Goal: Task Accomplishment & Management: Complete application form

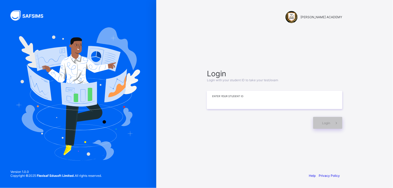
click at [251, 108] on input at bounding box center [274, 100] width 135 height 18
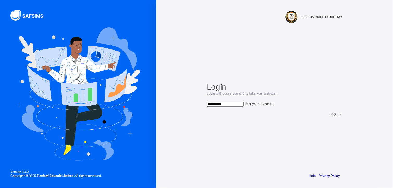
type input "**********"
click at [330, 116] on span "Login" at bounding box center [334, 114] width 8 height 4
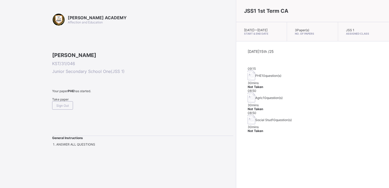
click at [322, 128] on div "JSS1 1st Term CA [DATE] — [DATE] Start & End Date 3 Paper(s) No. of Papers JSS …" at bounding box center [312, 94] width 153 height 188
click at [66, 101] on span "Take paper" at bounding box center [60, 99] width 16 height 4
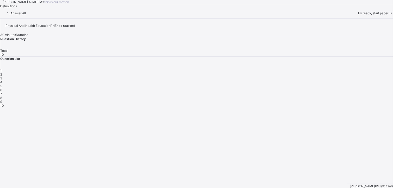
click at [358, 15] on div "I’m ready, start paper" at bounding box center [375, 13] width 35 height 4
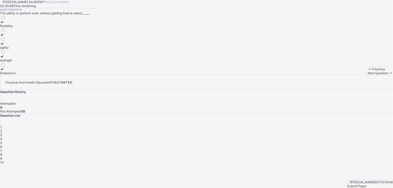
click at [16, 62] on div "strength" at bounding box center [8, 60] width 16 height 4
click at [368, 75] on div "Previous Next Question" at bounding box center [380, 71] width 25 height 8
click at [368, 75] on div "Next Question" at bounding box center [380, 73] width 25 height 4
click at [34, 62] on label "improves body strength" at bounding box center [17, 58] width 34 height 8
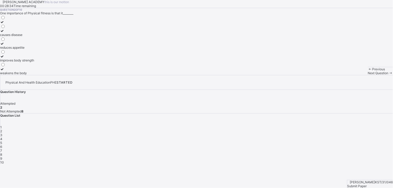
click at [368, 75] on span "Next Question" at bounding box center [378, 73] width 21 height 4
click at [27, 41] on div "good health habits" at bounding box center [13, 39] width 27 height 4
click at [368, 75] on span "Next Question" at bounding box center [378, 73] width 21 height 4
click at [39, 41] on div "develop the body and mind" at bounding box center [19, 39] width 39 height 4
click at [368, 75] on div "Previous Next Question" at bounding box center [380, 71] width 25 height 8
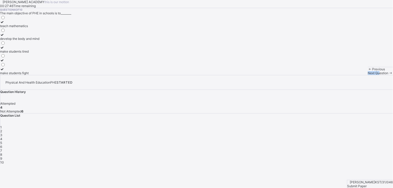
drag, startPoint x: 248, startPoint y: 173, endPoint x: 249, endPoint y: 176, distance: 2.7
click at [368, 75] on div "Previous Next Question" at bounding box center [380, 71] width 25 height 8
click at [368, 75] on div "Next Question" at bounding box center [380, 73] width 25 height 4
click at [26, 28] on div "cheating in exams" at bounding box center [13, 26] width 26 height 4
click at [368, 75] on div "Next Question" at bounding box center [380, 73] width 25 height 4
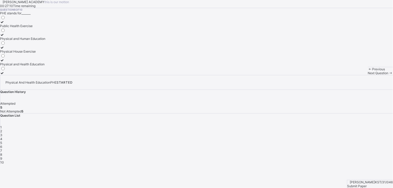
click at [45, 66] on div "Physical and Health Education" at bounding box center [22, 64] width 45 height 4
click at [368, 75] on div "Next Question" at bounding box center [380, 73] width 25 height 4
click at [30, 49] on label "develops fitness" at bounding box center [15, 46] width 30 height 8
click at [368, 75] on span "Next Question" at bounding box center [378, 73] width 21 height 4
click at [39, 75] on label "cooperation and teamwork" at bounding box center [19, 71] width 39 height 8
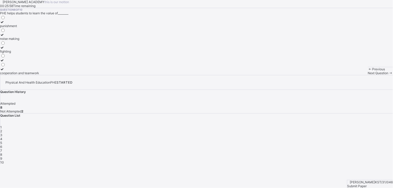
click at [368, 75] on div "Previous Next Question" at bounding box center [380, 71] width 25 height 8
click at [368, 75] on span "Next Question" at bounding box center [378, 73] width 21 height 4
click at [56, 41] on label "perform daily activities without fatique" at bounding box center [28, 37] width 56 height 8
click at [368, 75] on div "Next Question" at bounding box center [380, 73] width 25 height 4
click at [28, 75] on label "gain weight quickly" at bounding box center [14, 71] width 28 height 8
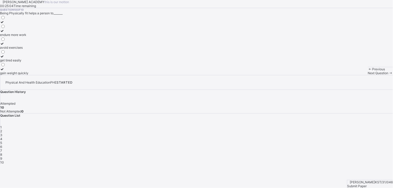
click at [367, 184] on span "Submit Paper" at bounding box center [357, 186] width 20 height 4
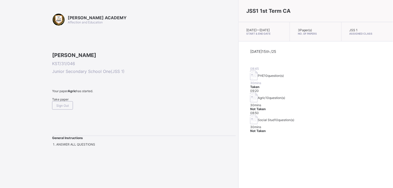
click at [61, 101] on span "Take paper" at bounding box center [60, 99] width 16 height 4
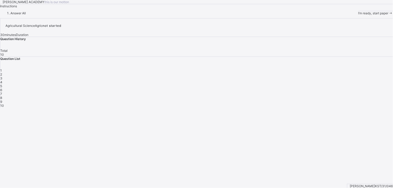
click at [358, 15] on div "I’m ready, start paper" at bounding box center [375, 13] width 35 height 4
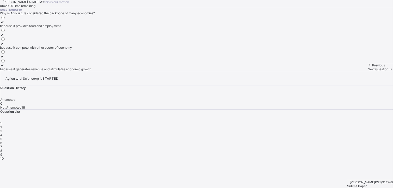
click at [84, 71] on div "because it generates revenue and stimulates economic growth" at bounding box center [45, 69] width 91 height 4
click at [368, 71] on div "Next Question" at bounding box center [380, 69] width 25 height 4
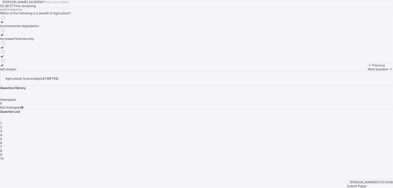
click at [39, 41] on div "increased food security" at bounding box center [19, 39] width 39 height 4
click at [368, 71] on div "Previous Next Question" at bounding box center [380, 67] width 25 height 8
click at [368, 71] on div "Next Question" at bounding box center [380, 69] width 25 height 4
drag, startPoint x: 154, startPoint y: 115, endPoint x: 99, endPoint y: 103, distance: 56.6
click at [99, 71] on div "Question 3 of 10 Which of the following is an example of agricultural practice?…" at bounding box center [196, 39] width 393 height 63
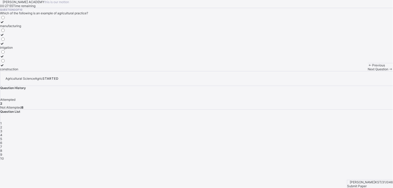
click at [21, 28] on label "manufacturing" at bounding box center [10, 24] width 21 height 8
click at [368, 71] on div "Next Question" at bounding box center [380, 69] width 25 height 4
click at [9, 49] on label "Maize" at bounding box center [4, 46] width 9 height 8
click at [368, 71] on span "Next Question" at bounding box center [378, 69] width 21 height 4
click at [190, 71] on div "Question 5 of 10 Which of the following is a primary importance of agriculture?…" at bounding box center [196, 39] width 393 height 63
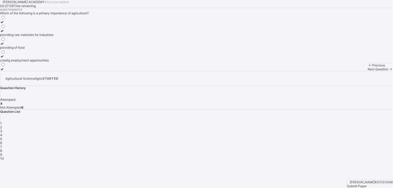
click at [53, 37] on div "providing raw materials for industries" at bounding box center [26, 35] width 53 height 4
click at [368, 71] on div "Next Question" at bounding box center [380, 69] width 25 height 4
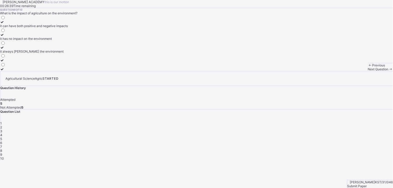
click at [68, 28] on div "it can have both positive and negative impacts" at bounding box center [34, 26] width 68 height 4
click at [368, 71] on span "Next Question" at bounding box center [378, 69] width 21 height 4
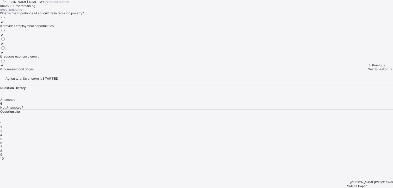
click at [54, 28] on div "it provides employment opportunities" at bounding box center [27, 26] width 54 height 4
click at [368, 71] on div "Next Question" at bounding box center [380, 69] width 25 height 4
click at [57, 71] on div "none of the above" at bounding box center [28, 69] width 57 height 4
click at [368, 71] on span "Next Question" at bounding box center [378, 69] width 21 height 4
click at [24, 28] on div "Agriculture" at bounding box center [12, 26] width 24 height 4
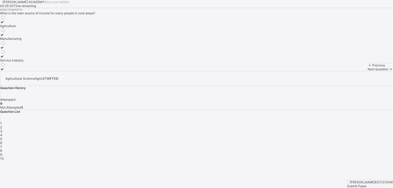
click at [368, 71] on div "Next Question" at bounding box center [380, 69] width 25 height 4
click at [63, 71] on div "the cultivation crops and rearing of animals" at bounding box center [31, 69] width 63 height 4
click at [367, 184] on span "Submit Paper" at bounding box center [357, 186] width 20 height 4
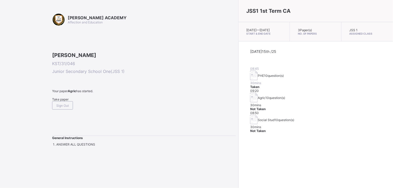
click at [53, 101] on div "Take paper" at bounding box center [144, 99] width 184 height 4
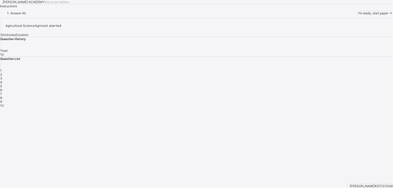
click at [358, 15] on span "I’m ready, start paper" at bounding box center [373, 13] width 30 height 4
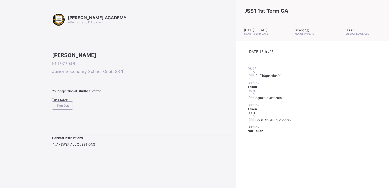
click at [64, 101] on div "Take paper" at bounding box center [142, 99] width 181 height 4
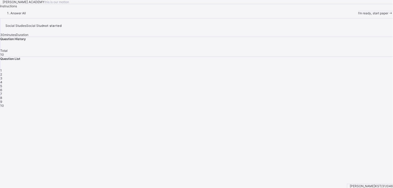
click at [358, 15] on span "I’m ready, start paper" at bounding box center [373, 13] width 30 height 4
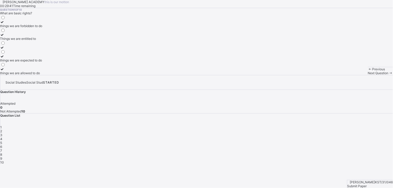
click at [42, 28] on div "things we are forbidden to do" at bounding box center [21, 26] width 42 height 4
click at [42, 62] on div "things we are expected to do" at bounding box center [21, 60] width 42 height 4
click at [368, 75] on div "Next Question" at bounding box center [380, 73] width 25 height 4
click at [37, 28] on div "taking care of our duties" at bounding box center [18, 26] width 37 height 4
click at [368, 75] on div "Previous Next Question" at bounding box center [380, 71] width 25 height 8
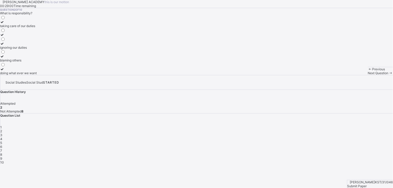
click at [368, 75] on div "Next Question" at bounding box center [380, 73] width 25 height 4
click at [61, 53] on label "it encourages diversity and understanding" at bounding box center [30, 50] width 61 height 8
click at [368, 75] on span "Next Question" at bounding box center [378, 73] width 21 height 4
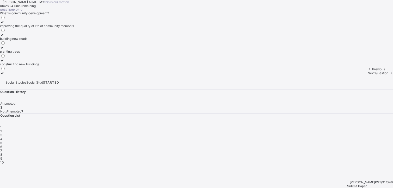
click at [74, 28] on label "improving the quality of life of community members" at bounding box center [37, 24] width 74 height 8
click at [368, 75] on span "Next Question" at bounding box center [378, 73] width 21 height 4
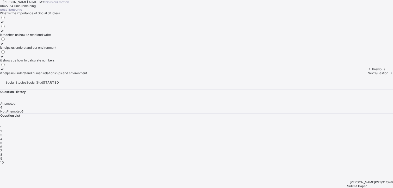
click at [73, 75] on div "it helps us understand human relationships and environment" at bounding box center [43, 73] width 87 height 4
click at [368, 75] on span "Next Question" at bounding box center [378, 73] width 21 height 4
click at [84, 49] on div "A subject that studies human relationships and environment" at bounding box center [43, 48] width 86 height 4
click at [368, 75] on span "Next Question" at bounding box center [378, 73] width 21 height 4
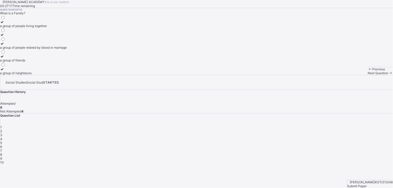
click at [67, 49] on label "a group of people related by blood or marriage" at bounding box center [33, 46] width 67 height 8
click at [368, 75] on div "Next Question" at bounding box center [380, 73] width 25 height 4
drag, startPoint x: 161, startPoint y: 133, endPoint x: 35, endPoint y: 153, distance: 127.3
click at [35, 75] on div "Question 8 of 10 What is culture? a tradition a way of life a language a custom" at bounding box center [196, 41] width 393 height 67
click at [18, 75] on div "a custom" at bounding box center [9, 73] width 18 height 4
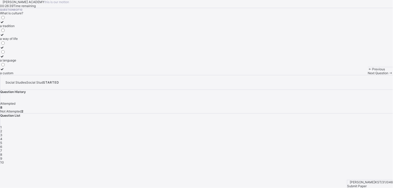
click at [368, 75] on span "Next Question" at bounding box center [378, 73] width 21 height 4
click at [27, 75] on label "flags and anthems" at bounding box center [13, 71] width 27 height 8
click at [368, 75] on div "Next Question" at bounding box center [380, 73] width 25 height 4
click at [40, 75] on div "guiding and directing others" at bounding box center [20, 73] width 40 height 4
click at [375, 184] on div "Submit Paper" at bounding box center [370, 186] width 46 height 4
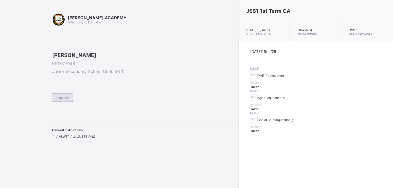
click at [66, 100] on span "Sign Out" at bounding box center [62, 98] width 13 height 4
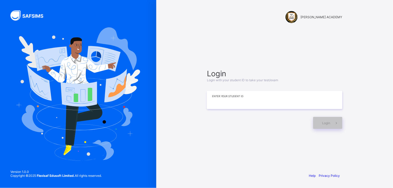
click at [218, 103] on input at bounding box center [274, 100] width 135 height 18
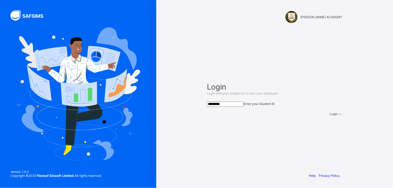
type input "*********"
click at [330, 116] on div "Login" at bounding box center [336, 114] width 13 height 4
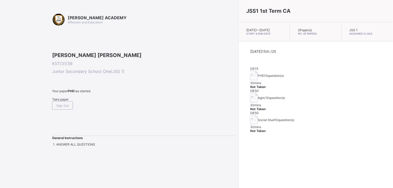
click at [66, 101] on div "Take paper" at bounding box center [144, 99] width 184 height 4
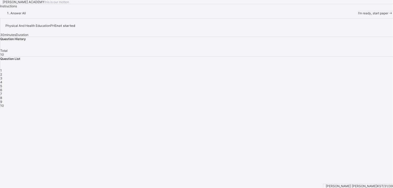
click at [358, 15] on span "I’m ready, start paper" at bounding box center [373, 13] width 30 height 4
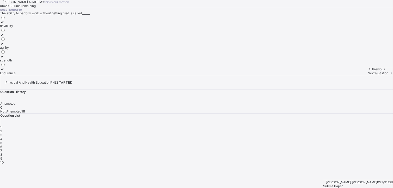
click at [16, 62] on div "strength" at bounding box center [8, 60] width 16 height 4
click at [368, 75] on span "Next Question" at bounding box center [378, 73] width 21 height 4
click at [34, 62] on div "improves body strength" at bounding box center [17, 60] width 34 height 4
click at [368, 75] on span "Next Question" at bounding box center [378, 73] width 21 height 4
click at [27, 41] on div "good health habits" at bounding box center [13, 39] width 27 height 4
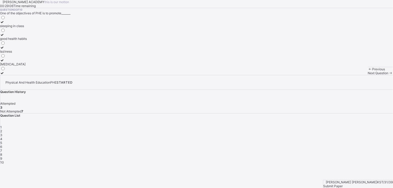
click at [368, 75] on span "Next Question" at bounding box center [378, 73] width 21 height 4
click at [39, 41] on div "develop the body and mind" at bounding box center [19, 39] width 39 height 4
click at [368, 75] on div "Next Question" at bounding box center [380, 73] width 25 height 4
click at [26, 28] on div "cheating in exams" at bounding box center [13, 26] width 26 height 4
click at [368, 75] on div "Previous Next Question" at bounding box center [380, 71] width 25 height 8
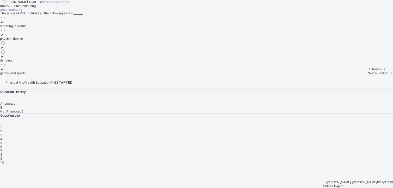
click at [368, 75] on div "Next Question" at bounding box center [380, 73] width 25 height 4
click at [45, 66] on label "Physical and Health Education" at bounding box center [22, 62] width 45 height 8
click at [368, 75] on div "Next Question" at bounding box center [380, 73] width 25 height 4
click at [30, 49] on div "develops fitness" at bounding box center [15, 48] width 30 height 4
click at [368, 75] on div "Next Question" at bounding box center [380, 73] width 25 height 4
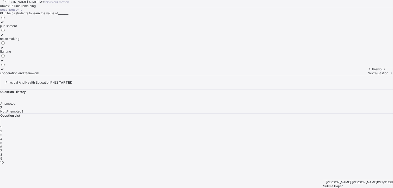
click at [39, 75] on div "cooperation and teamwork" at bounding box center [19, 73] width 39 height 4
click at [368, 75] on div "Next Question" at bounding box center [380, 73] width 25 height 4
click at [56, 41] on div "perform daily activities without fatique" at bounding box center [28, 39] width 56 height 4
click at [368, 75] on div "Next Question" at bounding box center [380, 73] width 25 height 4
click at [28, 37] on div "endure more work" at bounding box center [14, 35] width 28 height 4
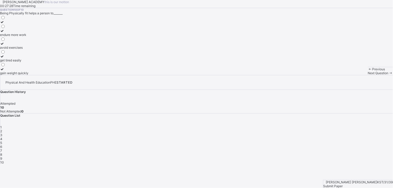
click at [371, 184] on div "Submit Paper" at bounding box center [358, 186] width 70 height 4
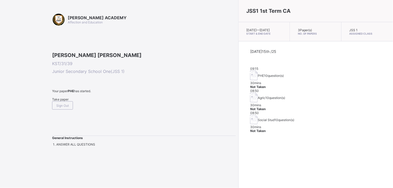
click at [60, 101] on span "Take paper" at bounding box center [60, 99] width 16 height 4
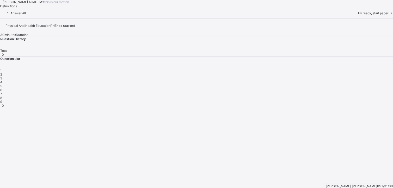
click at [358, 15] on div "I’m ready, start paper" at bounding box center [375, 13] width 35 height 4
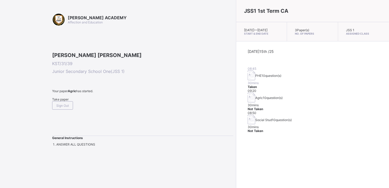
click at [60, 101] on div "Take paper" at bounding box center [142, 99] width 181 height 4
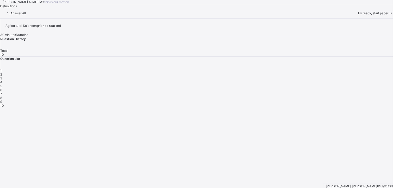
click at [358, 15] on span "I’m ready, start paper" at bounding box center [373, 13] width 30 height 4
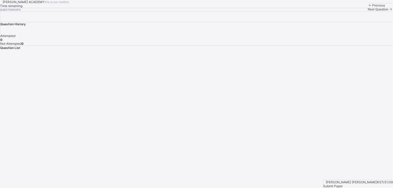
click at [87, 11] on div "[PERSON_NAME] ACADEMY this is our [PERSON_NAME] Time remaining Question 1 of 0 …" at bounding box center [196, 5] width 393 height 11
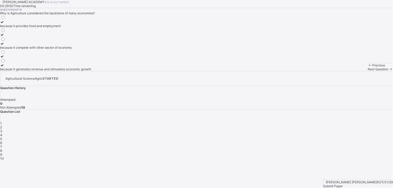
click at [68, 28] on div "because it provides food and employment" at bounding box center [45, 26] width 91 height 4
click at [368, 71] on div "Next Question" at bounding box center [380, 69] width 25 height 4
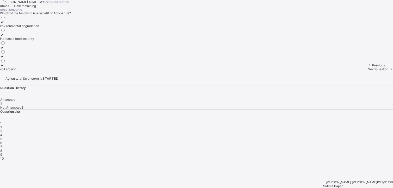
click at [39, 28] on label "environmental degradation" at bounding box center [19, 24] width 39 height 8
click at [368, 71] on span "Next Question" at bounding box center [378, 69] width 21 height 4
click at [21, 28] on label "manufacturing" at bounding box center [10, 24] width 21 height 8
click at [368, 71] on span "Next Question" at bounding box center [378, 69] width 21 height 4
click at [9, 49] on div "Maize" at bounding box center [4, 48] width 9 height 4
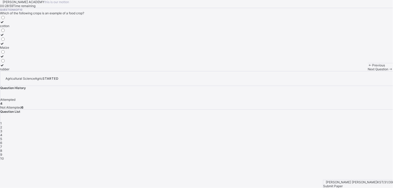
click at [368, 71] on div "Next Question" at bounding box center [380, 69] width 25 height 4
click at [53, 37] on label "providing raw materials for industries" at bounding box center [26, 33] width 53 height 8
click at [368, 71] on div "Next Question" at bounding box center [380, 69] width 25 height 4
click at [68, 41] on div "it has no impact on the environment" at bounding box center [34, 39] width 68 height 4
click at [208, 71] on div "[PERSON_NAME] ACADEMY this is our [PERSON_NAME] 00:28:23 Time remaining Questio…" at bounding box center [196, 35] width 393 height 71
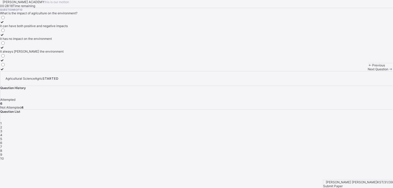
click at [368, 71] on span "Next Question" at bounding box center [378, 69] width 21 height 4
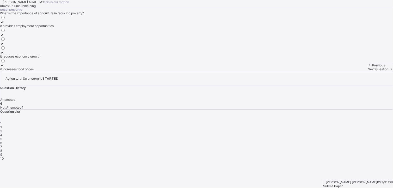
click at [54, 28] on div "it provides employment opportunities" at bounding box center [27, 26] width 54 height 4
click at [368, 71] on div "Next Question" at bounding box center [380, 69] width 25 height 4
click at [57, 41] on div "providing food for the population" at bounding box center [28, 39] width 57 height 4
click at [368, 71] on div "Next Question" at bounding box center [380, 69] width 25 height 4
click at [24, 41] on div "Manufacturing" at bounding box center [12, 39] width 24 height 4
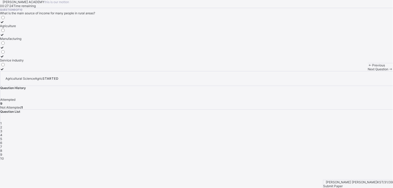
click at [368, 71] on div "Next Question" at bounding box center [380, 69] width 25 height 4
click at [63, 71] on div "the cultivation crops and rearing of animals" at bounding box center [31, 69] width 63 height 4
click at [371, 180] on div "[PERSON_NAME] [PERSON_NAME] KST/31/39 Submit Paper" at bounding box center [358, 184] width 70 height 8
click at [370, 184] on div "Submit Paper" at bounding box center [358, 186] width 70 height 4
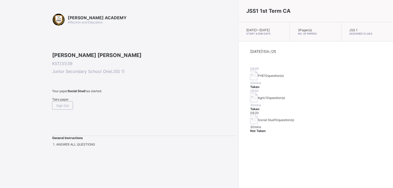
click at [62, 101] on span "Take paper" at bounding box center [60, 99] width 16 height 4
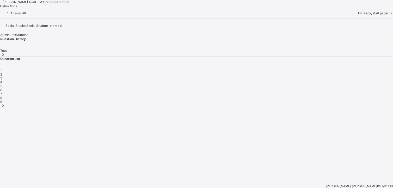
click at [358, 15] on div "I’m ready, start paper" at bounding box center [375, 13] width 35 height 4
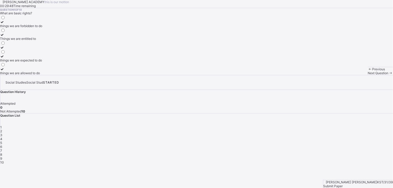
click at [42, 41] on div "Things we are entitled to" at bounding box center [21, 39] width 42 height 4
click at [368, 75] on div "Next Question" at bounding box center [380, 73] width 25 height 4
click at [37, 28] on div "taking care of our duties" at bounding box center [18, 26] width 37 height 4
click at [368, 75] on span "Next Question" at bounding box center [378, 73] width 21 height 4
click at [61, 53] on div "it encourages diversity and understanding" at bounding box center [30, 51] width 61 height 4
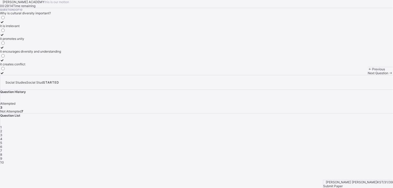
click at [368, 75] on div "Next Question" at bounding box center [380, 73] width 25 height 4
click at [66, 28] on div "improving the quality of life of community members" at bounding box center [37, 26] width 74 height 4
click at [368, 75] on div "Next Question" at bounding box center [380, 73] width 25 height 4
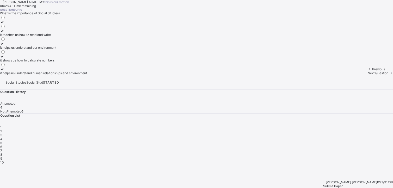
click at [56, 75] on div "it helps us understand human relationships and environment" at bounding box center [43, 73] width 87 height 4
click at [368, 75] on span "Next Question" at bounding box center [378, 73] width 21 height 4
click at [72, 49] on div "A subject that studies human relationships and environment" at bounding box center [43, 48] width 86 height 4
click at [368, 75] on span "Next Question" at bounding box center [378, 73] width 21 height 4
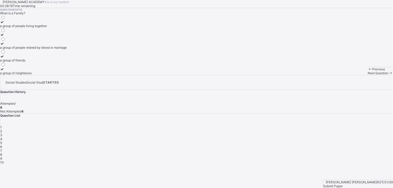
click at [64, 49] on div "a group of people related by blood or marriage" at bounding box center [33, 48] width 67 height 4
click at [368, 75] on div "Next Question" at bounding box center [380, 73] width 25 height 4
click at [18, 41] on label "a way of life" at bounding box center [9, 37] width 18 height 8
click at [368, 75] on span "Next Question" at bounding box center [378, 73] width 21 height 4
click at [167, 75] on div "Question 9 of 10 What are national symbols? cultural practices historical sites…" at bounding box center [196, 41] width 393 height 67
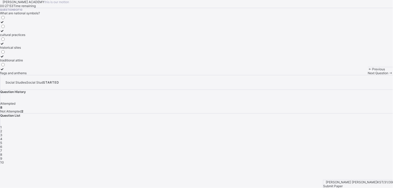
click at [27, 75] on label "flags and anthems" at bounding box center [13, 71] width 27 height 8
click at [368, 75] on div "Next Question" at bounding box center [380, 73] width 25 height 4
click at [40, 75] on div "guiding and directing others" at bounding box center [20, 73] width 40 height 4
click at [343, 184] on span "Submit Paper" at bounding box center [333, 186] width 20 height 4
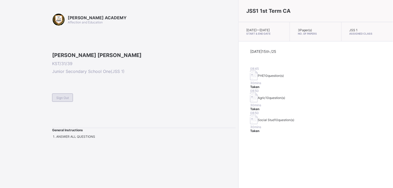
click at [70, 102] on div "Sign Out" at bounding box center [62, 97] width 21 height 8
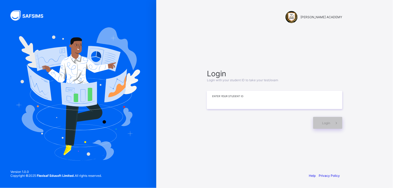
click at [230, 107] on input at bounding box center [274, 100] width 135 height 18
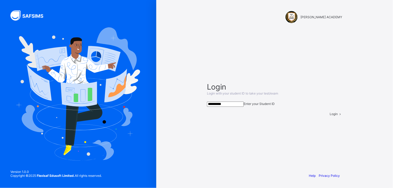
type input "**********"
click at [330, 116] on div "Login" at bounding box center [336, 114] width 13 height 4
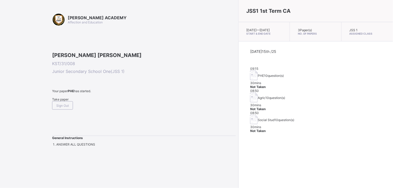
click at [63, 101] on div "Take paper" at bounding box center [144, 99] width 184 height 4
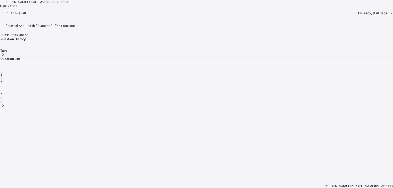
click at [358, 15] on span "I’m ready, start paper" at bounding box center [373, 13] width 30 height 4
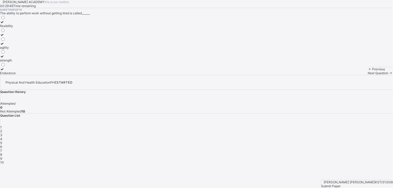
click at [16, 62] on label "strength" at bounding box center [8, 58] width 16 height 8
click at [368, 75] on div "Next Question" at bounding box center [380, 73] width 25 height 4
click at [34, 62] on div "improves body strength" at bounding box center [17, 60] width 34 height 4
click at [368, 75] on div "Next Question" at bounding box center [380, 73] width 25 height 4
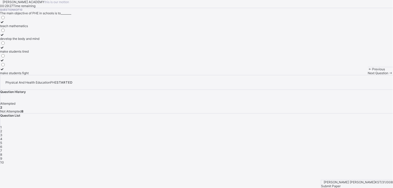
click at [2, 133] on span "3" at bounding box center [1, 135] width 2 height 4
click at [27, 41] on div "good health habits" at bounding box center [13, 39] width 27 height 4
click at [368, 75] on div "Next Question" at bounding box center [380, 73] width 25 height 4
click at [39, 41] on div "develop the body and mind" at bounding box center [19, 39] width 39 height 4
click at [368, 75] on span "Next Question" at bounding box center [378, 73] width 21 height 4
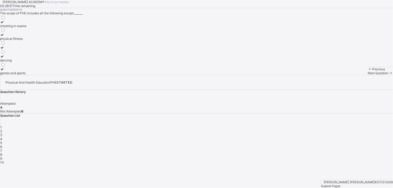
click at [26, 41] on div "physical fitness" at bounding box center [13, 39] width 26 height 4
click at [26, 28] on label "cheating in exams" at bounding box center [13, 24] width 26 height 8
click at [368, 75] on div "Next Question" at bounding box center [380, 73] width 25 height 4
click at [45, 66] on div "Physical and Health Education" at bounding box center [22, 64] width 45 height 4
click at [368, 75] on div "Previous Next Question" at bounding box center [380, 71] width 25 height 8
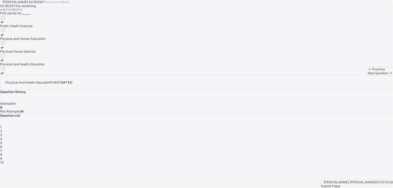
click at [368, 75] on div "Previous Next Question" at bounding box center [380, 71] width 25 height 8
click at [368, 75] on div "Next Question" at bounding box center [380, 73] width 25 height 4
click at [30, 49] on div "develops fitness" at bounding box center [15, 48] width 30 height 4
click at [368, 75] on div "Next Question" at bounding box center [380, 73] width 25 height 4
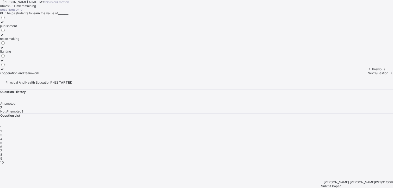
click at [39, 75] on div "cooperation and teamwork" at bounding box center [19, 73] width 39 height 4
click at [368, 75] on div "Next Question" at bounding box center [380, 73] width 25 height 4
click at [55, 41] on div "perform daily activities without fatique" at bounding box center [28, 39] width 56 height 4
click at [388, 75] on span at bounding box center [390, 73] width 4 height 4
click at [28, 75] on div "gain weight quickly" at bounding box center [14, 73] width 28 height 4
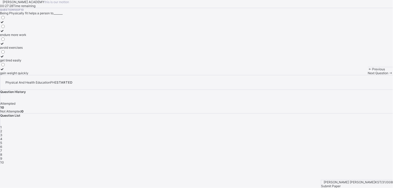
click at [341, 184] on span "Submit Paper" at bounding box center [331, 186] width 20 height 4
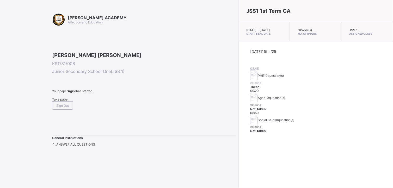
click at [64, 101] on span "Take paper" at bounding box center [60, 99] width 16 height 4
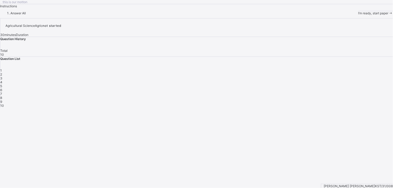
click at [358, 15] on div "I’m ready, start paper" at bounding box center [375, 13] width 35 height 4
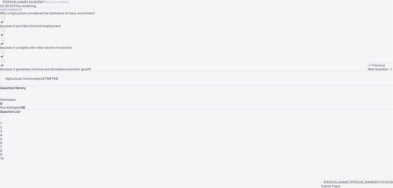
click at [75, 71] on label "because it generates revenue and stimulates economic growth" at bounding box center [45, 67] width 91 height 8
click at [368, 71] on span "Next Question" at bounding box center [378, 69] width 21 height 4
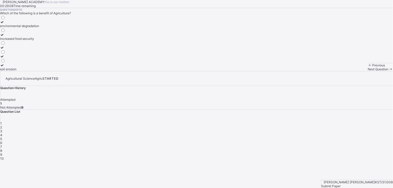
click at [39, 28] on div "environmental degradation" at bounding box center [19, 26] width 39 height 4
click at [368, 71] on div "Next Question" at bounding box center [380, 69] width 25 height 4
click at [21, 28] on div "manufacturing" at bounding box center [10, 26] width 21 height 4
click at [368, 71] on div "Next Question" at bounding box center [380, 69] width 25 height 4
click at [9, 49] on div "Maize" at bounding box center [4, 48] width 9 height 4
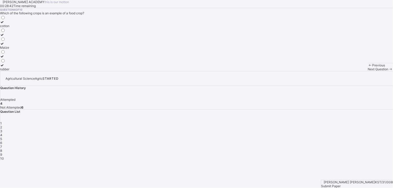
click at [368, 71] on span "Next Question" at bounding box center [378, 69] width 21 height 4
click at [53, 37] on div "providing raw materials for industries" at bounding box center [26, 35] width 53 height 4
click at [368, 71] on div "Next Question" at bounding box center [380, 69] width 25 height 4
click at [68, 28] on label "it can have both positive and negative impacts" at bounding box center [34, 24] width 68 height 8
click at [368, 71] on span "Next Question" at bounding box center [378, 69] width 21 height 4
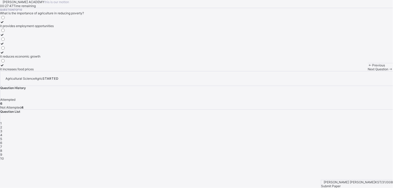
click at [54, 28] on div "it provides employment opportunities" at bounding box center [27, 26] width 54 height 4
click at [368, 71] on div "Next Question" at bounding box center [380, 69] width 25 height 4
click at [299, 149] on div "8" at bounding box center [196, 151] width 392 height 4
click at [57, 41] on div "providing food for the population" at bounding box center [28, 39] width 57 height 4
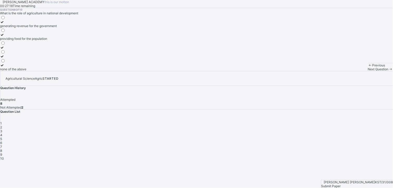
click at [388, 71] on span at bounding box center [390, 69] width 4 height 4
click at [24, 28] on label "Agriculture" at bounding box center [12, 24] width 24 height 8
click at [368, 71] on div "Next Question" at bounding box center [380, 69] width 25 height 4
click at [63, 71] on div "the cultivation crops and rearing of animals" at bounding box center [31, 69] width 63 height 4
click at [378, 180] on div "[PERSON_NAME] [PERSON_NAME] KST/31/008 Submit Paper" at bounding box center [357, 184] width 72 height 8
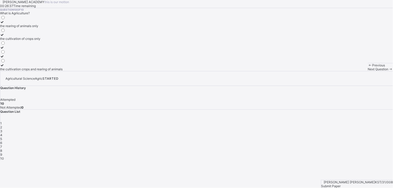
click at [330, 121] on div "1 2 3 4 5 6 7 8 9 10" at bounding box center [196, 140] width 392 height 39
click at [378, 184] on div "Submit Paper" at bounding box center [357, 186] width 72 height 4
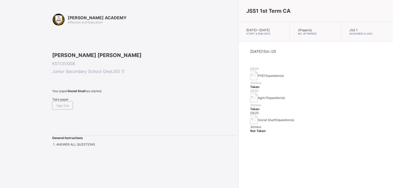
click at [66, 97] on span at bounding box center [144, 95] width 184 height 4
click at [67, 101] on div "Take paper" at bounding box center [144, 99] width 184 height 4
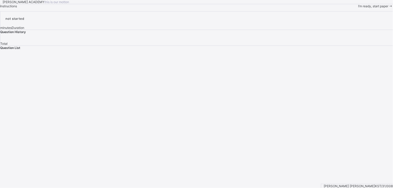
click at [358, 8] on div "I’m ready, start paper" at bounding box center [375, 6] width 35 height 4
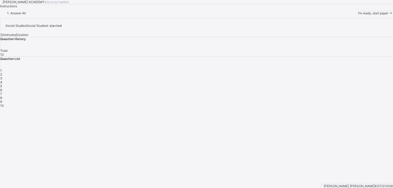
click at [358, 15] on div "I’m ready, start paper" at bounding box center [375, 13] width 35 height 4
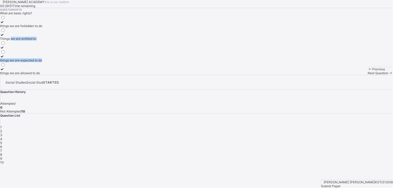
drag, startPoint x: 14, startPoint y: 166, endPoint x: 49, endPoint y: 98, distance: 76.6
click at [49, 75] on div "[PERSON_NAME] ACADEMY this is our [PERSON_NAME] 00:29:51 Time remaining Questio…" at bounding box center [196, 37] width 393 height 75
click at [42, 41] on label "Things we are entitled to" at bounding box center [21, 37] width 42 height 8
click at [368, 75] on span "Next Question" at bounding box center [378, 73] width 21 height 4
click at [37, 28] on label "taking care of our duties" at bounding box center [18, 24] width 37 height 8
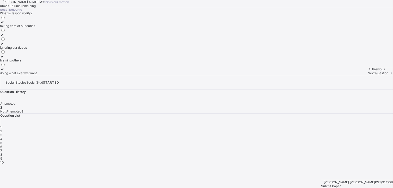
click at [368, 75] on span "Next Question" at bounding box center [378, 73] width 21 height 4
click at [61, 53] on div "it encourages diversity and understanding" at bounding box center [30, 51] width 61 height 4
click at [368, 75] on div "Next Question" at bounding box center [380, 73] width 25 height 4
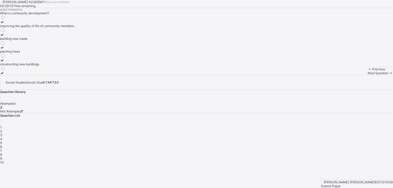
click at [59, 28] on div "improving the quality of life of community members" at bounding box center [37, 26] width 74 height 4
click at [388, 75] on span at bounding box center [390, 73] width 4 height 4
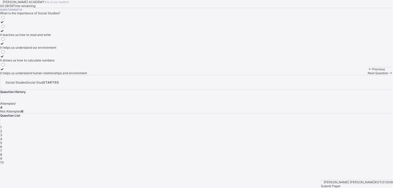
click at [56, 75] on div "it helps us understand human relationships and environment" at bounding box center [43, 73] width 87 height 4
click at [368, 75] on span "Next Question" at bounding box center [378, 73] width 21 height 4
click at [81, 49] on div "A subject that studies human relationships and environment" at bounding box center [43, 48] width 86 height 4
click at [368, 75] on span "Next Question" at bounding box center [378, 73] width 21 height 4
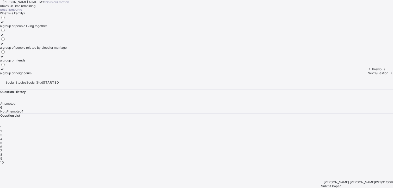
click at [61, 49] on div "a group of people related by blood or marriage" at bounding box center [33, 48] width 67 height 4
click at [368, 75] on span "Next Question" at bounding box center [378, 73] width 21 height 4
click at [210, 75] on div "Question 8 of 10 What is culture? a tradition a way of life a language a custom" at bounding box center [196, 41] width 393 height 67
click at [18, 41] on div "a way of life" at bounding box center [9, 39] width 18 height 4
click at [368, 75] on div "Next Question" at bounding box center [380, 73] width 25 height 4
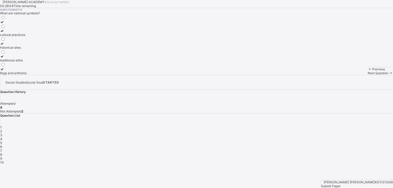
click at [27, 75] on div "flags and anthems" at bounding box center [13, 73] width 27 height 4
click at [368, 75] on span "Next Question" at bounding box center [378, 73] width 21 height 4
click at [40, 75] on div "guiding and directing others" at bounding box center [20, 73] width 40 height 4
click at [341, 184] on span "Submit Paper" at bounding box center [331, 186] width 20 height 4
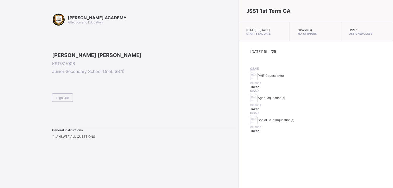
drag, startPoint x: 208, startPoint y: 127, endPoint x: 163, endPoint y: 130, distance: 45.1
click at [163, 102] on div "Sign Out" at bounding box center [144, 95] width 184 height 13
click at [66, 102] on div "Sign Out" at bounding box center [62, 97] width 21 height 8
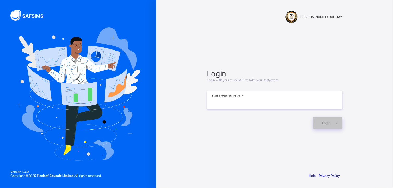
click at [220, 105] on input at bounding box center [274, 100] width 135 height 18
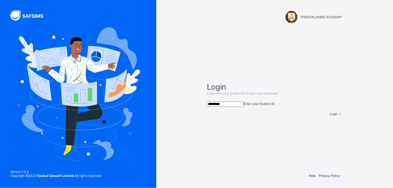
type input "*********"
click at [330, 116] on span "Login" at bounding box center [334, 114] width 8 height 4
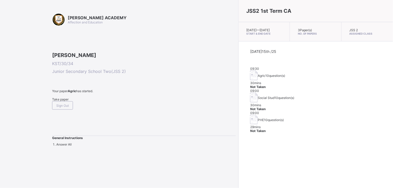
click at [68, 101] on span "Take paper" at bounding box center [60, 99] width 16 height 4
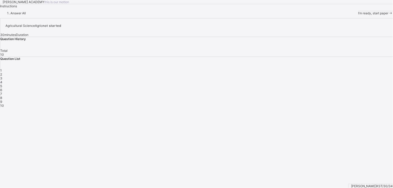
click at [358, 15] on span "I’m ready, start paper" at bounding box center [373, 13] width 30 height 4
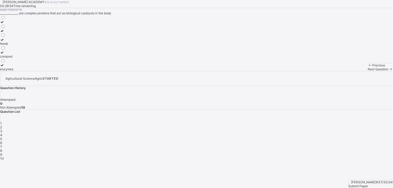
click at [13, 46] on label "feeds" at bounding box center [6, 42] width 13 height 8
drag, startPoint x: 37, startPoint y: 112, endPoint x: 40, endPoint y: 126, distance: 13.8
click at [13, 71] on div "feeds compost enzymes" at bounding box center [6, 43] width 13 height 56
click at [368, 71] on span "Next Question" at bounding box center [378, 69] width 21 height 4
click at [127, 71] on div "Question 2 of 10 Buildings made of wood should be painted with ____________ to …" at bounding box center [196, 39] width 393 height 63
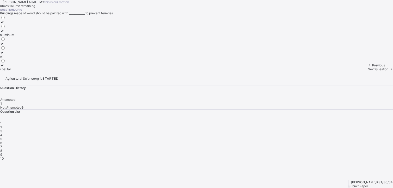
click at [14, 71] on div "coal tar" at bounding box center [7, 69] width 14 height 4
click at [368, 71] on span "Next Question" at bounding box center [378, 69] width 21 height 4
click at [8, 41] on div "canal" at bounding box center [4, 39] width 8 height 4
click at [368, 71] on span "Next Question" at bounding box center [378, 69] width 21 height 4
click at [18, 41] on div "water" at bounding box center [9, 39] width 18 height 4
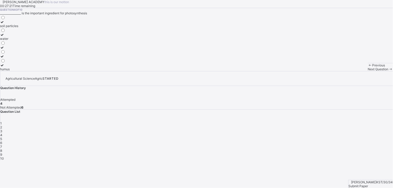
click at [368, 71] on span "Next Question" at bounding box center [378, 69] width 21 height 4
click at [25, 71] on label "clay" at bounding box center [12, 67] width 25 height 8
click at [368, 71] on div "Next Question" at bounding box center [380, 69] width 25 height 4
click at [8, 37] on div "soil" at bounding box center [4, 35] width 8 height 4
click at [368, 71] on div "Next Question" at bounding box center [380, 69] width 25 height 4
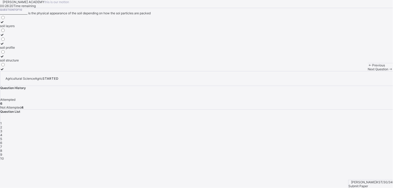
click at [19, 62] on div "soil structure" at bounding box center [9, 60] width 19 height 4
click at [388, 71] on span at bounding box center [390, 69] width 4 height 4
click at [13, 49] on label "cribs" at bounding box center [6, 46] width 13 height 8
click at [388, 71] on icon at bounding box center [390, 69] width 4 height 4
click at [25, 49] on div "animal dip" at bounding box center [12, 48] width 25 height 4
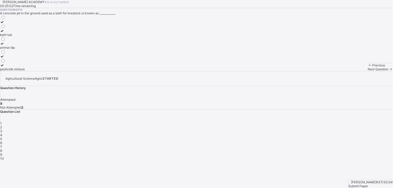
click at [368, 71] on span "Next Question" at bounding box center [378, 69] width 21 height 4
click at [19, 49] on label "kind of crops" at bounding box center [9, 46] width 19 height 8
click at [366, 184] on span "Submit Paper" at bounding box center [358, 186] width 20 height 4
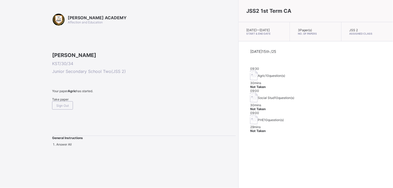
click at [68, 101] on span "Take paper" at bounding box center [60, 99] width 16 height 4
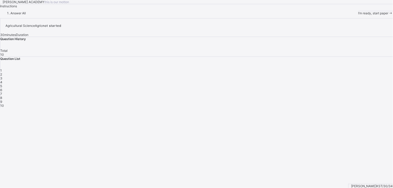
click at [358, 15] on span "I’m ready, start paper" at bounding box center [373, 13] width 30 height 4
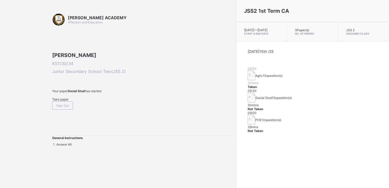
click at [61, 101] on span "Take paper" at bounding box center [60, 99] width 16 height 4
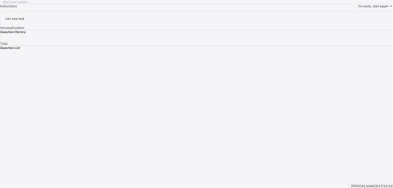
click at [358, 8] on span "I’m ready, start paper" at bounding box center [373, 6] width 30 height 4
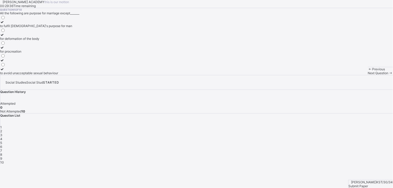
click at [72, 41] on div "for deformation of the body" at bounding box center [36, 39] width 72 height 4
click at [368, 75] on span "Next Question" at bounding box center [378, 73] width 21 height 4
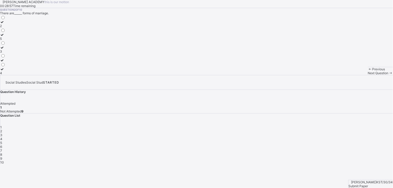
click at [5, 41] on div "5" at bounding box center [2, 39] width 5 height 4
click at [368, 75] on div "Next Question" at bounding box center [380, 73] width 25 height 4
click at [11, 75] on div "latin" at bounding box center [5, 73] width 11 height 4
click at [368, 75] on div "Previous Next Question" at bounding box center [380, 71] width 25 height 8
click at [368, 75] on span "Next Question" at bounding box center [378, 73] width 21 height 4
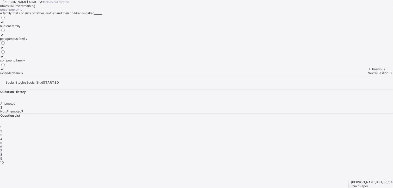
click at [27, 68] on div "nuclear family polygamous family compound family extended family" at bounding box center [13, 45] width 27 height 60
click at [27, 28] on label "nuclear family" at bounding box center [13, 24] width 27 height 8
click at [388, 75] on icon at bounding box center [390, 73] width 4 height 4
click at [11, 49] on label "society" at bounding box center [5, 46] width 11 height 8
click at [388, 75] on icon at bounding box center [390, 73] width 4 height 4
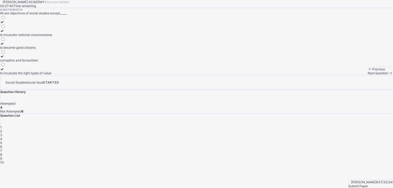
click at [52, 62] on label "corruption and favouritism" at bounding box center [26, 58] width 52 height 8
click at [368, 75] on div "Next Question" at bounding box center [380, 73] width 25 height 4
click at [5, 75] on div "3" at bounding box center [2, 73] width 5 height 4
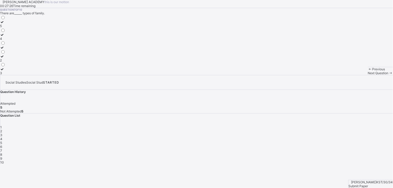
click at [368, 75] on span "Next Question" at bounding box center [378, 73] width 21 height 4
click at [15, 37] on div "labouring" at bounding box center [7, 35] width 15 height 4
click at [368, 75] on span "Next Question" at bounding box center [378, 73] width 21 height 4
click at [37, 66] on label "family bond and cohesion" at bounding box center [18, 62] width 37 height 8
click at [368, 75] on div "Next Question" at bounding box center [380, 73] width 25 height 4
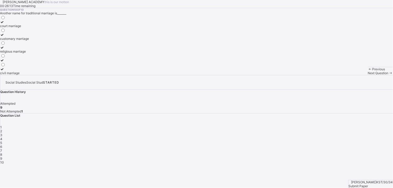
click at [29, 41] on div "customary marriage" at bounding box center [14, 39] width 29 height 4
click at [368, 184] on span "Submit Paper" at bounding box center [358, 186] width 20 height 4
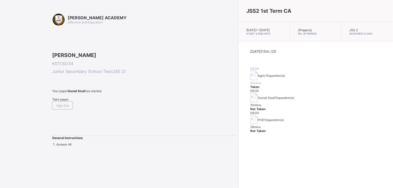
click at [68, 101] on span "Take paper" at bounding box center [60, 99] width 16 height 4
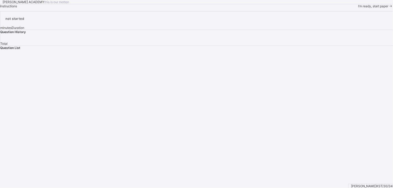
click at [358, 8] on div "I’m ready, start paper" at bounding box center [375, 6] width 35 height 4
click at [51, 11] on div "[PERSON_NAME] ACADEMY this is our [PERSON_NAME] Time remaining Question 1 of 0 …" at bounding box center [196, 5] width 393 height 11
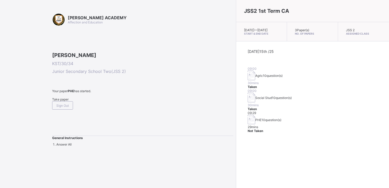
click at [64, 101] on span "Take paper" at bounding box center [60, 99] width 16 height 4
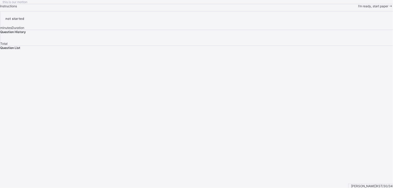
click at [358, 8] on span "I’m ready, start paper" at bounding box center [373, 6] width 30 height 4
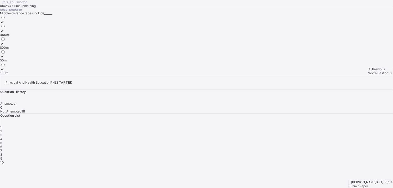
click at [9, 75] on div "100m" at bounding box center [4, 73] width 9 height 4
click at [368, 75] on div "Previous Next Question" at bounding box center [380, 71] width 25 height 8
click at [368, 75] on span "Next Question" at bounding box center [378, 73] width 21 height 4
click at [10, 75] on div "Yoruba" at bounding box center [5, 73] width 10 height 4
click at [368, 75] on div "Next Question" at bounding box center [380, 73] width 25 height 4
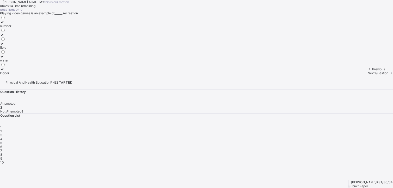
click at [11, 75] on div "Indoor" at bounding box center [5, 73] width 11 height 4
drag, startPoint x: 251, startPoint y: 186, endPoint x: 240, endPoint y: 175, distance: 14.7
click at [368, 75] on div "Next Question" at bounding box center [380, 73] width 25 height 4
click at [11, 53] on label "indoor" at bounding box center [5, 50] width 11 height 8
drag, startPoint x: 184, startPoint y: 160, endPoint x: 253, endPoint y: 176, distance: 70.1
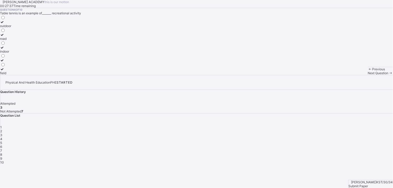
click at [368, 75] on div "Next Question" at bounding box center [380, 73] width 25 height 4
click at [28, 75] on label "time free from work" at bounding box center [14, 71] width 28 height 8
click at [388, 75] on span at bounding box center [390, 73] width 4 height 4
click at [45, 37] on div "activities done during free time" at bounding box center [22, 35] width 45 height 4
click at [368, 75] on div "Next Question" at bounding box center [380, 73] width 25 height 4
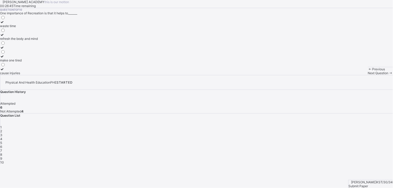
click at [38, 41] on div "refresh the body and mind" at bounding box center [19, 39] width 38 height 4
drag, startPoint x: 240, startPoint y: 159, endPoint x: 257, endPoint y: 178, distance: 25.5
click at [368, 75] on span "Next Question" at bounding box center [378, 73] width 21 height 4
click at [15, 66] on div "swimming" at bounding box center [7, 64] width 15 height 4
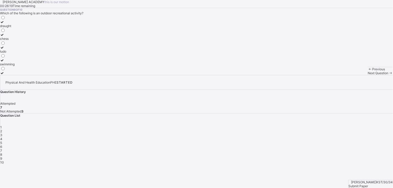
click at [368, 75] on div "Next Question" at bounding box center [380, 73] width 25 height 4
click at [23, 62] on div "promote culture" at bounding box center [11, 60] width 23 height 4
click at [2, 153] on span "8" at bounding box center [1, 155] width 2 height 4
click at [10, 49] on div "Tiv" at bounding box center [5, 48] width 10 height 4
click at [377, 184] on div "Submit Paper" at bounding box center [370, 186] width 44 height 4
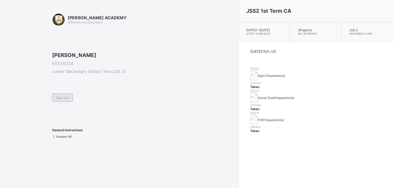
click at [71, 102] on div "Sign Out" at bounding box center [62, 97] width 21 height 8
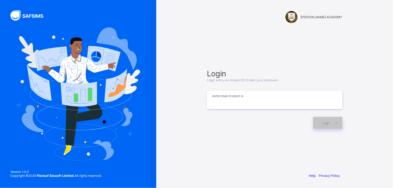
click at [218, 105] on input at bounding box center [274, 100] width 135 height 18
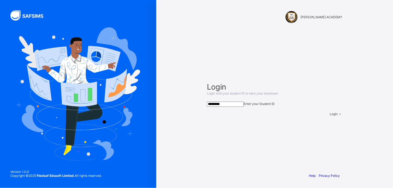
type input "*********"
click at [330, 116] on span "Login" at bounding box center [334, 114] width 8 height 4
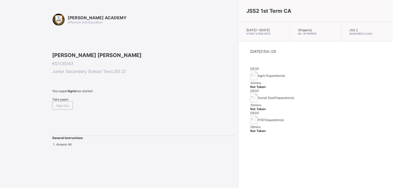
click at [64, 101] on span "Take paper" at bounding box center [60, 99] width 16 height 4
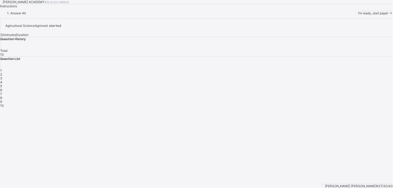
click at [297, 72] on div "1" at bounding box center [196, 70] width 392 height 4
click at [2, 72] on span "1" at bounding box center [1, 70] width 2 height 4
click at [358, 15] on div "I’m ready, start paper" at bounding box center [375, 13] width 35 height 4
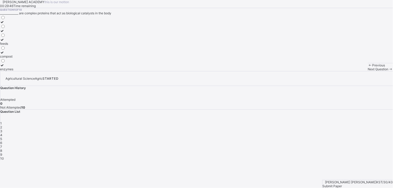
click at [13, 71] on label "enzymes" at bounding box center [6, 67] width 13 height 8
click at [13, 71] on div "enzymes" at bounding box center [6, 69] width 13 height 4
click at [368, 71] on div "Previous Next Question" at bounding box center [380, 67] width 25 height 8
click at [368, 71] on div "Next Question" at bounding box center [380, 69] width 25 height 4
click at [14, 71] on label "coal tar" at bounding box center [7, 67] width 14 height 8
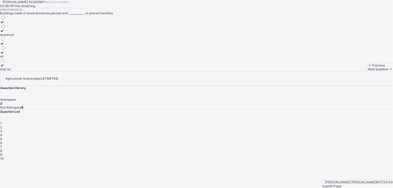
click at [368, 71] on span "Next Question" at bounding box center [378, 69] width 21 height 4
click at [8, 28] on label "pipes" at bounding box center [4, 24] width 8 height 8
click at [368, 71] on span "Next Question" at bounding box center [378, 69] width 21 height 4
click at [113, 71] on div "soil particles water humus" at bounding box center [196, 43] width 393 height 56
click at [18, 71] on div "humus" at bounding box center [9, 69] width 18 height 4
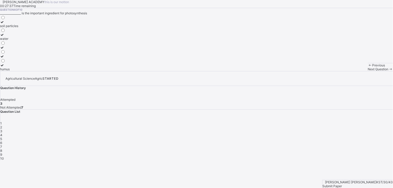
click at [368, 71] on span "Next Question" at bounding box center [378, 69] width 21 height 4
click at [25, 49] on div "loamy" at bounding box center [12, 48] width 25 height 4
click at [368, 71] on div "Next Question" at bounding box center [380, 69] width 25 height 4
click at [8, 37] on label "soil" at bounding box center [4, 33] width 8 height 8
click at [368, 71] on span "Next Question" at bounding box center [378, 69] width 21 height 4
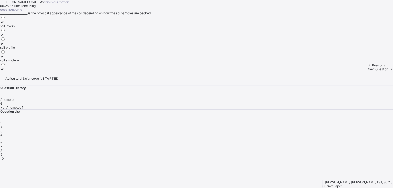
click at [19, 62] on div "soil structure" at bounding box center [9, 60] width 19 height 4
click at [368, 71] on div "Next Question" at bounding box center [380, 69] width 25 height 4
click at [13, 62] on div "rhumbus" at bounding box center [6, 60] width 13 height 4
click at [368, 71] on span "Next Question" at bounding box center [378, 69] width 21 height 4
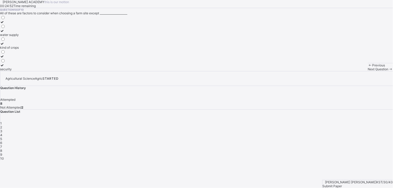
drag, startPoint x: 244, startPoint y: 178, endPoint x: 215, endPoint y: 154, distance: 37.1
click at [215, 71] on div "Question 10 of 10 All of these are factors to consider when choosing a farm sit…" at bounding box center [196, 39] width 393 height 63
click at [243, 71] on div "[PERSON_NAME] ACADEMY this is our [PERSON_NAME] 00:24:48 Time remaining Questio…" at bounding box center [196, 35] width 393 height 71
click at [2, 153] on span "9" at bounding box center [1, 155] width 2 height 4
click at [25, 49] on div "animal dip" at bounding box center [12, 48] width 25 height 4
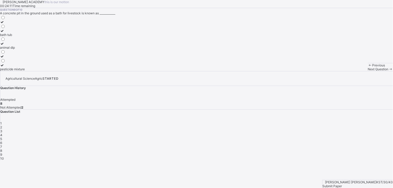
click at [368, 71] on div "Next Question" at bounding box center [380, 69] width 25 height 4
click at [309, 153] on div "9" at bounding box center [196, 155] width 392 height 4
click at [25, 49] on div "animal dip" at bounding box center [12, 48] width 25 height 4
click at [368, 71] on span "Next Question" at bounding box center [378, 69] width 21 height 4
click at [19, 71] on div "security" at bounding box center [9, 69] width 19 height 4
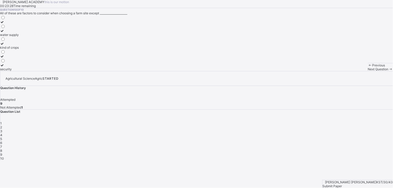
click at [368, 71] on div "Next Question" at bounding box center [380, 69] width 25 height 4
click at [368, 71] on span "Next Question" at bounding box center [378, 69] width 21 height 4
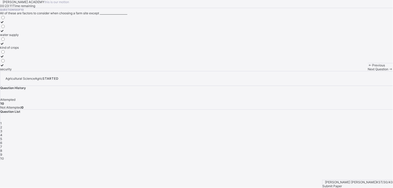
drag, startPoint x: 249, startPoint y: 177, endPoint x: 230, endPoint y: 143, distance: 39.3
click at [230, 71] on div "Question 10 of 10 All of these are factors to consider when choosing a farm sit…" at bounding box center [196, 39] width 393 height 63
click at [369, 180] on div "[PERSON_NAME] [PERSON_NAME] KST/30/43 Submit Paper" at bounding box center [357, 184] width 71 height 8
click at [369, 184] on div "Submit Paper" at bounding box center [357, 186] width 70 height 4
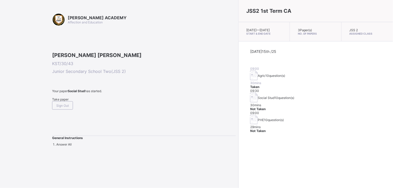
click at [68, 101] on span "Take paper" at bounding box center [60, 99] width 16 height 4
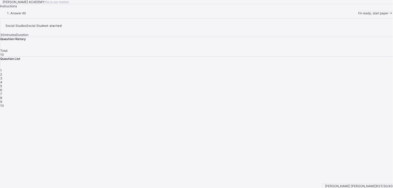
click at [358, 15] on div "I’m ready, start paper" at bounding box center [375, 13] width 35 height 4
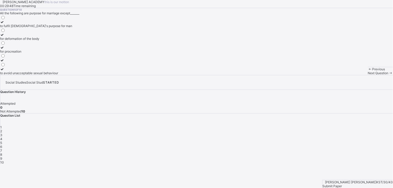
click at [63, 75] on div "to avoid unacceptable sexual behaviour" at bounding box center [36, 73] width 72 height 4
click at [368, 75] on span "Next Question" at bounding box center [378, 73] width 21 height 4
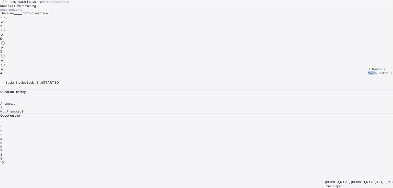
click at [368, 75] on span "Next Question" at bounding box center [378, 73] width 21 height 4
drag, startPoint x: 243, startPoint y: 178, endPoint x: 309, endPoint y: 103, distance: 99.7
click at [309, 129] on div "2" at bounding box center [196, 131] width 392 height 4
click at [5, 28] on div "2" at bounding box center [2, 26] width 5 height 4
click at [368, 75] on div "Next Question" at bounding box center [380, 73] width 25 height 4
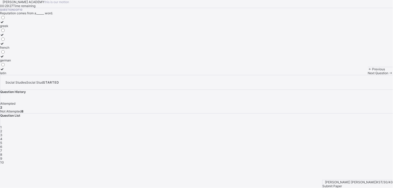
click at [2, 129] on span "2" at bounding box center [1, 131] width 2 height 4
click at [368, 75] on span "Next Question" at bounding box center [378, 73] width 21 height 4
click at [11, 62] on div "german" at bounding box center [5, 60] width 11 height 4
click at [368, 75] on div "Previous Next Question" at bounding box center [380, 71] width 25 height 8
click at [368, 75] on div "Next Question" at bounding box center [380, 73] width 25 height 4
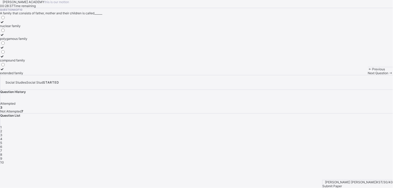
click at [27, 28] on label "nuclear family" at bounding box center [13, 24] width 27 height 8
click at [368, 75] on div "Next Question" at bounding box center [380, 73] width 25 height 4
click at [11, 49] on div "society" at bounding box center [5, 48] width 11 height 4
click at [368, 75] on span "Next Question" at bounding box center [378, 73] width 21 height 4
click at [351, 141] on div "5" at bounding box center [196, 143] width 392 height 4
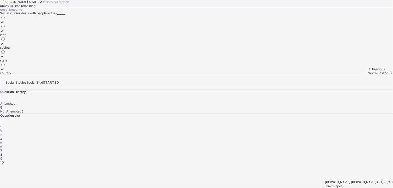
click at [11, 49] on div "society" at bounding box center [5, 48] width 11 height 4
drag, startPoint x: 78, startPoint y: 108, endPoint x: 132, endPoint y: 111, distance: 53.5
click at [132, 75] on div "land society state country" at bounding box center [196, 45] width 393 height 60
click at [368, 75] on span "Next Question" at bounding box center [378, 73] width 21 height 4
click at [100, 75] on div "to inculcate national consciousness to become good citizens corruption and favo…" at bounding box center [196, 45] width 393 height 60
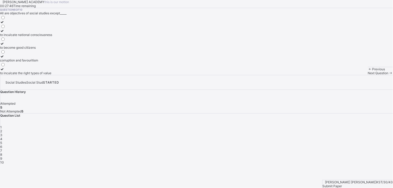
click at [52, 62] on label "corruption and favouritism" at bounding box center [26, 58] width 52 height 8
click at [368, 75] on div "Next Question" at bounding box center [380, 73] width 25 height 4
click at [364, 145] on div "6" at bounding box center [196, 147] width 392 height 4
click at [52, 62] on div "corruption and favouritism" at bounding box center [26, 60] width 52 height 4
click at [368, 75] on div "Next Question" at bounding box center [380, 73] width 25 height 4
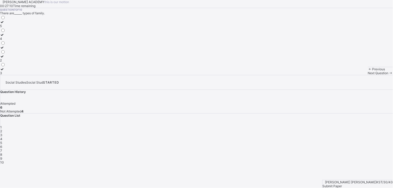
click at [5, 75] on div "3" at bounding box center [2, 73] width 5 height 4
click at [368, 75] on span "Next Question" at bounding box center [378, 73] width 21 height 4
click at [15, 37] on div "labouring" at bounding box center [7, 35] width 15 height 4
click at [368, 75] on div "Next Question" at bounding box center [380, 73] width 25 height 4
click at [37, 41] on label "family" at bounding box center [18, 37] width 37 height 8
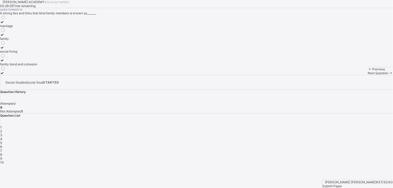
click at [368, 75] on span "Next Question" at bounding box center [378, 73] width 21 height 4
click at [29, 41] on div "customary marriage" at bounding box center [14, 39] width 29 height 4
click at [369, 184] on div "Submit Paper" at bounding box center [357, 186] width 70 height 4
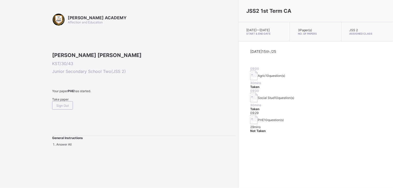
click at [67, 101] on span "Take paper" at bounding box center [60, 99] width 16 height 4
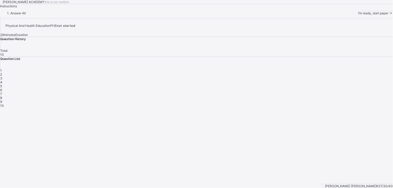
click at [358, 15] on span "I’m ready, start paper" at bounding box center [373, 13] width 30 height 4
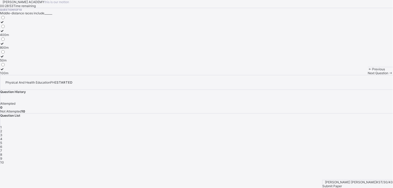
click at [9, 75] on div "100m" at bounding box center [4, 73] width 9 height 4
click at [368, 75] on div "Previous Next Question" at bounding box center [380, 71] width 25 height 8
click at [368, 75] on span "Next Question" at bounding box center [378, 73] width 21 height 4
click at [10, 75] on div "Yoruba" at bounding box center [5, 73] width 10 height 4
click at [368, 75] on div "Next Question" at bounding box center [380, 73] width 25 height 4
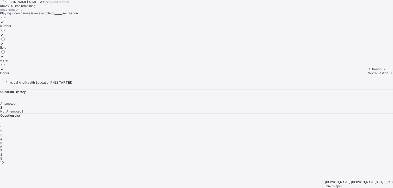
click at [11, 75] on div "Indoor" at bounding box center [5, 73] width 11 height 4
click at [368, 75] on div "Next Question" at bounding box center [380, 73] width 25 height 4
click at [11, 28] on div "outdoor" at bounding box center [5, 26] width 11 height 4
click at [368, 75] on div "Next Question" at bounding box center [380, 73] width 25 height 4
click at [28, 75] on div "time free from work" at bounding box center [14, 73] width 28 height 4
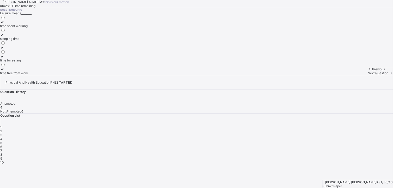
click at [368, 75] on div "Next Question" at bounding box center [380, 73] width 25 height 4
click at [45, 49] on label "resting always" at bounding box center [22, 46] width 45 height 8
click at [45, 37] on label "activities done during free time" at bounding box center [22, 33] width 45 height 8
click at [368, 75] on div "Next Question" at bounding box center [380, 73] width 25 height 4
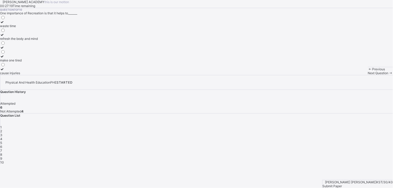
click at [38, 41] on div "refresh the body and mind" at bounding box center [19, 39] width 38 height 4
click at [368, 75] on div "Next Question" at bounding box center [380, 73] width 25 height 4
click at [379, 149] on div "7" at bounding box center [196, 151] width 392 height 4
click at [368, 75] on div "Next Question" at bounding box center [380, 73] width 25 height 4
click at [10, 62] on div "Hausa" at bounding box center [5, 60] width 10 height 4
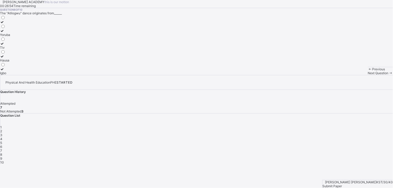
click at [10, 75] on div "Igbo" at bounding box center [5, 73] width 10 height 4
click at [368, 75] on div "Next Question" at bounding box center [380, 73] width 25 height 4
drag, startPoint x: 65, startPoint y: 125, endPoint x: 61, endPoint y: 118, distance: 7.8
click at [15, 66] on label "swimming" at bounding box center [7, 62] width 15 height 8
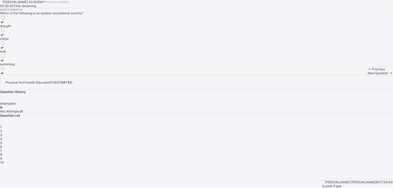
click at [368, 75] on div "Previous Next Question" at bounding box center [380, 71] width 25 height 8
click at [368, 75] on div "Next Question" at bounding box center [380, 73] width 25 height 4
click at [23, 62] on div "promote culture" at bounding box center [11, 60] width 23 height 4
click at [370, 184] on div "Submit Paper" at bounding box center [357, 186] width 70 height 4
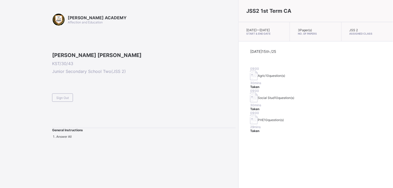
click at [238, 128] on div "JSS2 1st Term CA [DATE] — [DATE] Start & End Date 3 Paper(s) No. of Papers JSS …" at bounding box center [315, 94] width 154 height 188
click at [61, 100] on span "Sign Out" at bounding box center [62, 98] width 13 height 4
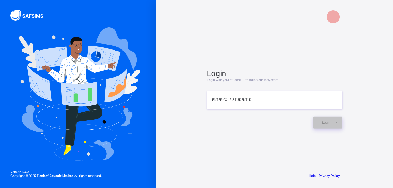
drag, startPoint x: 161, startPoint y: 124, endPoint x: 186, endPoint y: 126, distance: 24.8
click at [186, 126] on div "Login Login with your student ID to take your test/exam Enter your Student ID L…" at bounding box center [274, 94] width 236 height 188
click at [209, 111] on div "Login Login with your student ID to take your test/exam Enter your Student ID L…" at bounding box center [274, 99] width 135 height 60
click at [211, 105] on input at bounding box center [274, 100] width 135 height 18
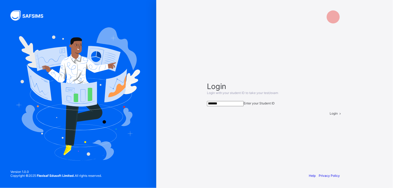
click at [222, 102] on input "*******" at bounding box center [225, 103] width 37 height 5
click at [227, 101] on input "*******" at bounding box center [225, 103] width 37 height 5
type input "**********"
click at [330, 116] on span "Login" at bounding box center [334, 114] width 8 height 4
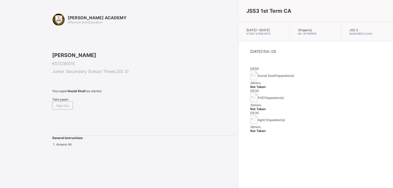
click at [69, 101] on div "Take paper" at bounding box center [144, 99] width 184 height 4
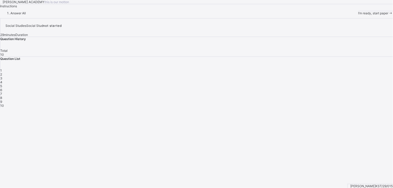
click at [358, 15] on span "I’m ready, start paper" at bounding box center [373, 13] width 30 height 4
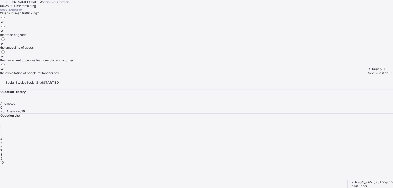
click at [48, 62] on div "the movement of people from one place to another" at bounding box center [36, 60] width 73 height 4
click at [368, 75] on span "Next Question" at bounding box center [378, 73] width 21 height 4
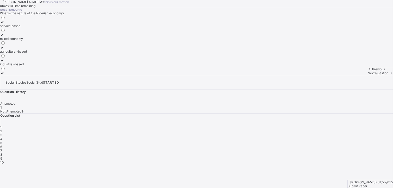
click at [27, 41] on div "mixed economy" at bounding box center [13, 39] width 27 height 4
click at [368, 75] on span "Next Question" at bounding box center [378, 73] width 21 height 4
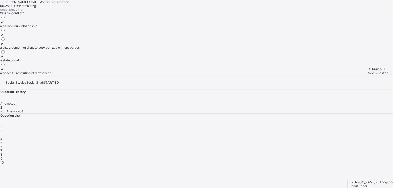
click at [368, 75] on span "Next Question" at bounding box center [378, 73] width 21 height 4
click at [2, 133] on span "3" at bounding box center [1, 135] width 2 height 4
click at [69, 49] on div "a disagreement or dispute between two or more parties" at bounding box center [40, 48] width 80 height 4
click at [388, 75] on span at bounding box center [390, 73] width 4 height 4
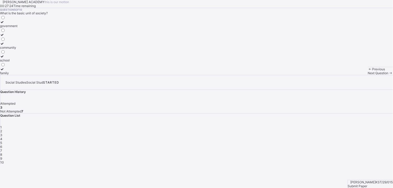
click at [341, 137] on div "4" at bounding box center [196, 139] width 392 height 4
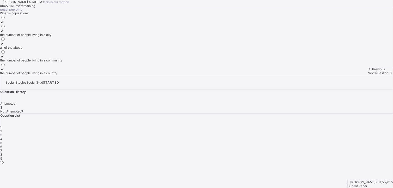
click at [62, 49] on div "all of the above" at bounding box center [31, 48] width 62 height 4
click at [368, 75] on span "Next Question" at bounding box center [378, 73] width 21 height 4
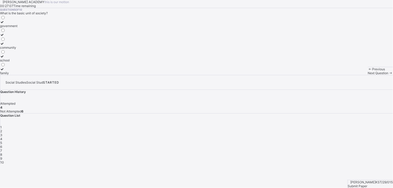
click at [17, 75] on div "family" at bounding box center [8, 73] width 17 height 4
click at [368, 75] on span "Next Question" at bounding box center [378, 73] width 21 height 4
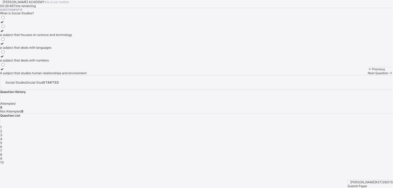
click at [72, 75] on label "A subject that studies human relationships and environment" at bounding box center [43, 71] width 86 height 8
click at [368, 75] on span "Next Question" at bounding box center [378, 73] width 21 height 4
click at [74, 75] on div "practices that are harmful and violate human rights" at bounding box center [37, 73] width 74 height 4
click at [368, 75] on div "Next Question" at bounding box center [380, 73] width 25 height 4
click at [43, 49] on div "a state of calm and tranquility" at bounding box center [21, 48] width 43 height 4
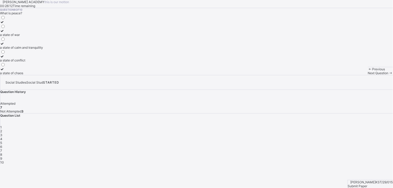
click at [368, 75] on span "Next Question" at bounding box center [378, 73] width 21 height 4
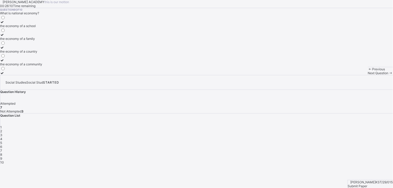
click at [368, 75] on span "Next Question" at bounding box center [378, 73] width 21 height 4
click at [2, 153] on span "8" at bounding box center [1, 155] width 2 height 4
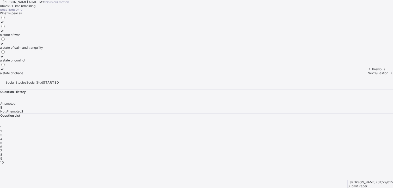
click at [2, 157] on span "9" at bounding box center [1, 159] width 2 height 4
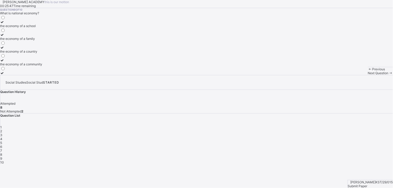
click at [42, 53] on div "the economy of a country" at bounding box center [21, 51] width 42 height 4
click at [368, 75] on span "Next Question" at bounding box center [378, 73] width 21 height 4
click at [313, 157] on div "9" at bounding box center [196, 159] width 392 height 4
click at [4, 160] on span "10" at bounding box center [2, 162] width 4 height 4
click at [39, 28] on div "all of the above" at bounding box center [19, 26] width 39 height 4
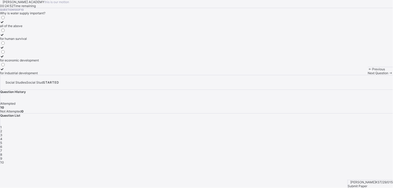
click at [2, 129] on span "2" at bounding box center [1, 131] width 2 height 4
click at [2, 125] on span "1" at bounding box center [1, 127] width 2 height 4
click at [341, 148] on div "Social Studies Social Stud STARTED Question History Attempted 10 Not Attempted …" at bounding box center [196, 119] width 393 height 89
click at [367, 184] on span "Submit Paper" at bounding box center [358, 186] width 20 height 4
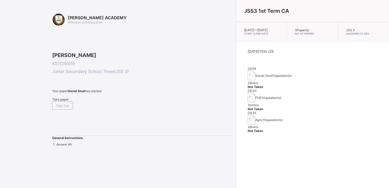
click at [66, 101] on span "Take paper" at bounding box center [60, 99] width 16 height 4
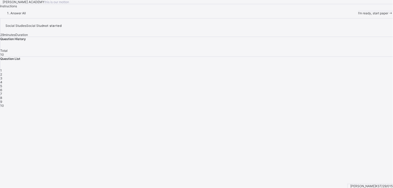
click at [358, 15] on span "I’m ready, start paper" at bounding box center [373, 13] width 30 height 4
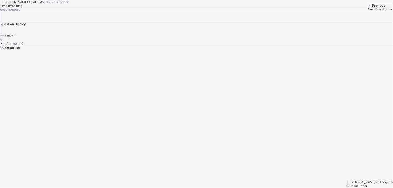
click at [368, 7] on div "Previous" at bounding box center [380, 5] width 25 height 4
drag, startPoint x: 37, startPoint y: 181, endPoint x: 82, endPoint y: 142, distance: 59.7
click at [82, 11] on div "[PERSON_NAME] ACADEMY this is our [PERSON_NAME] Time remaining Question 1 of 0 …" at bounding box center [196, 5] width 393 height 11
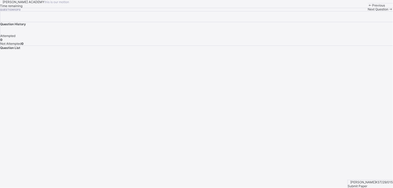
click at [368, 11] on span "Next Question" at bounding box center [378, 9] width 21 height 4
click at [173, 11] on div "[PERSON_NAME] ACADEMY this is our [PERSON_NAME] Time remaining Question 1 of 0 …" at bounding box center [196, 5] width 393 height 11
click at [368, 7] on div "Previous" at bounding box center [380, 5] width 25 height 4
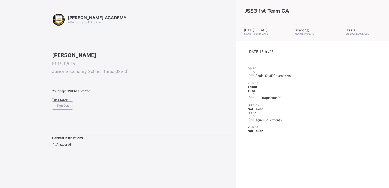
click at [63, 101] on span "Take paper" at bounding box center [60, 99] width 16 height 4
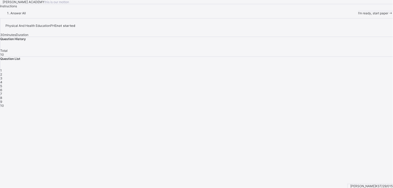
click at [358, 15] on div "I’m ready, start paper" at bounding box center [375, 13] width 35 height 4
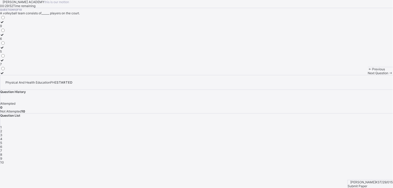
click at [2, 129] on span "2" at bounding box center [1, 131] width 2 height 4
click at [10, 53] on label "tip" at bounding box center [5, 50] width 10 height 8
click at [2, 133] on span "3" at bounding box center [1, 135] width 2 height 4
click at [11, 41] on div "release" at bounding box center [5, 39] width 11 height 4
click at [338, 137] on div "4" at bounding box center [196, 139] width 392 height 4
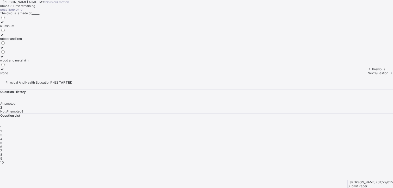
click at [28, 62] on label "wood and metal rim" at bounding box center [14, 58] width 28 height 8
click at [355, 141] on div "5" at bounding box center [196, 143] width 392 height 4
click at [12, 62] on div "shot" at bounding box center [6, 60] width 12 height 4
click at [369, 145] on div "6" at bounding box center [196, 147] width 392 height 4
click at [2, 153] on span "8" at bounding box center [1, 155] width 2 height 4
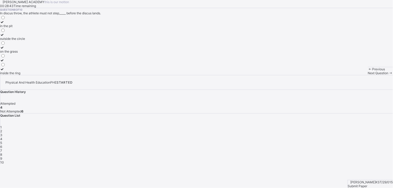
click at [4, 160] on span "10" at bounding box center [2, 162] width 4 height 4
click at [10, 75] on div "thrown" at bounding box center [5, 73] width 10 height 4
click at [2, 157] on span "9" at bounding box center [1, 159] width 2 height 4
click at [2, 153] on span "8" at bounding box center [1, 155] width 2 height 4
click at [25, 41] on div "outside the circle" at bounding box center [12, 39] width 25 height 4
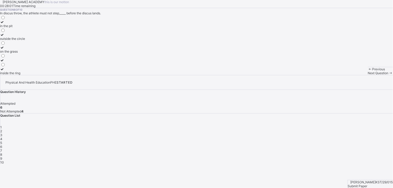
click at [311, 157] on div "9" at bounding box center [196, 159] width 392 height 4
click at [366, 145] on div "6" at bounding box center [196, 147] width 392 height 4
click at [2, 149] on span "7" at bounding box center [1, 151] width 2 height 4
click at [16, 62] on div "one hand" at bounding box center [8, 60] width 16 height 4
click at [365, 145] on div "6" at bounding box center [196, 147] width 392 height 4
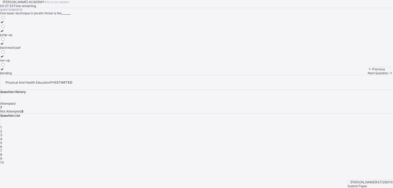
click at [21, 62] on div "run-up" at bounding box center [10, 60] width 21 height 4
click at [2, 157] on span "9" at bounding box center [1, 159] width 2 height 4
click at [6, 53] on div "2.5" at bounding box center [3, 51] width 6 height 4
click at [2, 125] on span "1" at bounding box center [1, 127] width 2 height 4
click at [5, 41] on div "6" at bounding box center [2, 39] width 5 height 4
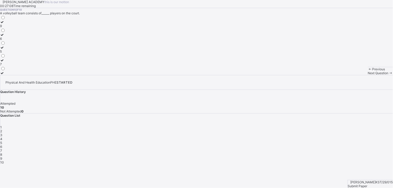
click at [324, 160] on div "10" at bounding box center [196, 162] width 392 height 4
click at [373, 183] on div "[PERSON_NAME] KST/29/015 Submit Paper" at bounding box center [369, 184] width 45 height 8
click at [367, 184] on span "Submit Paper" at bounding box center [358, 186] width 20 height 4
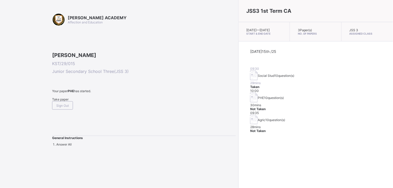
click at [58, 101] on span "Take paper" at bounding box center [60, 99] width 16 height 4
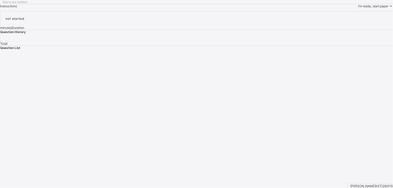
click at [358, 8] on span "I’m ready, start paper" at bounding box center [373, 6] width 30 height 4
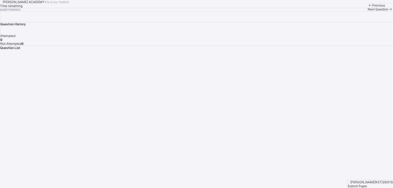
click at [78, 11] on div "[PERSON_NAME] ACADEMY this is our [PERSON_NAME] Time remaining Question 1 of 0 …" at bounding box center [196, 5] width 393 height 11
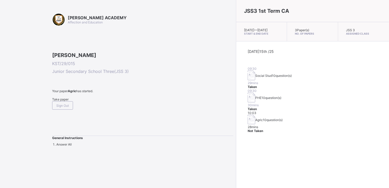
click at [61, 101] on span "Take paper" at bounding box center [60, 99] width 16 height 4
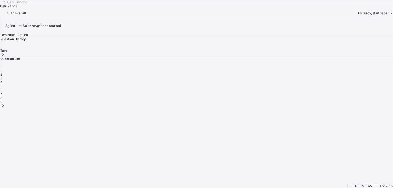
click at [358, 15] on div "I’m ready, start paper" at bounding box center [375, 13] width 35 height 4
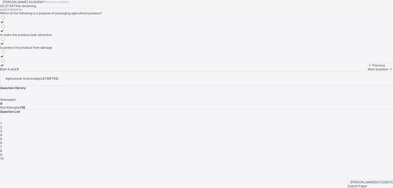
click at [4, 157] on span "10" at bounding box center [2, 159] width 4 height 4
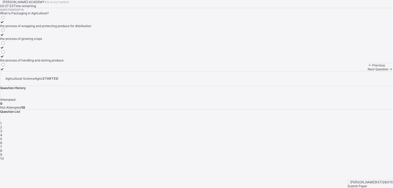
click at [79, 28] on div "the process of wrapping and protecting produce for distribution" at bounding box center [45, 26] width 91 height 4
click at [309, 119] on div "Question List 1 2 3 4 5 6 7 8 9 10" at bounding box center [196, 135] width 392 height 51
click at [310, 153] on div "9" at bounding box center [196, 155] width 392 height 4
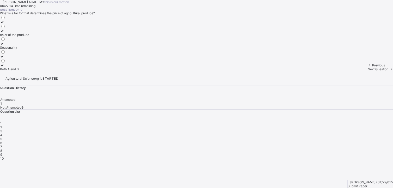
click at [29, 49] on label "Seasonality" at bounding box center [14, 46] width 29 height 8
click at [2, 149] on span "8" at bounding box center [1, 151] width 2 height 4
click at [297, 121] on div "1" at bounding box center [196, 123] width 392 height 4
click at [52, 49] on div "to protect the produce from damage" at bounding box center [26, 48] width 52 height 4
click at [2, 125] on span "2" at bounding box center [1, 127] width 2 height 4
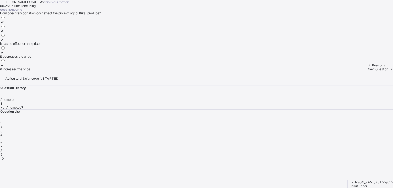
click at [326, 129] on div "3" at bounding box center [196, 131] width 392 height 4
click at [25, 71] on div "polythene bags" at bounding box center [12, 69] width 25 height 4
click at [2, 133] on span "4" at bounding box center [1, 135] width 2 height 4
click at [355, 137] on div "5" at bounding box center [196, 139] width 392 height 4
click at [52, 71] on div "to protect the produce from damage" at bounding box center [26, 69] width 52 height 4
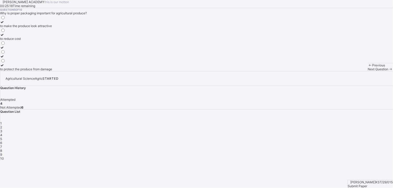
click at [299, 149] on div "8" at bounding box center [196, 151] width 392 height 4
click at [379, 145] on div "7" at bounding box center [196, 147] width 392 height 4
click at [53, 37] on div "it can increase or decrease the price" at bounding box center [26, 35] width 53 height 4
click at [366, 141] on div "6" at bounding box center [196, 143] width 392 height 4
click at [71, 71] on label "When demand is high and supply is low, prices increase" at bounding box center [40, 67] width 80 height 8
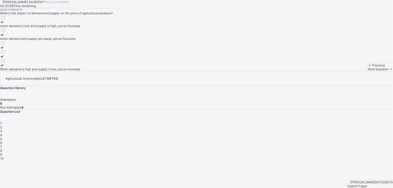
click at [339, 121] on div "1 2 3 4 5 6 7 8 9 10" at bounding box center [196, 140] width 392 height 39
click at [340, 133] on div "4" at bounding box center [196, 135] width 392 height 4
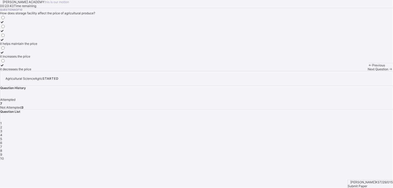
click at [2, 125] on span "2" at bounding box center [1, 127] width 2 height 4
click at [337, 133] on div "4" at bounding box center [196, 135] width 392 height 4
click at [37, 46] on div "it helps maintain the price" at bounding box center [18, 44] width 37 height 4
click at [37, 58] on div "it increases the price" at bounding box center [18, 56] width 37 height 4
click at [37, 46] on div "it helps maintain the price" at bounding box center [18, 44] width 37 height 4
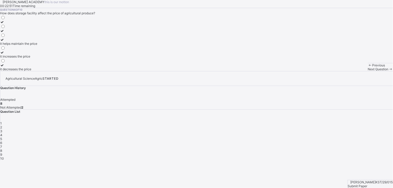
click at [248, 71] on div "Question 4 of 10 How does storage facility affect the price of agricultural pro…" at bounding box center [196, 39] width 393 height 63
click at [2, 125] on span "2" at bounding box center [1, 127] width 2 height 4
click at [40, 46] on label "it has no effect on the price" at bounding box center [20, 42] width 40 height 8
click at [299, 119] on div "Question List 1 2 3 4 5 6 7 8 9 10" at bounding box center [196, 135] width 392 height 51
click at [300, 119] on div "Question List 1 2 3 4 5 6 7 8 9 10" at bounding box center [196, 135] width 392 height 51
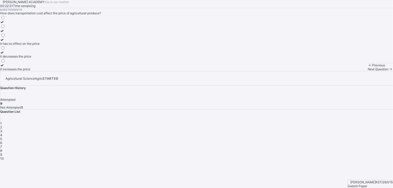
click at [300, 149] on div "8" at bounding box center [196, 151] width 392 height 4
click at [46, 28] on label "they have no effect on the price" at bounding box center [23, 24] width 46 height 8
click at [2, 133] on span "4" at bounding box center [1, 135] width 2 height 4
click at [4, 157] on span "10" at bounding box center [2, 159] width 4 height 4
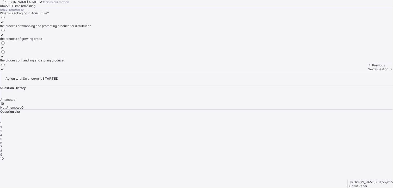
click at [310, 153] on div "9" at bounding box center [196, 155] width 392 height 4
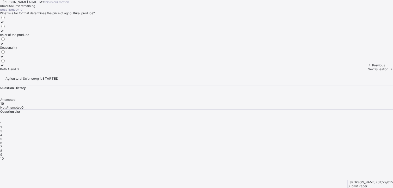
click at [4, 157] on span "10" at bounding box center [2, 159] width 4 height 4
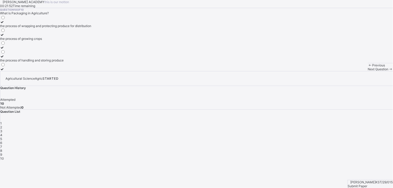
click at [375, 184] on div "Submit Paper" at bounding box center [370, 186] width 45 height 4
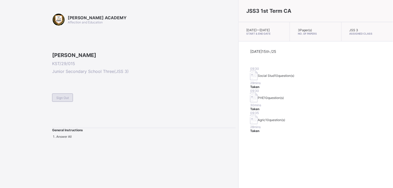
click at [65, 100] on span "Sign Out" at bounding box center [62, 98] width 13 height 4
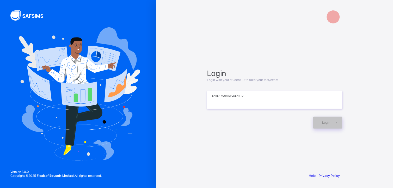
click at [212, 99] on input at bounding box center [274, 100] width 135 height 18
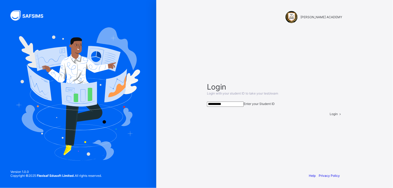
type input "**********"
click at [330, 116] on div "Login" at bounding box center [336, 114] width 13 height 4
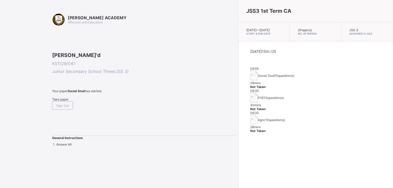
click at [238, 157] on div "JSS3 1st Term CA [DATE] — [DATE] Start & End Date 3 Paper(s) No. of Papers JSS …" at bounding box center [315, 94] width 154 height 188
click at [67, 101] on div "Take paper" at bounding box center [144, 99] width 184 height 4
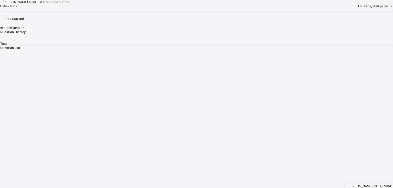
drag, startPoint x: 58, startPoint y: 148, endPoint x: 55, endPoint y: 162, distance: 13.7
click at [55, 8] on div "[PERSON_NAME] ACADEMY this is our [PERSON_NAME] Instructions I’m ready, start p…" at bounding box center [196, 4] width 393 height 8
click at [358, 8] on div "I’m ready, start paper" at bounding box center [375, 6] width 35 height 4
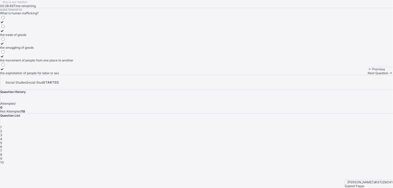
click at [296, 125] on div "1" at bounding box center [196, 127] width 392 height 4
drag, startPoint x: 296, startPoint y: 102, endPoint x: 272, endPoint y: 111, distance: 26.2
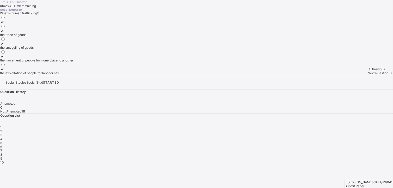
click at [272, 75] on div "this is our [PERSON_NAME] 00:28:40 Time remaining Question 1 of 10 What is huma…" at bounding box center [196, 37] width 393 height 75
click at [66, 62] on div "the movement of people from one place to another" at bounding box center [36, 60] width 73 height 4
click at [73, 62] on label "the movement of people from one place to another" at bounding box center [36, 58] width 73 height 8
click at [368, 75] on span "Next Question" at bounding box center [378, 73] width 21 height 4
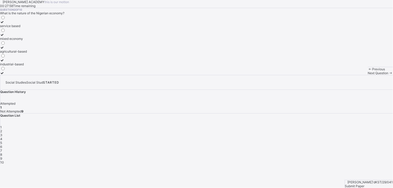
click at [27, 53] on label "agricultural-based" at bounding box center [13, 50] width 27 height 8
click at [368, 75] on span "Next Question" at bounding box center [378, 73] width 21 height 4
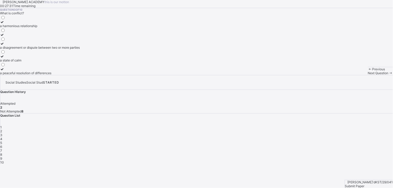
click at [60, 75] on div "a peaceful resolution of differences" at bounding box center [40, 73] width 80 height 4
click at [368, 75] on span "Next Question" at bounding box center [378, 73] width 21 height 4
click at [62, 62] on div "the number of people living in a community" at bounding box center [31, 60] width 62 height 4
click at [368, 75] on span "Next Question" at bounding box center [378, 73] width 21 height 4
click at [17, 49] on div "community" at bounding box center [8, 48] width 17 height 4
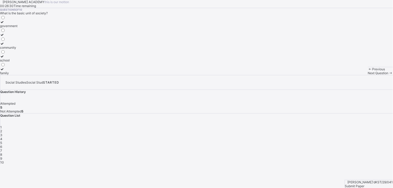
click at [368, 75] on span "Next Question" at bounding box center [378, 73] width 21 height 4
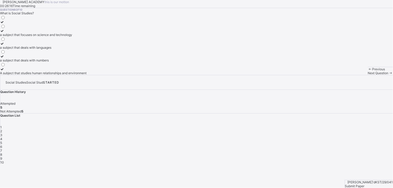
click at [68, 75] on div "A subject that studies human relationships and environment" at bounding box center [43, 73] width 86 height 4
click at [368, 75] on div "Next Question" at bounding box center [380, 73] width 25 height 4
click at [74, 28] on div "practices that promote health and well being" at bounding box center [37, 26] width 74 height 4
click at [368, 75] on div "Next Question" at bounding box center [380, 73] width 25 height 4
click at [163, 75] on div "Question 8 of 10 What is peace? a state of war a state of calm and tranquility …" at bounding box center [196, 41] width 393 height 67
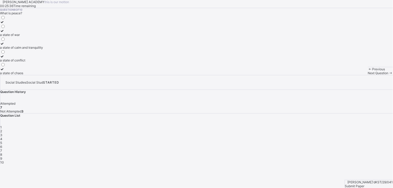
click at [43, 49] on div "a state of calm and tranquility" at bounding box center [21, 48] width 43 height 4
click at [368, 75] on span "Next Question" at bounding box center [378, 73] width 21 height 4
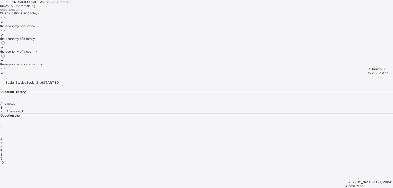
click at [42, 53] on label "the economy of a country" at bounding box center [21, 50] width 42 height 8
click at [368, 75] on div "Next Question" at bounding box center [380, 73] width 25 height 4
click at [39, 28] on div "all of the above" at bounding box center [19, 26] width 39 height 4
click at [364, 184] on span "Submit Paper" at bounding box center [355, 186] width 20 height 4
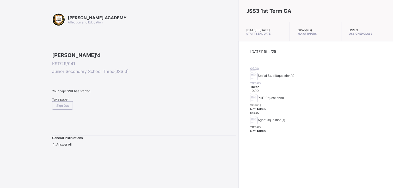
click at [61, 101] on div "Take paper" at bounding box center [144, 99] width 184 height 4
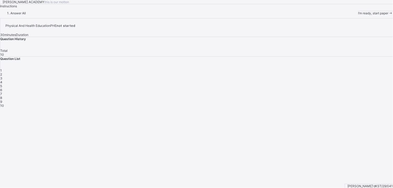
click at [358, 15] on div "I’m ready, start paper" at bounding box center [375, 13] width 35 height 4
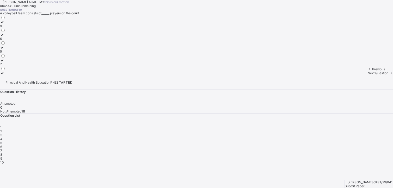
click at [5, 53] on div "5" at bounding box center [2, 51] width 5 height 4
click at [368, 75] on div "Next Question" at bounding box center [380, 73] width 25 height 4
click at [10, 53] on label "tip" at bounding box center [5, 50] width 10 height 8
click at [10, 66] on div "grip" at bounding box center [5, 64] width 10 height 4
click at [368, 75] on span "Next Question" at bounding box center [378, 73] width 21 height 4
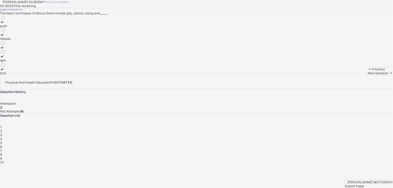
click at [11, 28] on label "push" at bounding box center [5, 24] width 11 height 8
click at [368, 75] on span "Next Question" at bounding box center [378, 73] width 21 height 4
click at [28, 62] on div "wood and metal rim" at bounding box center [14, 60] width 28 height 4
click at [368, 75] on div "Next Question" at bounding box center [380, 73] width 25 height 4
click at [12, 49] on label "ball" at bounding box center [6, 46] width 12 height 8
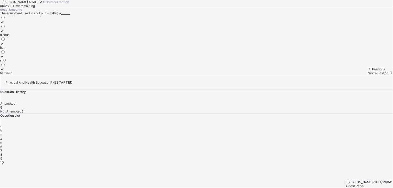
click at [12, 37] on div "discus" at bounding box center [6, 35] width 12 height 4
click at [368, 75] on span "Next Question" at bounding box center [378, 73] width 21 height 4
click at [21, 37] on label "jump-up" at bounding box center [10, 33] width 21 height 8
click at [368, 75] on span "Next Question" at bounding box center [378, 73] width 21 height 4
click at [16, 62] on div "one hand" at bounding box center [8, 60] width 16 height 4
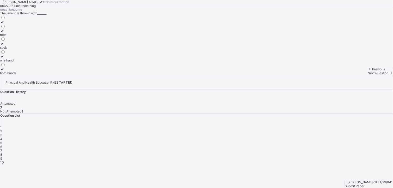
click at [368, 75] on div "Next Question" at bounding box center [380, 73] width 25 height 4
click at [25, 41] on label "outside the circle" at bounding box center [12, 37] width 25 height 8
click at [368, 75] on span "Next Question" at bounding box center [378, 73] width 21 height 4
click at [6, 75] on label "1.5" at bounding box center [3, 71] width 6 height 8
click at [368, 75] on div "Next Question" at bounding box center [380, 73] width 25 height 4
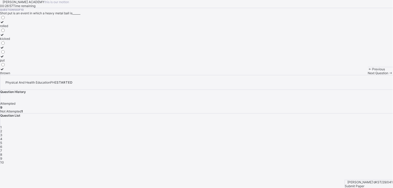
click at [10, 75] on div "thrown" at bounding box center [5, 73] width 10 height 4
click at [364, 184] on span "Submit Paper" at bounding box center [355, 186] width 20 height 4
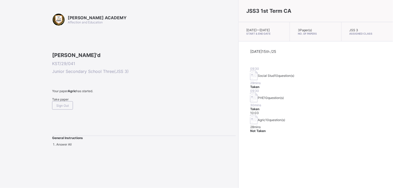
click at [64, 101] on div "Take paper" at bounding box center [144, 99] width 184 height 4
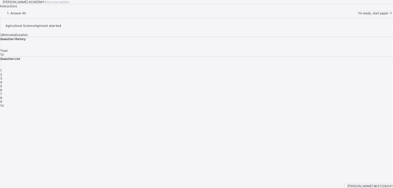
click at [358, 15] on div "I’m ready, start paper" at bounding box center [375, 13] width 35 height 4
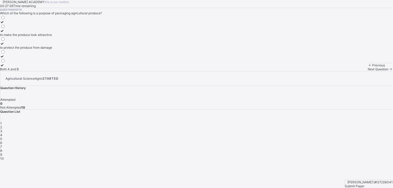
click at [52, 49] on label "to protect the produce from damage" at bounding box center [26, 46] width 52 height 8
click at [368, 71] on div "Next Question" at bounding box center [380, 69] width 25 height 4
click at [40, 71] on label "it increases the price" at bounding box center [20, 67] width 40 height 8
click at [368, 71] on span "Next Question" at bounding box center [378, 69] width 21 height 4
click at [25, 49] on label "Both A and B" at bounding box center [12, 46] width 25 height 8
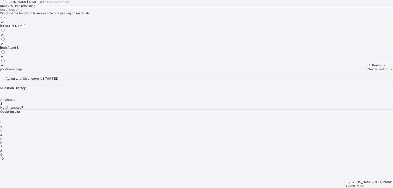
click at [368, 71] on span "Next Question" at bounding box center [378, 69] width 21 height 4
click at [37, 46] on div "it helps maintain the price" at bounding box center [18, 44] width 37 height 4
click at [256, 71] on div "[PERSON_NAME] ACADEMY this is our [PERSON_NAME] 00:26:42 Time remaining Questio…" at bounding box center [196, 35] width 393 height 71
click at [368, 71] on span "Next Question" at bounding box center [378, 69] width 21 height 4
click at [52, 71] on label "to protect the produce from damage" at bounding box center [26, 67] width 52 height 8
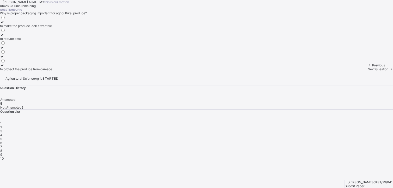
click at [368, 71] on span "Next Question" at bounding box center [378, 69] width 21 height 4
click at [80, 28] on label "when demand is low and supply is high, prices increase" at bounding box center [40, 24] width 80 height 8
click at [368, 71] on div "Previous Next Question" at bounding box center [380, 67] width 25 height 8
click at [368, 71] on span "Next Question" at bounding box center [378, 69] width 21 height 4
click at [53, 37] on div "it can increase or decrease the price" at bounding box center [26, 35] width 53 height 4
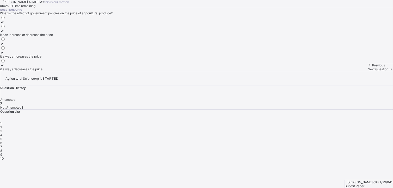
click at [368, 71] on div "Next Question" at bounding box center [380, 69] width 25 height 4
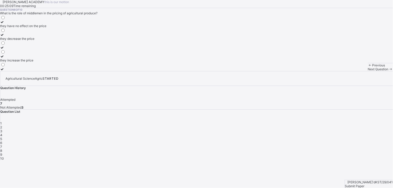
click at [46, 62] on label "they increase the price" at bounding box center [23, 58] width 46 height 8
click at [368, 71] on span "Next Question" at bounding box center [378, 69] width 21 height 4
click at [29, 71] on div "Both A and B" at bounding box center [14, 69] width 29 height 4
click at [368, 71] on div "Next Question" at bounding box center [380, 69] width 25 height 4
click at [78, 28] on div "the process of wrapping and protecting produce for distribution" at bounding box center [45, 26] width 91 height 4
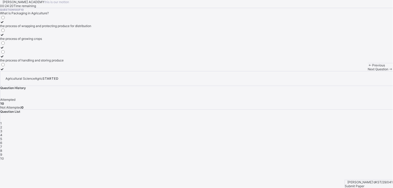
click at [364, 184] on span "Submit Paper" at bounding box center [355, 186] width 20 height 4
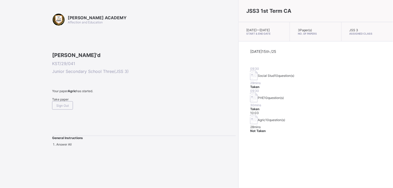
drag, startPoint x: 211, startPoint y: 129, endPoint x: 164, endPoint y: 120, distance: 47.6
click at [164, 120] on div "[PERSON_NAME] ACADEMY Affection and Education [PERSON_NAME]'d KST/29/041 Junior…" at bounding box center [196, 94] width 393 height 188
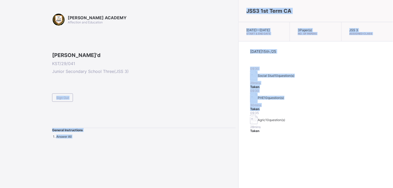
click at [167, 139] on div "[PERSON_NAME] ACADEMY Affection and Education [PERSON_NAME]'d KST/29/041 Junior…" at bounding box center [144, 76] width 184 height 126
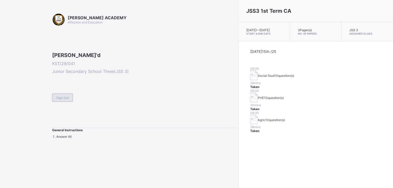
click at [66, 100] on span "Sign Out" at bounding box center [62, 98] width 13 height 4
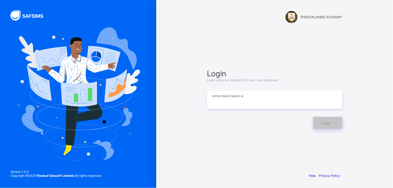
click at [213, 103] on input at bounding box center [274, 100] width 135 height 18
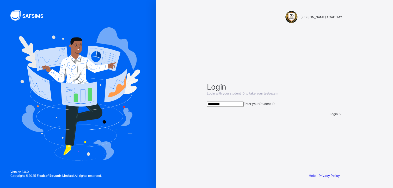
type input "*********"
click at [330, 116] on div "Login" at bounding box center [336, 114] width 13 height 4
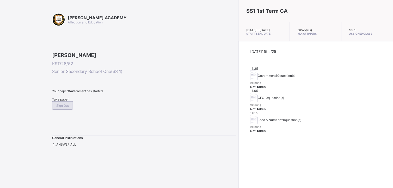
click at [69, 108] on span "Sign Out" at bounding box center [62, 106] width 13 height 4
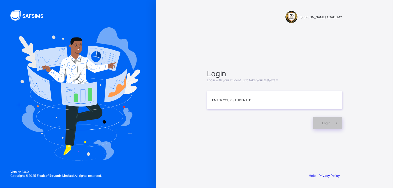
click at [79, 129] on img at bounding box center [78, 93] width 124 height 133
click at [215, 103] on input at bounding box center [274, 100] width 135 height 18
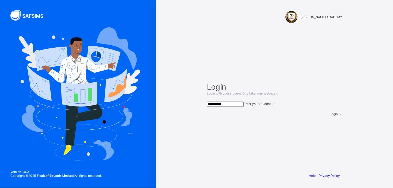
type input "**********"
click at [330, 116] on span "Login" at bounding box center [334, 114] width 8 height 4
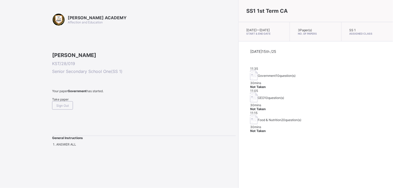
click at [68, 101] on span "Take paper" at bounding box center [60, 99] width 16 height 4
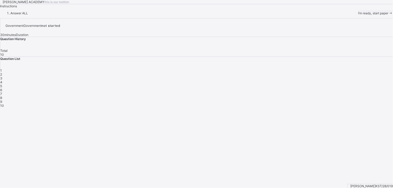
click at [358, 15] on span "I’m ready, start paper" at bounding box center [373, 13] width 30 height 4
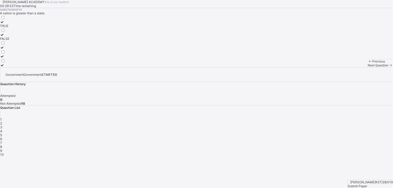
click at [9, 28] on div "TRUE" at bounding box center [4, 26] width 9 height 4
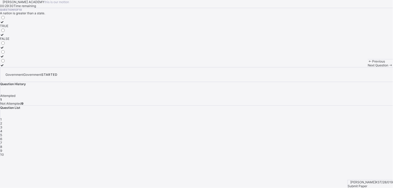
click at [9, 28] on div "TRUE" at bounding box center [4, 26] width 9 height 4
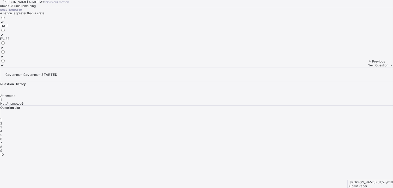
click at [9, 28] on div "TRUE" at bounding box center [4, 26] width 9 height 4
drag, startPoint x: 52, startPoint y: 75, endPoint x: 58, endPoint y: 78, distance: 6.9
click at [9, 28] on div "TRUE" at bounding box center [4, 26] width 9 height 4
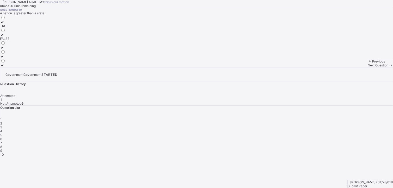
click at [9, 67] on div "TRUE FALSE" at bounding box center [4, 41] width 9 height 52
drag, startPoint x: 59, startPoint y: 84, endPoint x: 59, endPoint y: 69, distance: 14.9
click at [9, 67] on div "TRUE FALSE" at bounding box center [4, 41] width 9 height 52
click at [9, 28] on label "TRUE" at bounding box center [4, 24] width 9 height 8
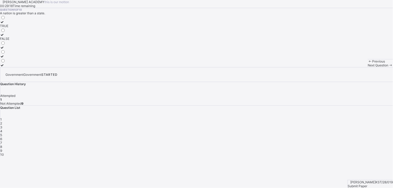
click at [9, 28] on label "TRUE" at bounding box center [4, 24] width 9 height 8
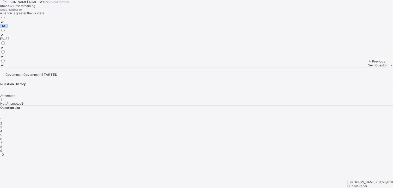
click at [9, 28] on label "TRUE" at bounding box center [4, 24] width 9 height 8
drag, startPoint x: 59, startPoint y: 69, endPoint x: 63, endPoint y: 77, distance: 8.5
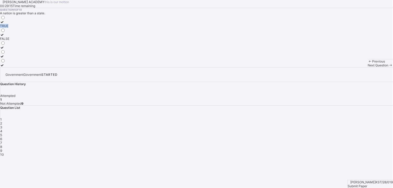
click at [9, 28] on div "TRUE" at bounding box center [4, 26] width 9 height 4
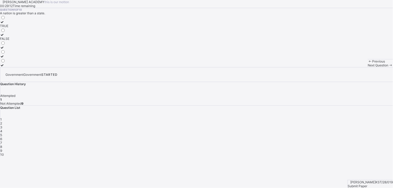
click at [9, 28] on div "TRUE" at bounding box center [4, 26] width 9 height 4
drag, startPoint x: 63, startPoint y: 77, endPoint x: 61, endPoint y: 67, distance: 9.7
click at [9, 67] on div "TRUE FALSE" at bounding box center [4, 41] width 9 height 52
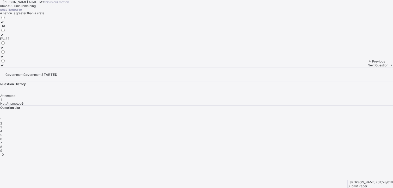
click at [9, 67] on div "TRUE FALSE" at bounding box center [4, 41] width 9 height 52
click at [367, 184] on span "Submit Paper" at bounding box center [358, 186] width 20 height 4
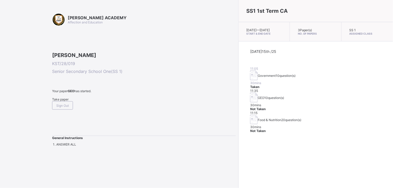
click at [64, 101] on span "Take paper" at bounding box center [60, 99] width 16 height 4
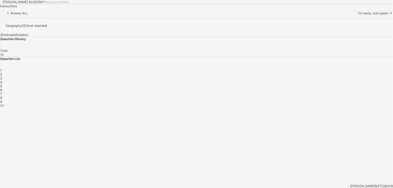
click at [358, 15] on span "I’m ready, start paper" at bounding box center [373, 13] width 30 height 4
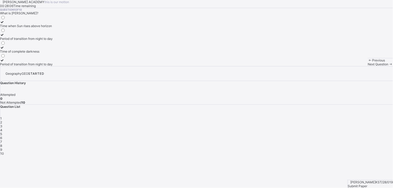
click at [46, 53] on div "Time of complete darkness" at bounding box center [26, 51] width 53 height 4
click at [368, 66] on span "Next Question" at bounding box center [378, 64] width 21 height 4
click at [43, 28] on div "Moon blocks Earth's light" at bounding box center [21, 26] width 43 height 4
click at [368, 66] on span "Next Question" at bounding box center [378, 64] width 21 height 4
click at [47, 28] on label "Sun hides behind Earth" at bounding box center [23, 24] width 47 height 8
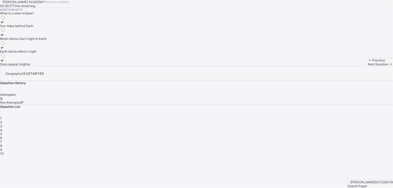
click at [368, 66] on span "Next Question" at bounding box center [378, 64] width 21 height 4
click at [63, 28] on label "Limited access to amenities like healthcare" at bounding box center [31, 24] width 63 height 8
click at [368, 66] on div "Previous Next Question" at bounding box center [380, 62] width 25 height 8
click at [368, 66] on div "Next Question" at bounding box center [380, 64] width 25 height 4
click at [63, 28] on div "A Nigerian village like [GEOGRAPHIC_DATA]" at bounding box center [32, 26] width 64 height 4
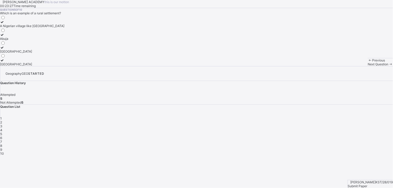
click at [368, 66] on div "Next Question" at bounding box center [380, 64] width 25 height 4
click at [0, 11] on span at bounding box center [0, 11] width 0 height 0
click at [48, 28] on div "agriculture and primary activities" at bounding box center [24, 26] width 48 height 4
click at [368, 66] on div "Next Question" at bounding box center [380, 64] width 25 height 4
click at [62, 28] on label "Infrastructure like roads, schools, hospitals" at bounding box center [31, 24] width 62 height 8
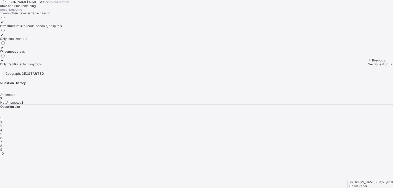
click at [368, 66] on div "Previous Next Question" at bounding box center [380, 62] width 25 height 8
click at [368, 66] on div "Next Question" at bounding box center [380, 64] width 25 height 4
click at [294, 81] on div "Question History Attempted 7 Not Attempted 3" at bounding box center [196, 92] width 392 height 23
click at [2, 124] on span "3" at bounding box center [1, 126] width 2 height 4
click at [2, 144] on span "8" at bounding box center [1, 146] width 2 height 4
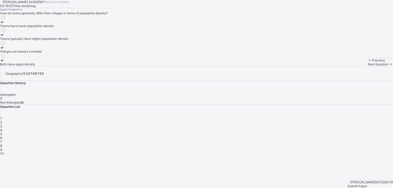
click at [55, 41] on div "Towns typically have higher population density" at bounding box center [34, 39] width 68 height 4
click at [368, 66] on span "Next Question" at bounding box center [378, 64] width 21 height 4
click at [35, 28] on div "Morning, Evening, Night" at bounding box center [17, 26] width 35 height 4
click at [368, 66] on span "Next Question" at bounding box center [378, 64] width 21 height 4
click at [44, 53] on div "Midday brightness" at bounding box center [38, 51] width 77 height 4
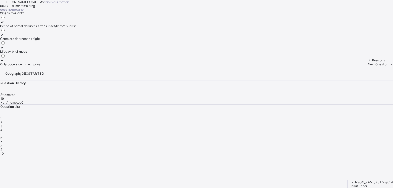
click at [367, 184] on span "Submit Paper" at bounding box center [358, 186] width 20 height 4
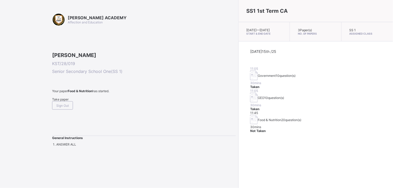
click at [68, 101] on span "Take paper" at bounding box center [60, 99] width 16 height 4
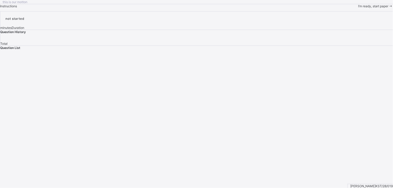
click at [358, 8] on span "I’m ready, start paper" at bounding box center [373, 6] width 30 height 4
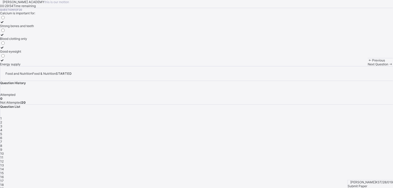
click at [34, 28] on div "Strong bones and teeth" at bounding box center [17, 26] width 34 height 4
click at [370, 180] on div "[PERSON_NAME] KST/28/019 Submit Paper" at bounding box center [369, 184] width 45 height 8
click at [367, 184] on span "Submit Paper" at bounding box center [358, 186] width 20 height 4
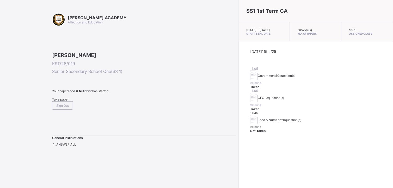
click at [66, 97] on span at bounding box center [144, 95] width 184 height 4
click at [69, 140] on div "[PERSON_NAME] ACADEMY Affection and Education [PERSON_NAME] KST/28/019 Senior S…" at bounding box center [144, 79] width 184 height 133
click at [73, 101] on div "Take paper" at bounding box center [144, 99] width 184 height 4
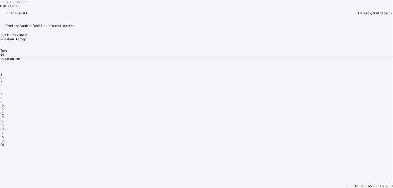
click at [358, 15] on span "I’m ready, start paper" at bounding box center [373, 13] width 30 height 4
click at [358, 15] on div "I’m ready, start paper" at bounding box center [375, 13] width 35 height 4
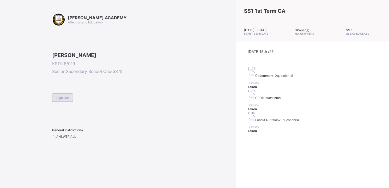
click at [55, 102] on div "Sign Out" at bounding box center [62, 97] width 21 height 8
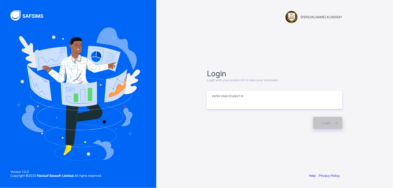
click at [208, 99] on input at bounding box center [274, 100] width 135 height 18
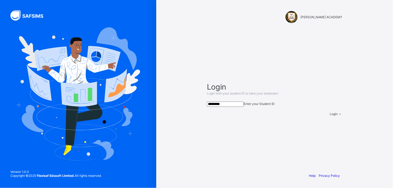
type input "*********"
click at [330, 116] on span "Login" at bounding box center [334, 114] width 8 height 4
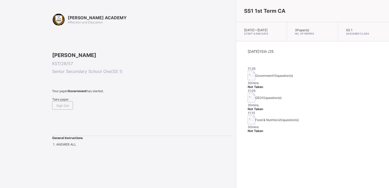
click at [63, 101] on span "Take paper" at bounding box center [60, 99] width 16 height 4
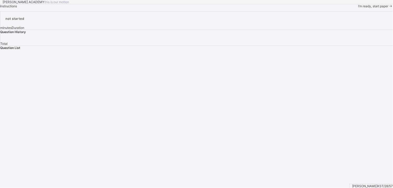
click at [358, 8] on span "I’m ready, start paper" at bounding box center [373, 6] width 30 height 4
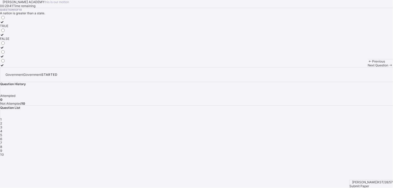
click at [9, 28] on label "TRUE" at bounding box center [4, 24] width 9 height 8
click at [368, 67] on div "Next Question" at bounding box center [380, 65] width 25 height 4
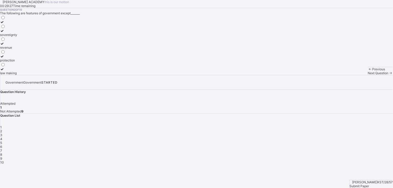
click at [17, 49] on div "revenue" at bounding box center [8, 48] width 17 height 4
click at [368, 75] on span "Next Question" at bounding box center [378, 73] width 21 height 4
click at [33, 41] on div "sharing of cash" at bounding box center [16, 39] width 33 height 4
click at [368, 75] on span "Next Question" at bounding box center [378, 73] width 21 height 4
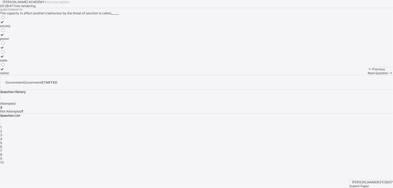
click at [11, 41] on label "power" at bounding box center [5, 37] width 11 height 8
click at [368, 75] on span "Next Question" at bounding box center [378, 73] width 21 height 4
click at [25, 28] on div "dialogue" at bounding box center [12, 26] width 25 height 4
click at [368, 75] on div "Next Question" at bounding box center [380, 73] width 25 height 4
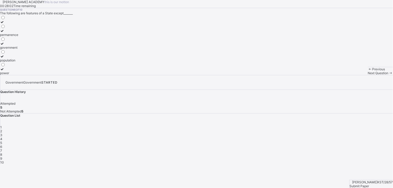
click at [18, 37] on div "permanence" at bounding box center [9, 35] width 18 height 4
click at [368, 75] on span "Next Question" at bounding box center [378, 73] width 21 height 4
click at [5, 75] on div "3" at bounding box center [2, 73] width 5 height 4
click at [368, 75] on span "Next Question" at bounding box center [378, 73] width 21 height 4
click at [58, 66] on label "art of governing" at bounding box center [29, 62] width 58 height 8
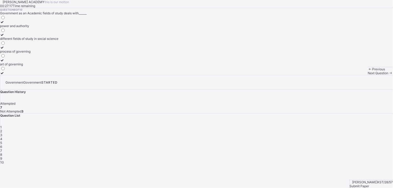
click at [368, 75] on div "Next Question" at bounding box center [380, 73] width 25 height 4
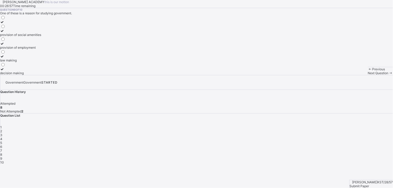
click at [41, 75] on div "decision making" at bounding box center [20, 73] width 41 height 4
click at [368, 75] on div "Previous Next Question" at bounding box center [380, 71] width 25 height 8
click at [368, 75] on span "Next Question" at bounding box center [378, 73] width 21 height 4
click at [5, 49] on label "3" at bounding box center [2, 46] width 5 height 8
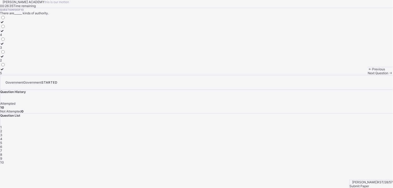
click at [368, 75] on div "Next Question" at bounding box center [380, 73] width 25 height 4
click at [15, 102] on span "Attempted" at bounding box center [7, 104] width 15 height 4
click at [369, 184] on span "Submit Paper" at bounding box center [360, 186] width 20 height 4
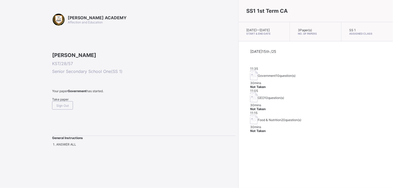
click at [238, 130] on div "SS1 1st Term CA [DATE] — [DATE] Start & End Date 3 Paper(s) No. of Papers SS 1 …" at bounding box center [315, 94] width 154 height 188
click at [59, 97] on span at bounding box center [144, 95] width 184 height 4
click at [59, 101] on span "Take paper" at bounding box center [60, 99] width 16 height 4
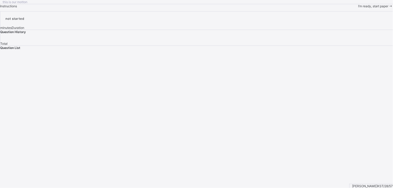
drag, startPoint x: 59, startPoint y: 137, endPoint x: 51, endPoint y: 140, distance: 8.8
click at [51, 8] on div "this is our [PERSON_NAME] Instructions I’m ready, start paper" at bounding box center [196, 4] width 393 height 8
drag, startPoint x: 51, startPoint y: 140, endPoint x: 46, endPoint y: 153, distance: 14.4
click at [46, 8] on div "[PERSON_NAME] ACADEMY this is our [PERSON_NAME] Instructions I’m ready, start p…" at bounding box center [196, 4] width 393 height 8
click at [358, 8] on div "I’m ready, start paper" at bounding box center [375, 6] width 35 height 4
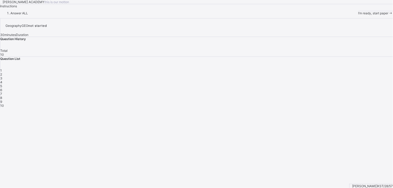
click at [388, 15] on span at bounding box center [390, 13] width 4 height 4
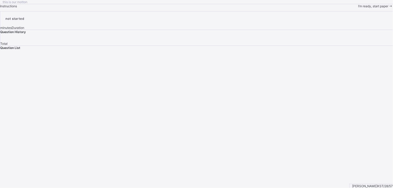
click at [358, 8] on span "I’m ready, start paper" at bounding box center [373, 6] width 30 height 4
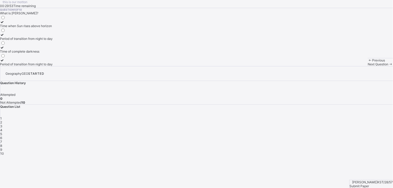
click at [53, 28] on div "Time when Sun rises above horizon" at bounding box center [26, 26] width 53 height 4
click at [369, 184] on span "Submit Paper" at bounding box center [360, 186] width 20 height 4
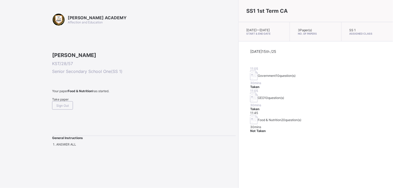
click at [250, 115] on div "11:45 Food & Nutrition 20 question(s) 30 mins Not Taken" at bounding box center [315, 122] width 131 height 22
click at [250, 115] on div "Food & Nutrition 20 question(s)" at bounding box center [315, 120] width 131 height 10
click at [63, 101] on div "Take paper" at bounding box center [144, 99] width 184 height 4
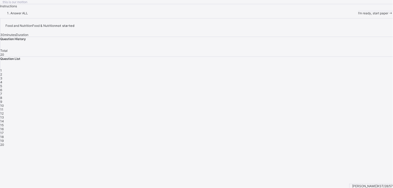
click at [63, 15] on div "this is our [PERSON_NAME] Instructions Answer ALL I’m ready, start paper" at bounding box center [196, 7] width 393 height 15
click at [137, 15] on div "[PERSON_NAME] ACADEMY this is our [PERSON_NAME] Instructions Answer ALL I’m rea…" at bounding box center [196, 7] width 393 height 15
click at [358, 15] on span "I’m ready, start paper" at bounding box center [373, 13] width 30 height 4
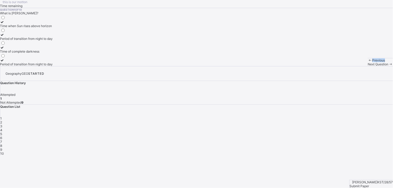
click at [372, 62] on span "Previous" at bounding box center [378, 60] width 13 height 4
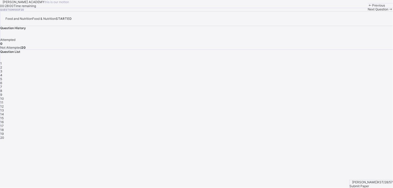
drag, startPoint x: 39, startPoint y: 178, endPoint x: 65, endPoint y: 160, distance: 31.6
click at [65, 11] on div "[PERSON_NAME] ACADEMY this is our [PERSON_NAME] 00:28:00 Time remaining Questio…" at bounding box center [196, 5] width 393 height 11
click at [297, 65] on div "1" at bounding box center [196, 63] width 392 height 4
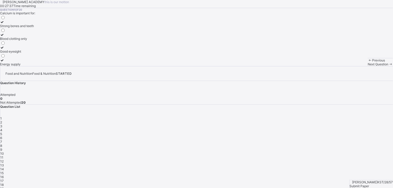
click at [34, 28] on label "Strong bones and teeth" at bounding box center [17, 24] width 34 height 8
click at [368, 66] on span "Next Question" at bounding box center [378, 64] width 21 height 4
click at [127, 66] on div "Providing sweet taste in food Growth, strong bones, and proper body function Ma…" at bounding box center [196, 40] width 393 height 51
click at [69, 41] on div "Growth, strong bones, and proper body function" at bounding box center [34, 39] width 69 height 4
click at [368, 66] on div "Next Question" at bounding box center [380, 64] width 25 height 4
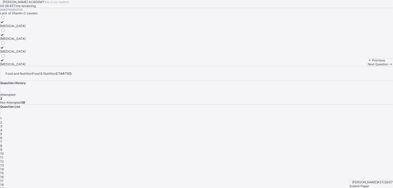
click at [26, 66] on div "[MEDICAL_DATA]" at bounding box center [13, 64] width 26 height 4
click at [368, 66] on span "Next Question" at bounding box center [378, 64] width 21 height 4
click at [324, 124] on div "3" at bounding box center [196, 126] width 392 height 4
click at [368, 66] on div "Next Question" at bounding box center [380, 64] width 25 height 4
click at [61, 53] on div "Small amounts to regulate body processes" at bounding box center [30, 51] width 61 height 4
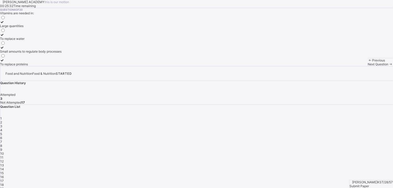
click at [368, 66] on div "Next Question" at bounding box center [380, 64] width 25 height 4
click at [42, 53] on div "Palm oil, groundnut oil, butter" at bounding box center [21, 51] width 42 height 4
click at [368, 66] on div "Next Question" at bounding box center [380, 64] width 25 height 4
click at [31, 41] on div "Beans and groundnut" at bounding box center [15, 39] width 31 height 4
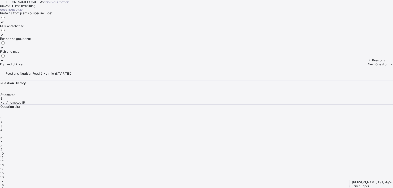
click at [368, 66] on div "Next Question" at bounding box center [380, 64] width 25 height 4
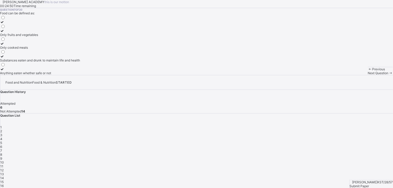
click at [80, 62] on label "Substances eaten and drunk to maintain life and health" at bounding box center [40, 58] width 80 height 8
click at [368, 75] on div "Next Question" at bounding box center [380, 73] width 25 height 4
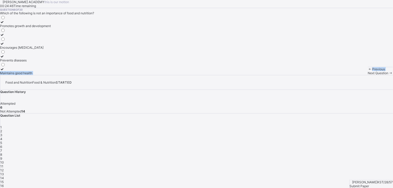
drag, startPoint x: 258, startPoint y: 174, endPoint x: 217, endPoint y: 130, distance: 59.7
click at [217, 75] on div "[PERSON_NAME] ACADEMY this is our [PERSON_NAME] 00:24:46 Time remaining Questio…" at bounding box center [196, 37] width 393 height 75
click at [51, 49] on div "Encourages [MEDICAL_DATA]" at bounding box center [25, 48] width 51 height 4
click at [368, 75] on div "Next Question" at bounding box center [380, 73] width 25 height 4
click at [16, 28] on label "Nurse" at bounding box center [8, 24] width 16 height 8
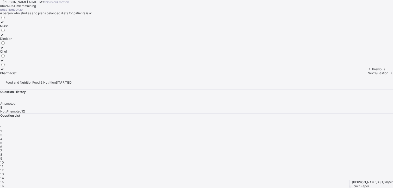
click at [16, 41] on div "Dietitian" at bounding box center [8, 39] width 16 height 4
click at [368, 75] on span "Next Question" at bounding box center [378, 73] width 21 height 4
click at [322, 160] on div "10" at bounding box center [196, 162] width 392 height 4
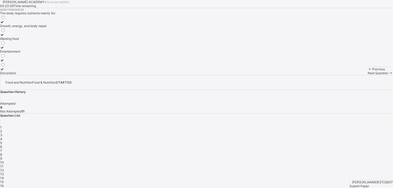
click at [47, 28] on label "Growth, energy, and body repair" at bounding box center [23, 24] width 47 height 8
click at [368, 75] on div "Previous Next Question" at bounding box center [380, 71] width 25 height 8
click at [368, 75] on div "Next Question" at bounding box center [380, 73] width 25 height 4
click at [20, 53] on div "Carbohydrate" at bounding box center [10, 51] width 20 height 4
click at [368, 75] on div "Next Question" at bounding box center [380, 73] width 25 height 4
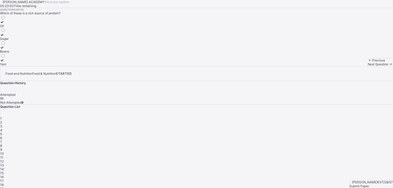
click at [9, 53] on div "Beans" at bounding box center [4, 51] width 9 height 4
click at [368, 66] on div "Next Question" at bounding box center [380, 64] width 25 height 4
click at [201, 66] on div "Question 13 of 20 The main function of fats and oils is: To prevent growth To p…" at bounding box center [196, 37] width 393 height 58
click at [68, 41] on div "To provide concentrated energy and insulation" at bounding box center [34, 39] width 68 height 4
click at [368, 66] on div "Previous Next Question" at bounding box center [380, 62] width 25 height 8
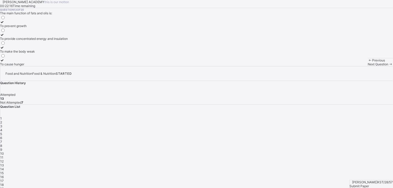
click at [368, 66] on div "Previous Next Question" at bounding box center [380, 62] width 25 height 8
click at [368, 66] on span "Next Question" at bounding box center [378, 64] width 21 height 4
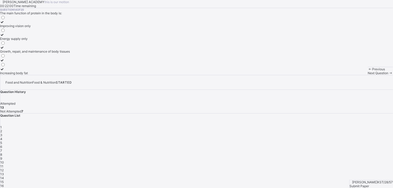
click at [70, 53] on div "Growth, repair, and maintenance of body tissues" at bounding box center [35, 51] width 70 height 4
click at [368, 75] on span "Next Question" at bounding box center [378, 73] width 21 height 4
click at [22, 41] on div "Plastics" at bounding box center [11, 39] width 22 height 4
click at [368, 75] on span "Next Question" at bounding box center [378, 73] width 21 height 4
click at [13, 28] on div "Catering" at bounding box center [6, 26] width 13 height 4
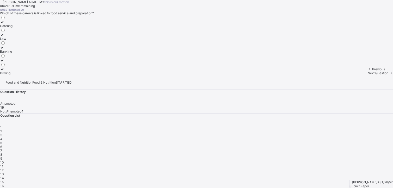
click at [368, 75] on span "Next Question" at bounding box center [378, 73] width 21 height 4
click at [15, 53] on label "Dietitian" at bounding box center [7, 50] width 15 height 8
click at [368, 75] on div "Previous Next Question" at bounding box center [380, 71] width 25 height 8
click at [368, 75] on div "Next Question" at bounding box center [380, 73] width 25 height 4
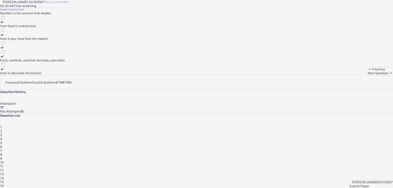
click at [65, 62] on label "Food, nutrients, and how the body uses them" at bounding box center [32, 58] width 65 height 8
click at [368, 75] on div "Previous Next Question" at bounding box center [380, 71] width 25 height 8
click at [368, 75] on span "Next Question" at bounding box center [378, 73] width 21 height 4
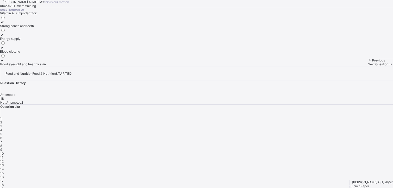
click at [4, 183] on span "18" at bounding box center [1, 185] width 3 height 4
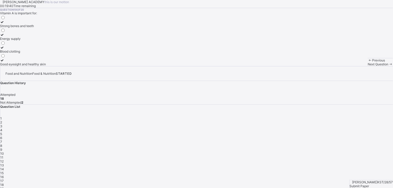
click at [268, 66] on div "[PERSON_NAME] ACADEMY this is our [PERSON_NAME] 00:19:40 Time remaining Questio…" at bounding box center [196, 33] width 393 height 66
click at [46, 41] on label "Energy supply" at bounding box center [23, 37] width 46 height 8
click at [368, 66] on span "Next Question" at bounding box center [378, 64] width 21 height 4
click at [39, 28] on label "[MEDICAL_DATA]" at bounding box center [19, 24] width 39 height 8
click at [39, 41] on div "Obesity and heart diseases" at bounding box center [19, 39] width 39 height 4
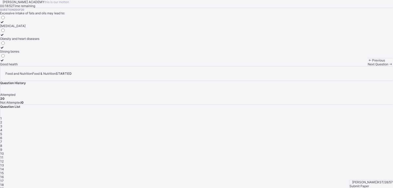
click at [299, 116] on div "1" at bounding box center [196, 118] width 392 height 4
click at [310, 120] on div "2" at bounding box center [196, 122] width 392 height 4
click at [321, 116] on div "1 2 3 4 5 6 7 8 9 10 11 12 13 14 15 16 17 18 19 20" at bounding box center [196, 155] width 392 height 78
click at [324, 124] on div "3" at bounding box center [196, 126] width 392 height 4
click at [2, 128] on span "4" at bounding box center [1, 130] width 2 height 4
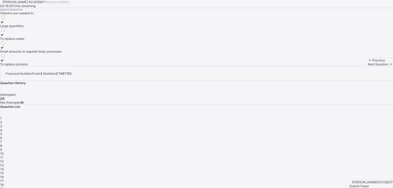
click at [2, 132] on span "5" at bounding box center [1, 134] width 2 height 4
click at [366, 116] on div "1 2 3 4 5 6 7 8 9 10 11 12 13 14 15 16 17 18 19 20" at bounding box center [196, 155] width 392 height 78
click at [366, 136] on div "6" at bounding box center [196, 138] width 392 height 4
click at [382, 140] on div "7" at bounding box center [196, 142] width 392 height 4
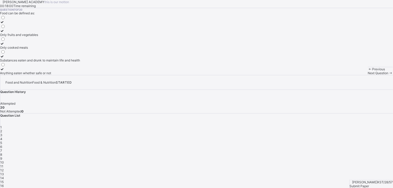
click at [296, 153] on div "8" at bounding box center [196, 155] width 392 height 4
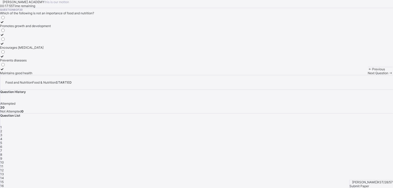
click at [2, 157] on span "9" at bounding box center [1, 159] width 2 height 4
click at [16, 53] on label "Chef" at bounding box center [8, 50] width 16 height 8
click at [16, 41] on div "Dietitian" at bounding box center [8, 39] width 16 height 4
click at [4, 160] on span "10" at bounding box center [2, 162] width 4 height 4
click at [337, 164] on div "11" at bounding box center [196, 166] width 392 height 4
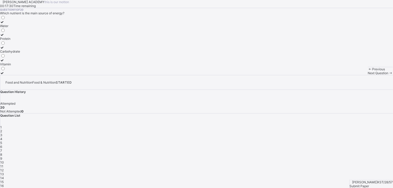
click at [4, 168] on span "12" at bounding box center [1, 170] width 3 height 4
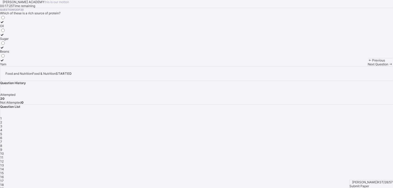
click at [4, 163] on span "13" at bounding box center [2, 165] width 4 height 4
click at [4, 167] on span "14" at bounding box center [2, 169] width 4 height 4
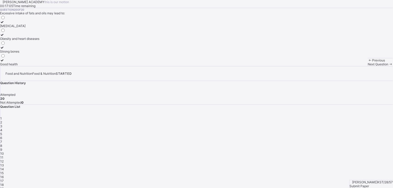
click at [39, 41] on label "Obesity and heart diseases" at bounding box center [19, 37] width 39 height 8
click at [369, 184] on span "Submit Paper" at bounding box center [360, 186] width 20 height 4
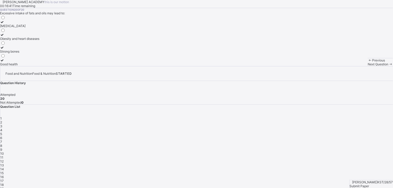
click at [366, 184] on span "Submit Paper" at bounding box center [360, 186] width 20 height 4
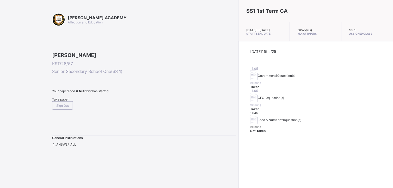
click at [238, 142] on div "SS1 1st Term CA [DATE] — [DATE] Start & End Date 3 Paper(s) No. of Papers SS 1 …" at bounding box center [315, 94] width 154 height 188
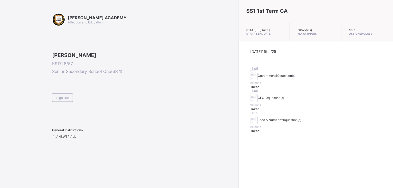
drag, startPoint x: 200, startPoint y: 142, endPoint x: 192, endPoint y: 15, distance: 127.1
click at [192, 15] on div "[PERSON_NAME] ACADEMY Affection and Education [PERSON_NAME] KST/28/57 Senior Se…" at bounding box center [196, 94] width 393 height 188
click at [69, 102] on div "Sign Out" at bounding box center [62, 97] width 21 height 8
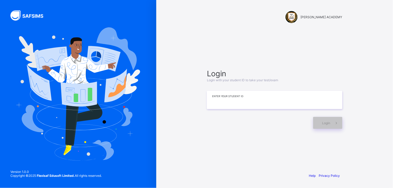
click at [221, 100] on input at bounding box center [274, 100] width 135 height 18
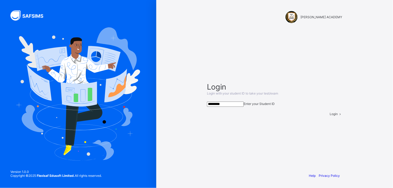
click at [330, 116] on div "Login" at bounding box center [336, 114] width 13 height 4
click at [224, 102] on input "*********" at bounding box center [225, 104] width 37 height 5
type input "*********"
click at [330, 116] on div "Login" at bounding box center [336, 114] width 13 height 4
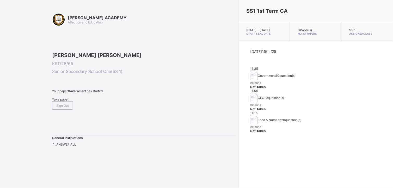
click at [65, 101] on span "Take paper" at bounding box center [60, 99] width 16 height 4
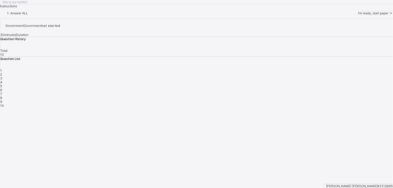
click at [358, 15] on span "I’m ready, start paper" at bounding box center [373, 13] width 30 height 4
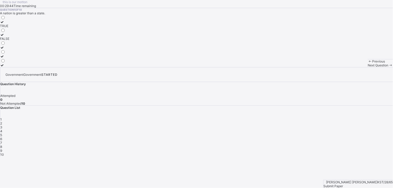
click at [9, 41] on div "FALSE" at bounding box center [4, 39] width 9 height 4
click at [368, 67] on span "Next Question" at bounding box center [378, 65] width 21 height 4
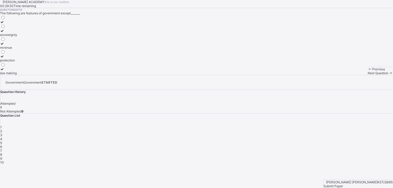
click at [17, 49] on div "revenue" at bounding box center [8, 48] width 17 height 4
click at [368, 75] on div "Next Question" at bounding box center [380, 73] width 25 height 4
click at [33, 41] on div "sharing of cash" at bounding box center [16, 39] width 33 height 4
click at [368, 75] on span "Next Question" at bounding box center [378, 73] width 21 height 4
click at [11, 41] on div "power" at bounding box center [5, 39] width 11 height 4
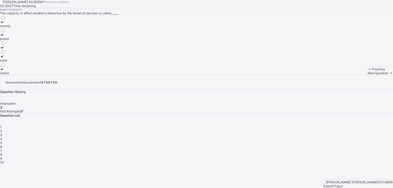
click at [368, 75] on span "Next Question" at bounding box center [378, 73] width 21 height 4
click at [178, 75] on div "Question 5 of 10 The following are sources of political power except_______ dia…" at bounding box center [196, 41] width 393 height 67
click at [25, 67] on div "dialogue the constitution through coercion inheritance" at bounding box center [12, 45] width 25 height 60
click at [25, 28] on label "dialogue" at bounding box center [12, 24] width 25 height 8
click at [368, 75] on div "Next Question" at bounding box center [380, 73] width 25 height 4
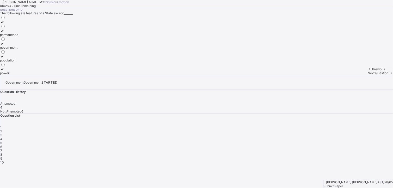
click at [18, 75] on div "power" at bounding box center [9, 73] width 18 height 4
click at [368, 75] on span "Next Question" at bounding box center [378, 73] width 21 height 4
click at [5, 75] on div "3" at bounding box center [2, 73] width 5 height 4
click at [368, 75] on span "Next Question" at bounding box center [378, 73] width 21 height 4
click at [58, 41] on div "different fields of study in social science" at bounding box center [29, 39] width 58 height 4
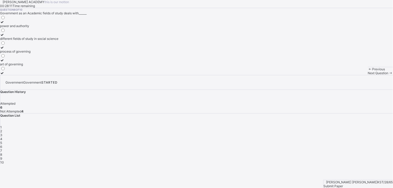
click at [368, 75] on div "Next Question" at bounding box center [380, 73] width 25 height 4
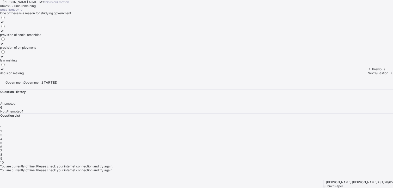
click at [41, 75] on div "decision making" at bounding box center [20, 73] width 41 height 4
click at [368, 75] on div "Next Question" at bounding box center [380, 73] width 25 height 4
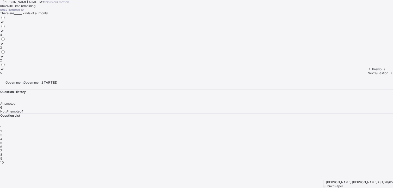
click at [277, 75] on div "[PERSON_NAME] ACADEMY this is our [PERSON_NAME] 00:24:16 Time remaining Questio…" at bounding box center [196, 37] width 393 height 75
click at [5, 62] on div "2" at bounding box center [2, 60] width 5 height 4
click at [388, 75] on span at bounding box center [390, 73] width 4 height 4
click at [133, 75] on div "[PERSON_NAME] ACADEMY this is our [PERSON_NAME] 00:23:49 Time remaining Questio…" at bounding box center [196, 37] width 393 height 75
click at [372, 71] on span "Previous" at bounding box center [378, 69] width 13 height 4
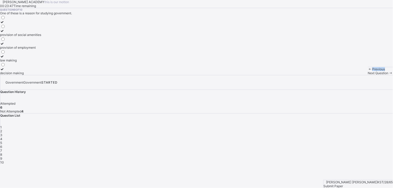
click at [372, 71] on span "Previous" at bounding box center [378, 69] width 13 height 4
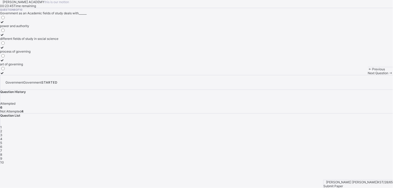
drag, startPoint x: 40, startPoint y: 178, endPoint x: 92, endPoint y: 157, distance: 56.4
click at [92, 75] on div "Question 8 of 10 Government as an Academic fields of study deals with______ pow…" at bounding box center [196, 41] width 393 height 67
click at [388, 75] on span at bounding box center [390, 73] width 4 height 4
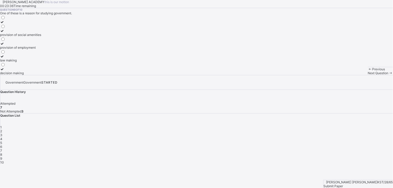
click at [368, 75] on span "Next Question" at bounding box center [378, 73] width 21 height 4
click at [5, 49] on div "3" at bounding box center [2, 48] width 5 height 4
click at [378, 184] on div "Submit Paper" at bounding box center [357, 186] width 69 height 4
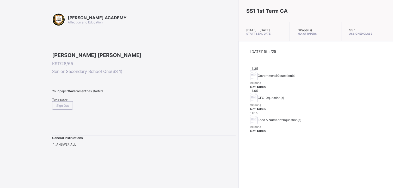
click at [259, 117] on div "Food & Nutrition 20 question(s)" at bounding box center [315, 120] width 131 height 10
click at [250, 115] on img at bounding box center [254, 120] width 8 height 10
click at [70, 101] on div "Take paper" at bounding box center [144, 99] width 184 height 4
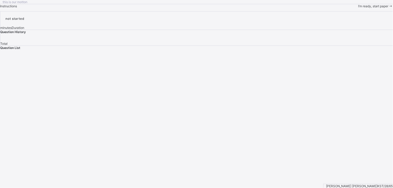
click at [358, 8] on div "I’m ready, start paper" at bounding box center [375, 6] width 35 height 4
click at [358, 8] on span "I’m ready, start paper" at bounding box center [373, 6] width 30 height 4
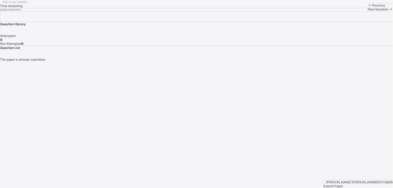
click at [368, 7] on div "Previous" at bounding box center [380, 5] width 25 height 4
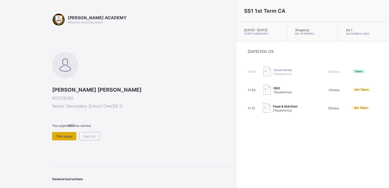
click at [68, 132] on div "Take paper" at bounding box center [64, 136] width 24 height 8
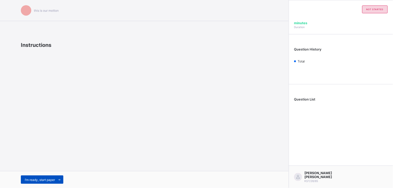
click at [44, 180] on span "I’m ready, start paper" at bounding box center [40, 180] width 30 height 4
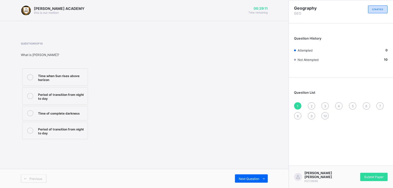
click at [44, 72] on label "Time when Sun rises above horizon" at bounding box center [55, 76] width 66 height 17
click at [369, 179] on span "Submit Paper" at bounding box center [374, 177] width 20 height 4
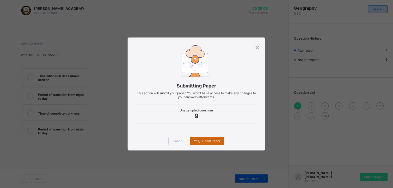
click at [208, 141] on span "Yes, Submit Paper" at bounding box center [207, 141] width 26 height 4
click at [208, 141] on div "Yes, Submit Paper" at bounding box center [207, 141] width 34 height 8
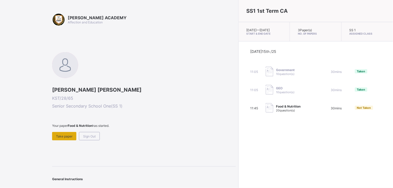
click at [61, 132] on div "Take paper" at bounding box center [64, 136] width 24 height 8
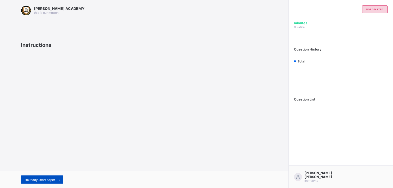
click at [51, 181] on span "I’m ready, start paper" at bounding box center [40, 180] width 30 height 4
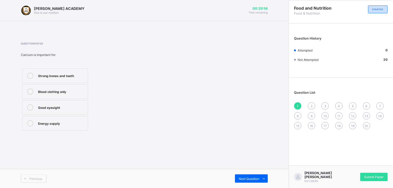
click at [78, 82] on label "Strong bones and teeth" at bounding box center [55, 75] width 66 height 15
click at [245, 174] on div "Next Question" at bounding box center [251, 178] width 33 height 8
click at [79, 93] on div "Growth, strong bones, and proper body function" at bounding box center [61, 93] width 47 height 9
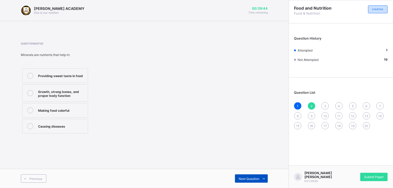
click at [247, 180] on span "Next Question" at bounding box center [249, 179] width 21 height 4
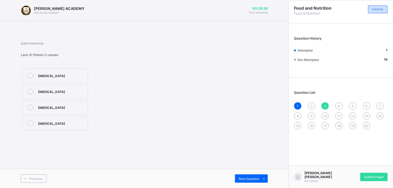
click at [84, 73] on div "[MEDICAL_DATA]" at bounding box center [61, 75] width 47 height 5
click at [250, 177] on span "Next Question" at bounding box center [249, 179] width 21 height 4
click at [80, 110] on div "Small amounts to regulate body processes" at bounding box center [61, 108] width 47 height 9
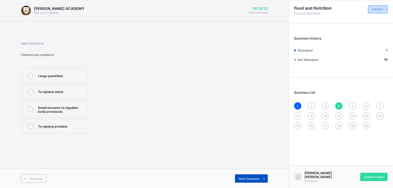
click at [244, 178] on span "Next Question" at bounding box center [249, 179] width 21 height 4
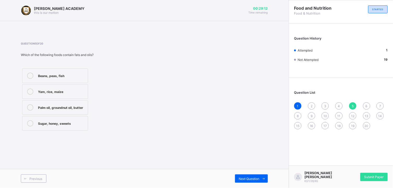
click at [83, 108] on div "Palm oil, groundnut oil, butter" at bounding box center [61, 106] width 47 height 5
click at [242, 180] on span "Next Question" at bounding box center [249, 179] width 21 height 4
click at [82, 69] on label "Milk and cheese" at bounding box center [55, 75] width 66 height 15
click at [244, 179] on span "Next Question" at bounding box center [249, 179] width 21 height 4
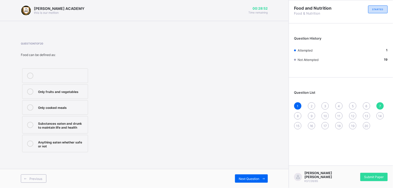
click at [82, 128] on div "Substances eaten and drunk to maintain life and health" at bounding box center [61, 124] width 47 height 9
click at [242, 176] on div "Next Question" at bounding box center [251, 178] width 33 height 8
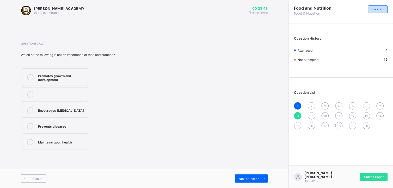
click at [88, 108] on label "Encourages [MEDICAL_DATA]" at bounding box center [55, 110] width 66 height 15
click at [262, 176] on span at bounding box center [263, 178] width 8 height 8
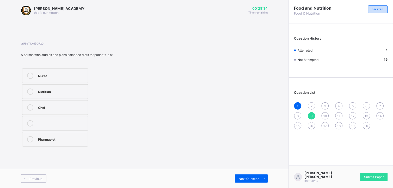
click at [70, 93] on div "Dietitian" at bounding box center [61, 91] width 47 height 5
click at [244, 179] on span "Next Question" at bounding box center [249, 179] width 21 height 4
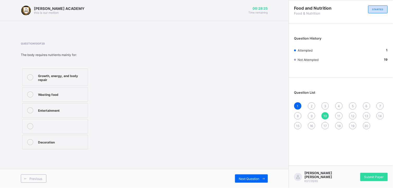
click at [85, 78] on div "Growth, energy, and body repair" at bounding box center [61, 77] width 47 height 9
click at [257, 176] on div "Next Question" at bounding box center [251, 178] width 33 height 8
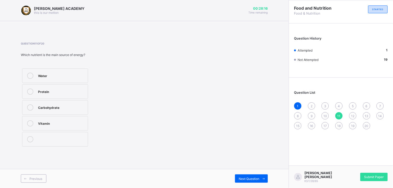
click at [79, 105] on div "Carbohydrate" at bounding box center [61, 106] width 47 height 5
click at [247, 179] on span "Next Question" at bounding box center [249, 179] width 21 height 4
click at [77, 108] on div "Beans" at bounding box center [61, 106] width 47 height 5
click at [242, 176] on div "Next Question" at bounding box center [251, 178] width 33 height 8
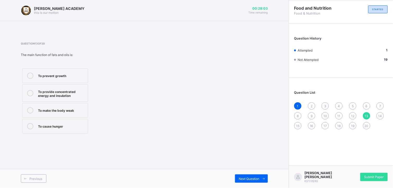
click at [80, 95] on div "To provide concentrated energy and insulation" at bounding box center [61, 93] width 47 height 9
click at [244, 176] on div "Next Question" at bounding box center [251, 178] width 33 height 8
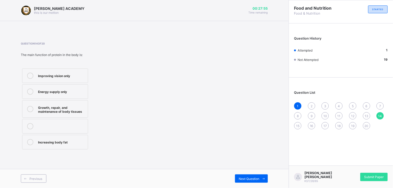
click at [85, 107] on div "Growth, repair, and maintenance of body tissues" at bounding box center [61, 108] width 47 height 9
click at [249, 177] on span "Next Question" at bounding box center [249, 179] width 21 height 4
click at [77, 91] on div "Plastics" at bounding box center [61, 91] width 47 height 5
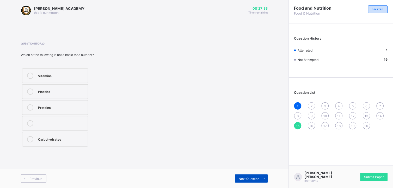
click at [253, 176] on div "Next Question" at bounding box center [251, 178] width 33 height 8
click at [85, 79] on label "Catering" at bounding box center [55, 75] width 66 height 15
click at [246, 179] on span "Next Question" at bounding box center [249, 179] width 21 height 4
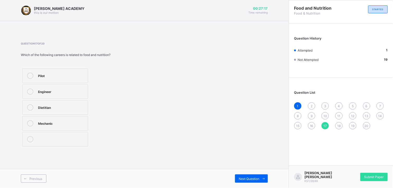
click at [81, 107] on div "Dietitian" at bounding box center [61, 106] width 47 height 5
click at [239, 176] on div "Next Question" at bounding box center [251, 178] width 33 height 8
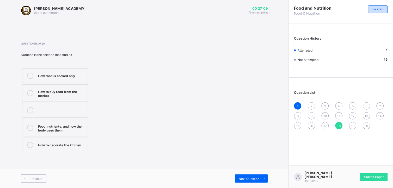
click at [77, 131] on div "Food, nutrients, and how the body uses them" at bounding box center [61, 127] width 47 height 9
click at [241, 180] on span "Next Question" at bounding box center [249, 179] width 21 height 4
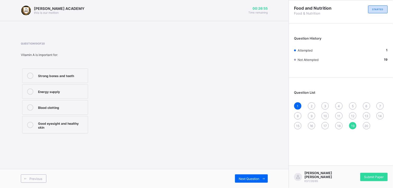
click at [74, 127] on div "Good eyesight and healthy skin" at bounding box center [61, 124] width 47 height 9
click at [249, 179] on span "Next Question" at bounding box center [249, 179] width 21 height 4
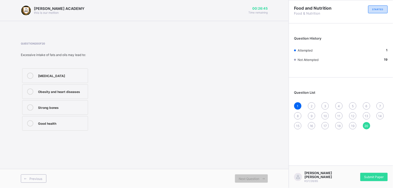
click at [78, 88] on label "Obesity and heart diseases" at bounding box center [55, 91] width 66 height 15
click at [371, 177] on span "Submit Paper" at bounding box center [374, 177] width 20 height 4
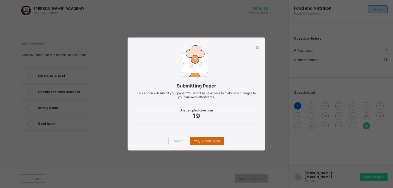
click at [214, 138] on div "Yes, Submit Paper" at bounding box center [207, 141] width 34 height 8
click at [216, 138] on div "Yes, Submit Paper" at bounding box center [207, 141] width 34 height 8
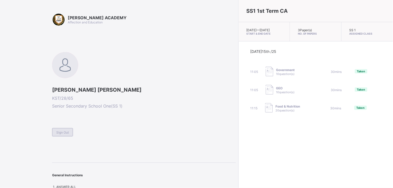
click at [63, 134] on div "Sign Out" at bounding box center [62, 132] width 21 height 8
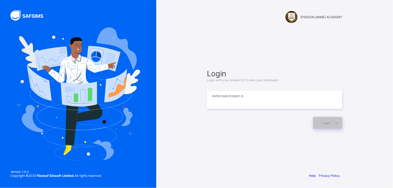
click at [215, 104] on input at bounding box center [274, 100] width 135 height 18
click at [230, 102] on input "**********" at bounding box center [274, 100] width 135 height 18
type input "**********"
click at [323, 124] on span "Login" at bounding box center [326, 123] width 8 height 4
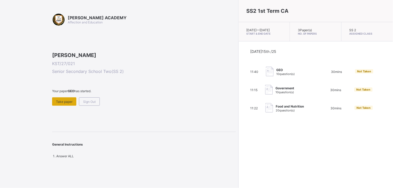
click at [64, 106] on div "Take paper" at bounding box center [64, 101] width 24 height 8
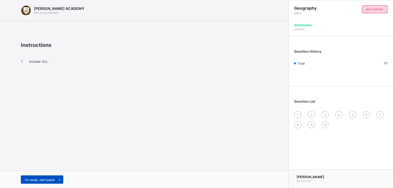
click at [52, 179] on span "I’m ready, start paper" at bounding box center [40, 180] width 30 height 4
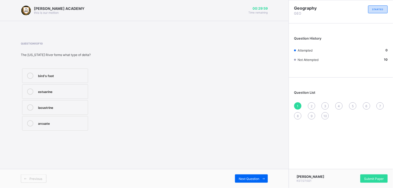
click at [34, 73] on div at bounding box center [30, 76] width 10 height 6
click at [365, 178] on span "Submit Paper" at bounding box center [374, 179] width 20 height 4
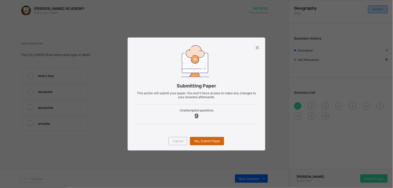
click at [210, 138] on div "Yes, Submit Paper" at bounding box center [207, 141] width 34 height 8
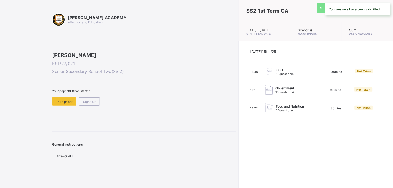
click at [238, 138] on div "SS2 1st Term CA Tue, Oct 14th 2025 — Wed, Oct 15th 2025 Start & End Date 3 Pape…" at bounding box center [315, 94] width 154 height 188
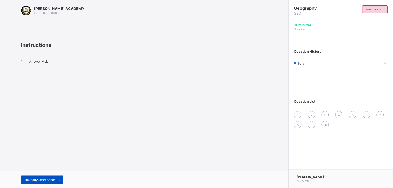
click at [39, 180] on span "I’m ready, start paper" at bounding box center [40, 180] width 30 height 4
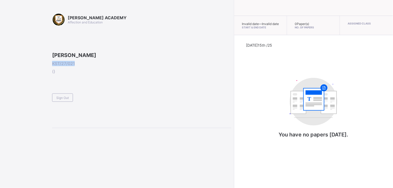
drag, startPoint x: 74, startPoint y: 97, endPoint x: 53, endPoint y: 98, distance: 21.4
click at [53, 66] on span "KST/27/021" at bounding box center [141, 63] width 179 height 5
copy span "KST/27/021"
click at [58, 100] on span "Sign Out" at bounding box center [62, 98] width 13 height 4
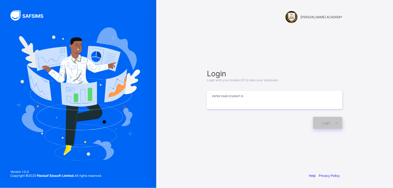
click at [224, 97] on input at bounding box center [274, 100] width 135 height 18
paste input "**********"
type input "**********"
drag, startPoint x: 313, startPoint y: 118, endPoint x: 318, endPoint y: 120, distance: 6.1
click at [318, 120] on div "Login" at bounding box center [274, 120] width 135 height 17
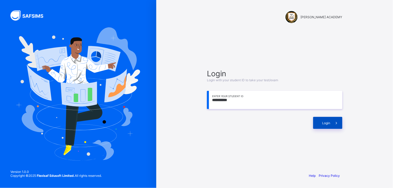
click at [318, 120] on div "Login" at bounding box center [327, 123] width 29 height 12
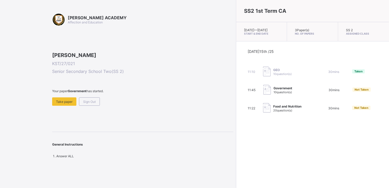
click at [273, 108] on span "Food and Nutrition" at bounding box center [287, 106] width 28 height 4
click at [70, 104] on span "Take paper" at bounding box center [64, 102] width 16 height 4
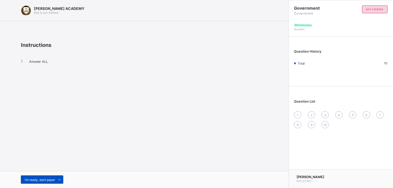
click at [31, 177] on div "I’m ready, start paper" at bounding box center [42, 180] width 42 height 8
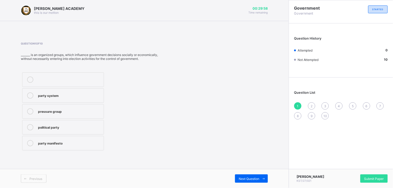
click at [68, 124] on div "political party" at bounding box center [69, 126] width 63 height 5
click at [376, 177] on span "Submit Paper" at bounding box center [374, 179] width 20 height 4
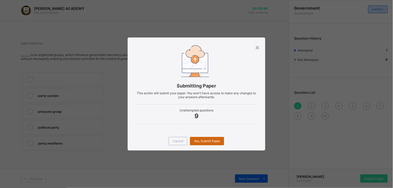
click at [218, 140] on span "Yes, Submit Paper" at bounding box center [207, 141] width 26 height 4
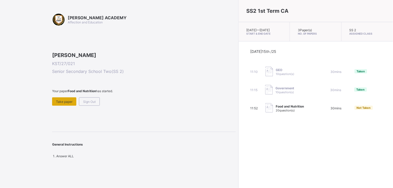
click at [69, 104] on span "Take paper" at bounding box center [64, 102] width 16 height 4
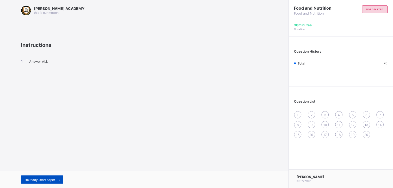
click at [46, 178] on span "I’m ready, start paper" at bounding box center [40, 180] width 30 height 4
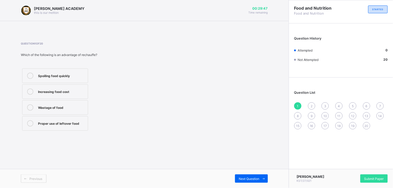
click at [33, 125] on div at bounding box center [30, 123] width 10 height 6
click at [245, 175] on div "Next Question" at bounding box center [251, 178] width 33 height 8
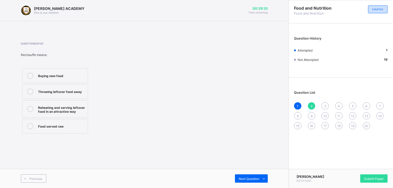
click at [65, 111] on div "Reheating and serving leftover food in an attractive way" at bounding box center [61, 108] width 47 height 9
click at [249, 177] on span "Next Question" at bounding box center [249, 179] width 21 height 4
click at [85, 76] on div "Yam flour" at bounding box center [61, 75] width 47 height 5
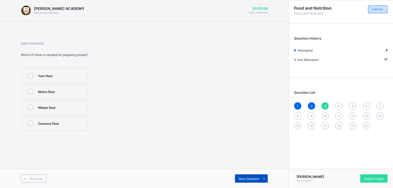
click at [248, 178] on span "Next Question" at bounding box center [249, 179] width 21 height 4
click at [81, 79] on label "Rice" at bounding box center [55, 75] width 66 height 15
click at [238, 178] on div "Next Question" at bounding box center [251, 178] width 33 height 8
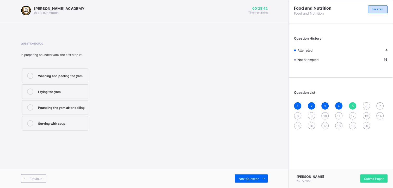
click at [74, 78] on div "Washing and peeling the yam" at bounding box center [61, 76] width 47 height 6
click at [243, 180] on span "Next Question" at bounding box center [249, 179] width 21 height 4
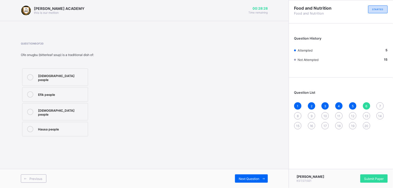
click at [73, 91] on div "Efik people" at bounding box center [61, 93] width 47 height 5
click at [256, 178] on span "Next Question" at bounding box center [249, 179] width 21 height 4
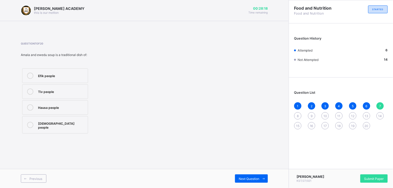
click at [50, 123] on div "Yoruba people" at bounding box center [61, 124] width 47 height 9
click at [259, 178] on span "Next Question" at bounding box center [249, 179] width 21 height 4
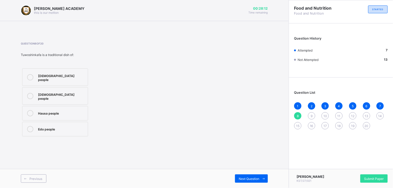
click at [39, 110] on div "Hausa people" at bounding box center [61, 112] width 47 height 5
click at [251, 178] on span "Next Question" at bounding box center [249, 179] width 21 height 4
click at [83, 76] on div "Shape what people eat in their society" at bounding box center [61, 77] width 47 height 9
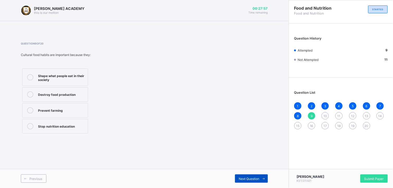
click at [241, 177] on span "Next Question" at bounding box center [249, 179] width 21 height 4
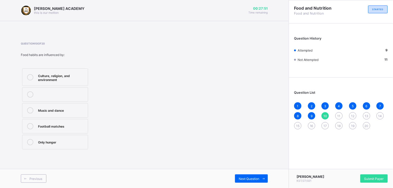
click at [79, 74] on div "Culture, religion, and environment" at bounding box center [61, 77] width 47 height 9
click at [243, 176] on div "Next Question" at bounding box center [251, 178] width 33 height 8
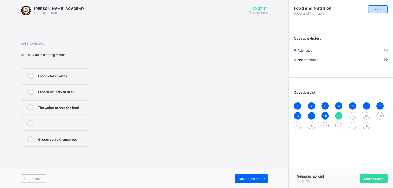
click at [53, 138] on div "Guests serve themselves" at bounding box center [61, 138] width 47 height 5
click at [244, 179] on span "Next Question" at bounding box center [249, 179] width 21 height 4
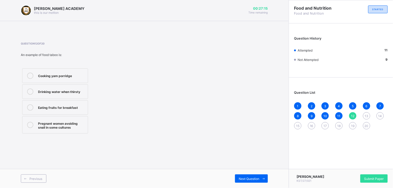
click at [81, 111] on label "Eating fruits for breakfast" at bounding box center [55, 107] width 66 height 15
click at [248, 178] on span "Next Question" at bounding box center [249, 179] width 21 height 4
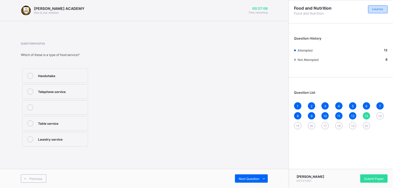
click at [66, 128] on label "Table service" at bounding box center [55, 123] width 66 height 15
click at [242, 176] on div "Next Question" at bounding box center [251, 178] width 33 height 8
click at [205, 145] on div "Question 14 of 20 Which of the following is suitable for official gatherings? G…" at bounding box center [144, 95] width 247 height 106
click at [87, 119] on label "Banquet" at bounding box center [55, 123] width 66 height 15
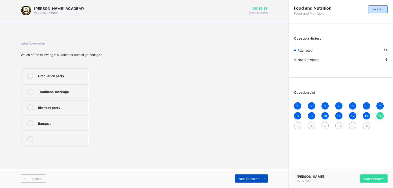
click at [249, 180] on span "Next Question" at bounding box center [249, 179] width 21 height 4
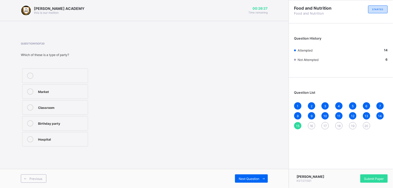
click at [76, 123] on div "Birthday party" at bounding box center [61, 122] width 47 height 5
click at [248, 177] on span "Next Question" at bounding box center [249, 179] width 21 height 4
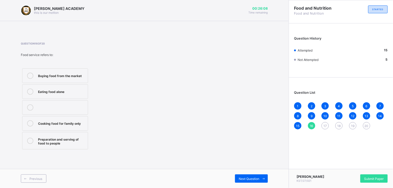
click at [74, 139] on div "Preparation and serving of food to people" at bounding box center [61, 140] width 47 height 9
click at [260, 178] on span at bounding box center [263, 178] width 8 height 8
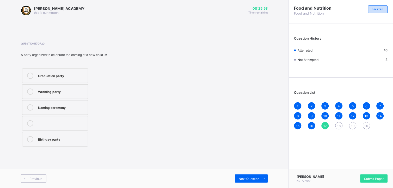
click at [84, 107] on div "Naming ceremony" at bounding box center [61, 106] width 47 height 5
click at [251, 180] on span "Next Question" at bounding box center [249, 179] width 21 height 4
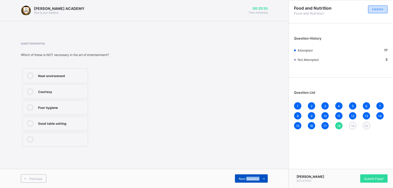
click at [251, 180] on span "Next Question" at bounding box center [249, 179] width 21 height 4
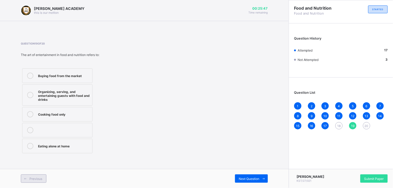
click at [43, 180] on div "Previous" at bounding box center [34, 178] width 26 height 8
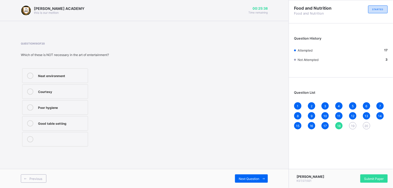
click at [41, 107] on div "Poor hygiene" at bounding box center [61, 106] width 47 height 5
click at [246, 178] on span "Next Question" at bounding box center [249, 179] width 21 height 4
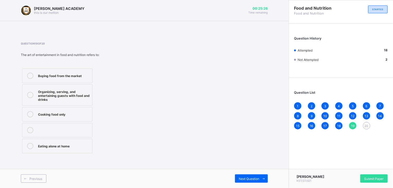
click at [84, 96] on div "Organizing, serving, and entertaining guests with food and drinks" at bounding box center [64, 95] width 52 height 13
click at [249, 182] on div "Next Question" at bounding box center [251, 178] width 33 height 8
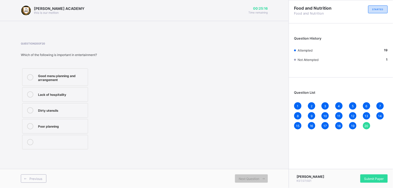
click at [81, 76] on div "Good menu planning and arrangement" at bounding box center [61, 77] width 47 height 9
click at [373, 177] on span "Submit Paper" at bounding box center [374, 179] width 20 height 4
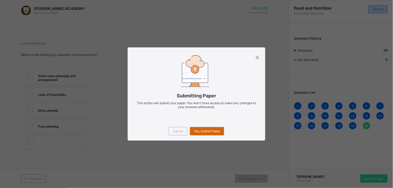
click at [216, 132] on span "Yes, Submit Paper" at bounding box center [207, 131] width 26 height 4
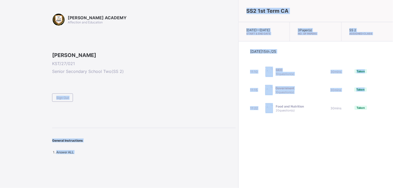
drag, startPoint x: 216, startPoint y: 132, endPoint x: 167, endPoint y: 117, distance: 51.3
click at [167, 117] on div "KAY ACADEMY Affection and Education Danielle Iliya KST/27/021 Senior Secondary …" at bounding box center [196, 94] width 393 height 188
click at [132, 154] on div "KAY ACADEMY Affection and Education Danielle Iliya KST/27/021 Senior Secondary …" at bounding box center [144, 83] width 184 height 141
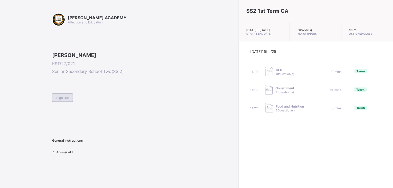
click at [64, 102] on div "Sign Out" at bounding box center [62, 97] width 21 height 8
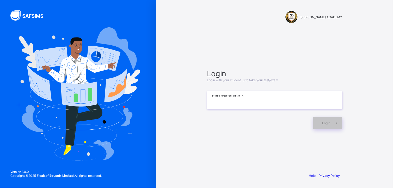
click at [221, 101] on input at bounding box center [274, 100] width 135 height 18
type input "*********"
click at [327, 122] on span "Login" at bounding box center [326, 123] width 8 height 4
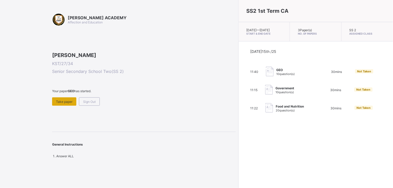
click at [66, 106] on div "Take paper" at bounding box center [64, 101] width 24 height 8
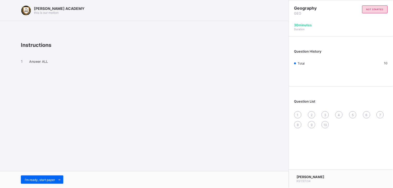
click at [296, 108] on div "Question List 1 2 3 4 5 6 7 8 9 10" at bounding box center [341, 111] width 104 height 45
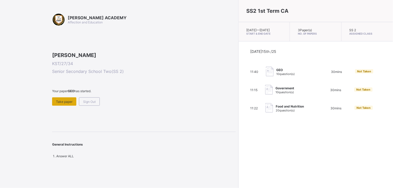
click at [61, 104] on span "Take paper" at bounding box center [64, 102] width 16 height 4
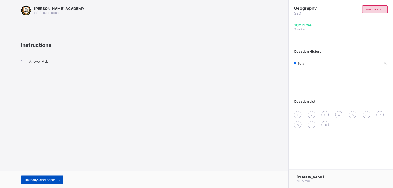
click at [51, 180] on span "I’m ready, start paper" at bounding box center [40, 180] width 30 height 4
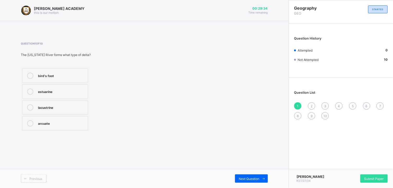
click at [28, 102] on label "lacustrine" at bounding box center [55, 107] width 66 height 15
click at [103, 98] on div "bird's foot estuarine lacustrine arcuate" at bounding box center [78, 99] width 114 height 65
click at [251, 172] on div "Previous Next Question" at bounding box center [144, 178] width 289 height 19
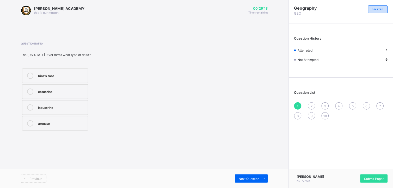
click at [251, 172] on div "Previous Next Question" at bounding box center [144, 178] width 289 height 19
click at [253, 176] on div "Next Question" at bounding box center [251, 178] width 33 height 8
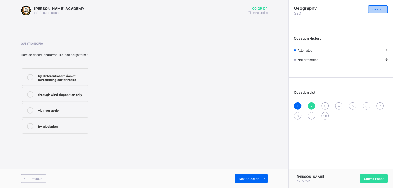
click at [383, 7] on div "STARTED" at bounding box center [378, 9] width 20 height 8
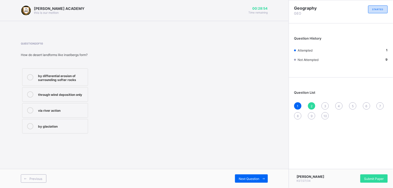
click at [295, 15] on span "GEO" at bounding box center [317, 13] width 47 height 4
click at [365, 179] on span "Submit Paper" at bounding box center [374, 179] width 20 height 4
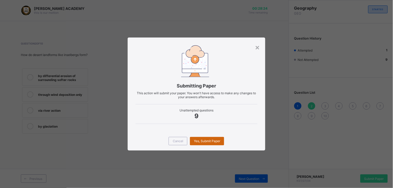
click at [219, 139] on span "Yes, Submit Paper" at bounding box center [207, 141] width 26 height 4
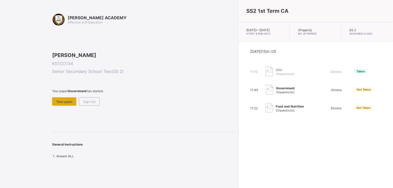
click at [62, 104] on span "Take paper" at bounding box center [64, 102] width 16 height 4
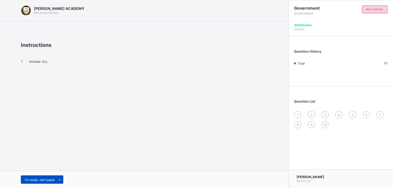
click at [49, 176] on div "I’m ready, start paper" at bounding box center [42, 180] width 42 height 8
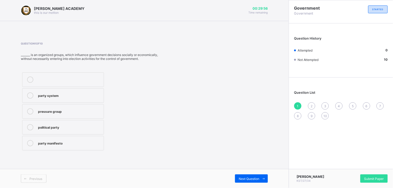
click at [66, 89] on label "party system" at bounding box center [63, 95] width 82 height 15
click at [231, 163] on div "KAY ACADEMY this is our motton 00:29:54 Time remaining Question 1 of 10 _______…" at bounding box center [144, 94] width 289 height 188
click at [371, 181] on div "Submit Paper" at bounding box center [373, 178] width 27 height 8
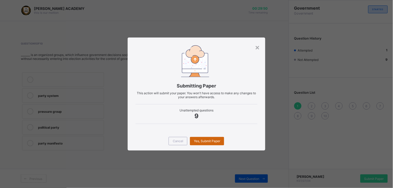
click at [210, 139] on div "Yes, Submit Paper" at bounding box center [207, 141] width 34 height 8
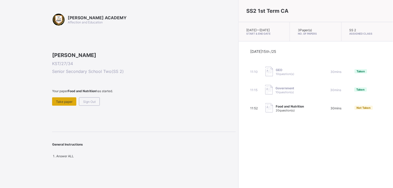
click at [70, 104] on span "Take paper" at bounding box center [64, 102] width 16 height 4
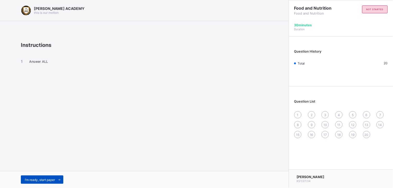
click at [29, 180] on span "I’m ready, start paper" at bounding box center [40, 180] width 30 height 4
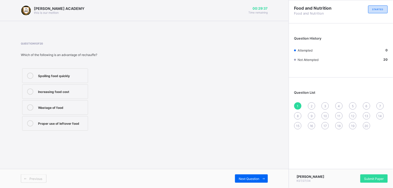
click at [34, 102] on label "Wastage of food" at bounding box center [55, 107] width 66 height 15
click at [32, 75] on icon at bounding box center [30, 76] width 6 height 6
click at [251, 176] on div "Next Question" at bounding box center [251, 178] width 33 height 8
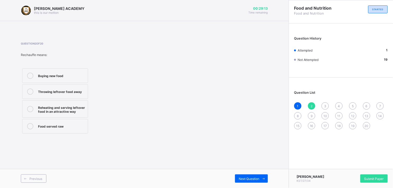
click at [174, 139] on div "Question 2 of 20 Rechauffe means: Buying new food Throwing leftover food away R…" at bounding box center [144, 88] width 247 height 109
click at [169, 139] on div "Question 2 of 20 Rechauffe means: Buying new food Throwing leftover food away R…" at bounding box center [144, 88] width 247 height 109
click at [110, 124] on div "Buying new food Throwing leftover food away Reheating and serving leftover food…" at bounding box center [78, 101] width 114 height 68
click at [33, 121] on label "Food served raw" at bounding box center [55, 126] width 66 height 15
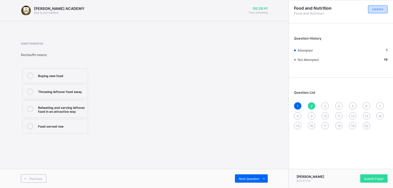
click at [33, 121] on label "Food served raw" at bounding box center [55, 126] width 66 height 15
click at [256, 177] on span "Next Question" at bounding box center [249, 179] width 21 height 4
click at [28, 78] on icon at bounding box center [30, 76] width 6 height 6
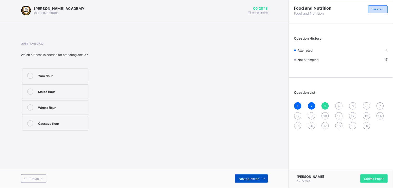
click at [248, 175] on div "Next Question" at bounding box center [251, 178] width 33 height 8
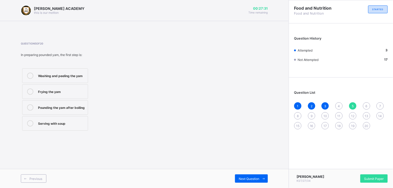
click at [29, 74] on icon at bounding box center [30, 76] width 6 height 6
click at [251, 177] on span "Next Question" at bounding box center [249, 179] width 21 height 4
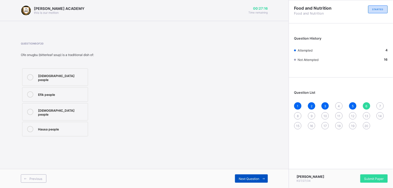
click at [251, 177] on span "Next Question" at bounding box center [249, 179] width 21 height 4
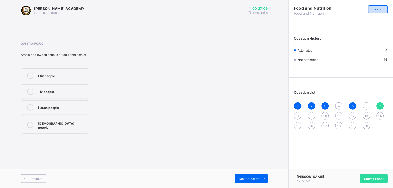
click at [367, 102] on div "6" at bounding box center [366, 105] width 7 height 7
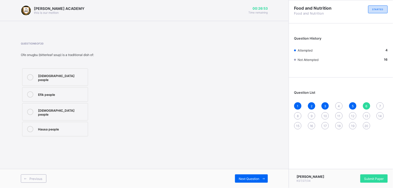
click at [148, 95] on div "Question 6 of 20 Ofe onugbu (bitterleaf soup) is a traditional dish of: Yoruba …" at bounding box center [144, 90] width 247 height 96
click at [54, 91] on div "Efik people" at bounding box center [61, 93] width 47 height 5
click at [58, 73] on div "Yoruba people" at bounding box center [61, 77] width 47 height 9
click at [250, 178] on span "Next Question" at bounding box center [249, 179] width 21 height 4
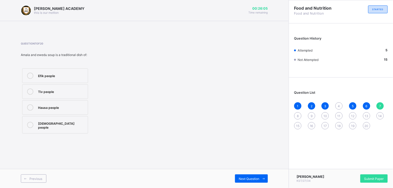
click at [51, 121] on div "Yoruba people" at bounding box center [61, 124] width 47 height 9
click at [250, 172] on div "Previous Next Question" at bounding box center [144, 178] width 289 height 19
click at [251, 179] on span "Next Question" at bounding box center [249, 179] width 21 height 4
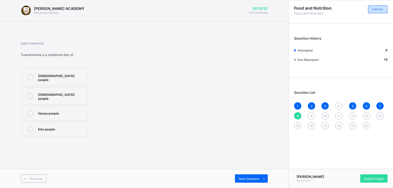
click at [339, 101] on div "Question List 1 2 3 4 5 6 7 8 9 10 11 12 13 14 15 16 17 18 19 20" at bounding box center [341, 107] width 104 height 54
click at [339, 104] on span "4" at bounding box center [339, 106] width 2 height 4
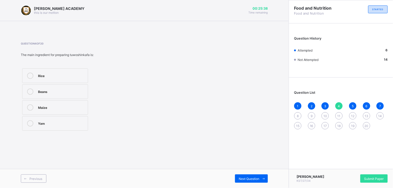
click at [122, 159] on div "KAY ACADEMY this is our motton 00:25:38 Time remaining Question 4 of 20 The mai…" at bounding box center [144, 94] width 289 height 188
click at [122, 159] on div "KAY ACADEMY this is our motton 00:25:37 Time remaining Question 4 of 20 The mai…" at bounding box center [144, 94] width 289 height 188
click at [70, 70] on label "Rice" at bounding box center [55, 75] width 66 height 15
click at [245, 171] on div "Previous Next Question" at bounding box center [144, 178] width 289 height 19
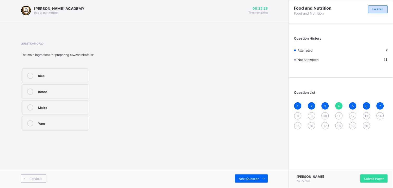
click at [245, 171] on div "Previous Next Question" at bounding box center [144, 178] width 289 height 19
drag, startPoint x: 245, startPoint y: 171, endPoint x: 253, endPoint y: 176, distance: 9.9
click at [253, 176] on div "Next Question" at bounding box center [251, 178] width 33 height 8
click at [296, 112] on div "1 2 3 4 5 6 7 8 9 10 11 12 13 14 15 16 17 18 19 20" at bounding box center [340, 115] width 93 height 27
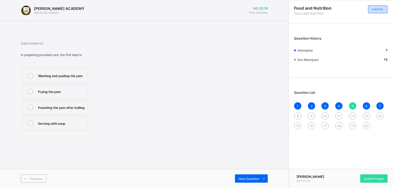
click at [296, 112] on div "1 2 3 4 5 6 7 8 9 10 11 12 13 14 15 16 17 18 19 20" at bounding box center [340, 115] width 93 height 27
click at [296, 110] on div "1 2 3 4 5 6 7 8 9 10 11 12 13 14 15 16 17 18 19 20" at bounding box center [340, 115] width 93 height 27
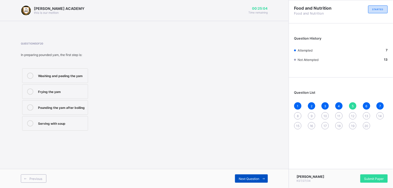
click at [253, 179] on span "Next Question" at bounding box center [249, 179] width 21 height 4
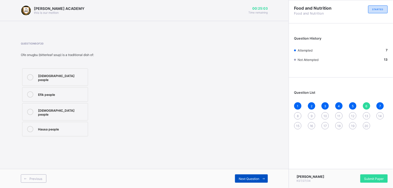
click at [253, 179] on span "Next Question" at bounding box center [249, 179] width 21 height 4
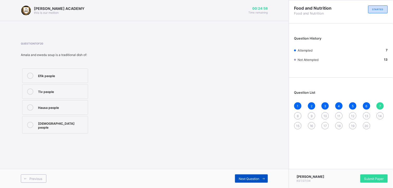
click at [253, 178] on span "Next Question" at bounding box center [249, 179] width 21 height 4
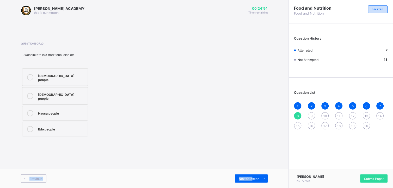
drag, startPoint x: 253, startPoint y: 178, endPoint x: 198, endPoint y: 138, distance: 67.3
click at [198, 138] on div "KAY ACADEMY this is our motton 00:24:54 Time remaining Question 8 of 20 Tuwoshi…" at bounding box center [144, 94] width 289 height 188
click at [83, 111] on label "Hausa people" at bounding box center [55, 113] width 66 height 15
click at [240, 181] on div "Next Question" at bounding box center [251, 178] width 33 height 8
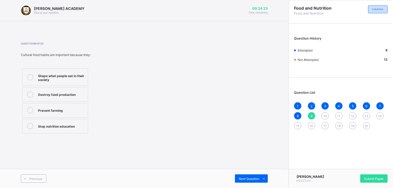
click at [76, 105] on label "Prevent farming" at bounding box center [55, 110] width 66 height 15
click at [254, 180] on span "Next Question" at bounding box center [249, 179] width 21 height 4
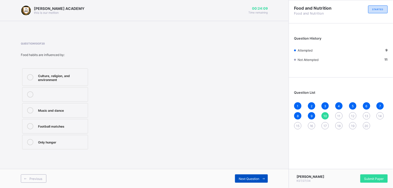
click at [248, 178] on span "Next Question" at bounding box center [249, 179] width 21 height 4
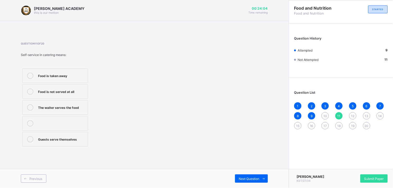
click at [325, 114] on span "10" at bounding box center [325, 116] width 4 height 4
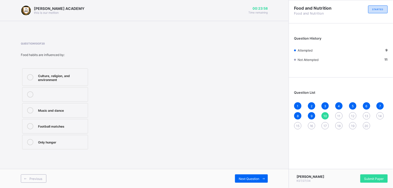
click at [76, 70] on label "Culture, religion, and environment" at bounding box center [55, 76] width 66 height 17
click at [251, 172] on div "Previous Next Question" at bounding box center [144, 178] width 289 height 19
click at [253, 184] on div "Previous Next Question" at bounding box center [144, 178] width 289 height 19
click at [255, 180] on span "Next Question" at bounding box center [249, 179] width 21 height 4
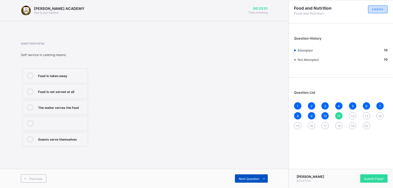
click at [255, 180] on span "Next Question" at bounding box center [249, 179] width 21 height 4
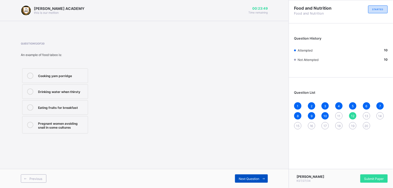
click at [255, 180] on span "Next Question" at bounding box center [249, 179] width 21 height 4
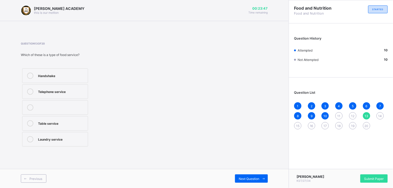
click at [336, 102] on div "Question List 1 2 3 4 5 6 7 8 9 10 11 12 13 14 15 16 17 18 19 20" at bounding box center [341, 107] width 104 height 54
click at [336, 113] on div "11" at bounding box center [338, 115] width 7 height 7
click at [66, 69] on label "Food is taken away" at bounding box center [55, 75] width 66 height 15
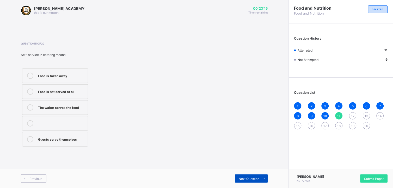
click at [257, 179] on span "Next Question" at bounding box center [249, 179] width 21 height 4
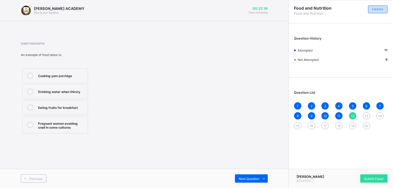
click at [52, 102] on label "Eating fruits for breakfast" at bounding box center [55, 107] width 66 height 15
click at [256, 176] on div "Next Question" at bounding box center [251, 178] width 33 height 8
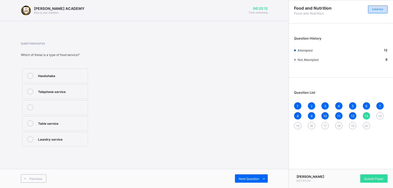
click at [54, 141] on div "Laundry service" at bounding box center [61, 138] width 47 height 5
click at [257, 172] on div "Previous Next Question" at bounding box center [144, 178] width 289 height 19
click at [254, 177] on span "Next Question" at bounding box center [249, 179] width 21 height 4
click at [74, 87] on label "Traditional marriage" at bounding box center [55, 91] width 66 height 15
click at [251, 174] on div "Previous Next Question" at bounding box center [144, 178] width 289 height 19
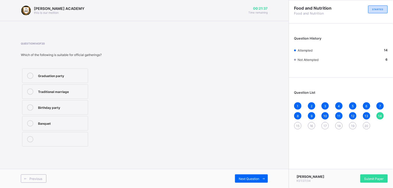
click at [251, 174] on div "Previous Next Question" at bounding box center [144, 178] width 289 height 19
click at [251, 178] on span "Next Question" at bounding box center [249, 179] width 21 height 4
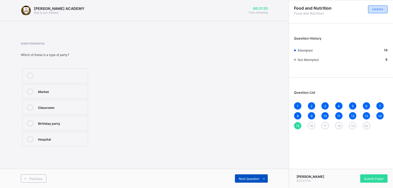
click at [251, 178] on span "Next Question" at bounding box center [249, 179] width 21 height 4
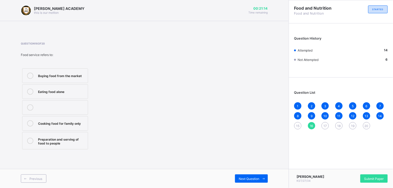
drag, startPoint x: 126, startPoint y: 85, endPoint x: 123, endPoint y: 81, distance: 5.3
drag, startPoint x: 123, startPoint y: 81, endPoint x: 54, endPoint y: 140, distance: 91.2
click at [54, 140] on div "Preparation and serving of food to people" at bounding box center [61, 140] width 47 height 9
click at [238, 184] on div "Previous Next Question" at bounding box center [144, 178] width 289 height 19
click at [251, 173] on div "Previous Next Question" at bounding box center [144, 178] width 289 height 19
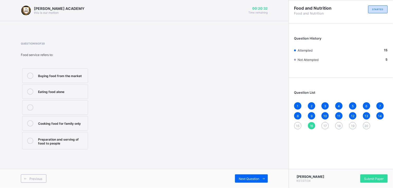
click at [252, 174] on div "Previous Next Question" at bounding box center [144, 178] width 289 height 19
click at [298, 128] on div "15" at bounding box center [297, 125] width 7 height 7
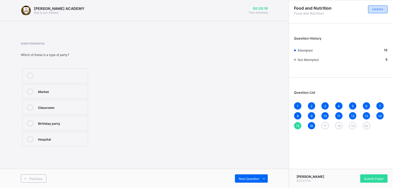
click at [73, 124] on div "Birthday party" at bounding box center [61, 122] width 47 height 5
click at [260, 176] on span at bounding box center [263, 178] width 8 height 8
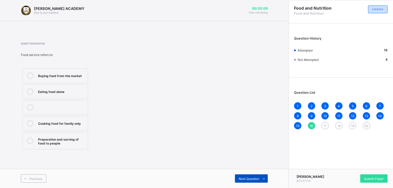
click at [258, 178] on span "Next Question" at bounding box center [249, 179] width 21 height 4
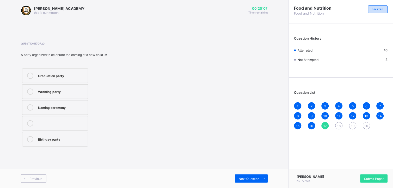
click at [192, 151] on div "Question 17 of 20 A party organized to celebrate the coming of a new child is: …" at bounding box center [144, 95] width 247 height 122
click at [71, 102] on label "Naming ceremony" at bounding box center [55, 107] width 66 height 15
click at [241, 172] on div "Previous Next Question" at bounding box center [144, 178] width 289 height 19
click at [245, 173] on div "Previous Next Question" at bounding box center [144, 178] width 289 height 19
click at [248, 176] on div "Next Question" at bounding box center [251, 178] width 33 height 8
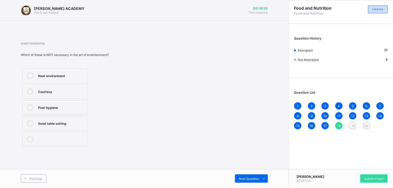
click at [57, 103] on label "Poor hygiene" at bounding box center [55, 107] width 66 height 15
click at [252, 177] on span "Next Question" at bounding box center [249, 179] width 21 height 4
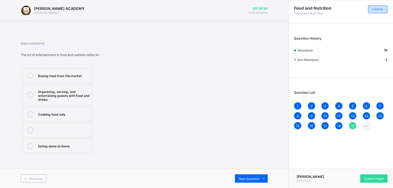
click at [73, 95] on div "Organizing, serving, and entertaining guests with food and drinks" at bounding box center [64, 95] width 52 height 13
click at [247, 169] on div "Previous Next Question" at bounding box center [144, 178] width 289 height 19
click at [251, 180] on span "Next Question" at bounding box center [249, 179] width 21 height 4
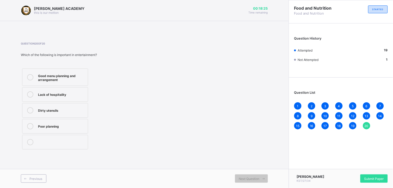
click at [71, 73] on div "Good menu planning and arrangement" at bounding box center [61, 77] width 47 height 9
click at [381, 176] on div "Submit Paper" at bounding box center [373, 178] width 27 height 8
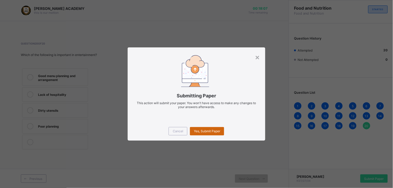
click at [200, 131] on span "Yes, Submit Paper" at bounding box center [207, 131] width 26 height 4
click at [200, 131] on div "Yes, Submit Paper" at bounding box center [207, 131] width 34 height 8
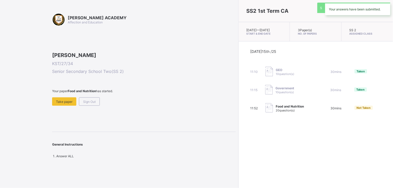
click at [238, 127] on div "SS2 1st Term CA Tue, Oct 14th 2025 — Wed, Oct 15th 2025 Start & End Date 3 Pape…" at bounding box center [315, 94] width 154 height 188
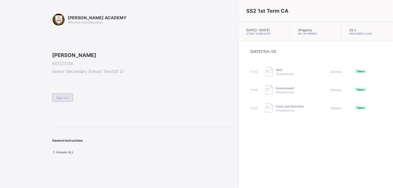
click at [63, 100] on span "Sign Out" at bounding box center [62, 98] width 13 height 4
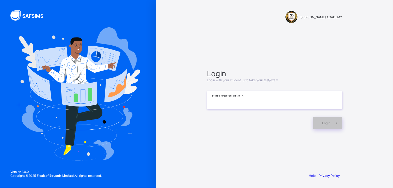
click at [216, 104] on input at bounding box center [274, 100] width 135 height 18
type input "**********"
click at [328, 122] on span "Login" at bounding box center [326, 123] width 8 height 4
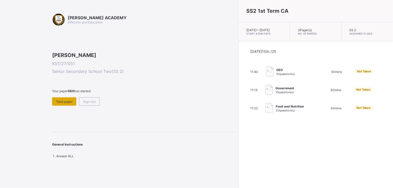
click at [66, 104] on span "Take paper" at bounding box center [64, 102] width 16 height 4
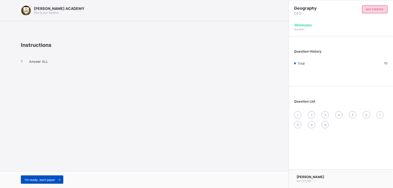
click at [51, 178] on span "I’m ready, start paper" at bounding box center [40, 180] width 30 height 4
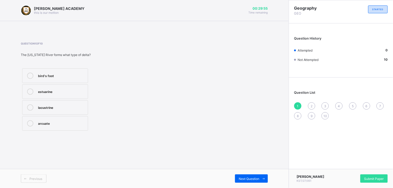
click at [62, 81] on label "bird's foot" at bounding box center [55, 75] width 66 height 15
click at [373, 179] on div "Submit Paper" at bounding box center [373, 178] width 27 height 8
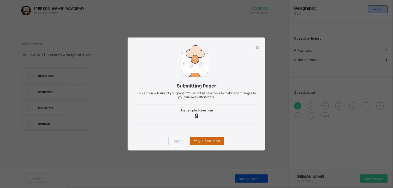
click at [214, 141] on span "Yes, Submit Paper" at bounding box center [207, 141] width 26 height 4
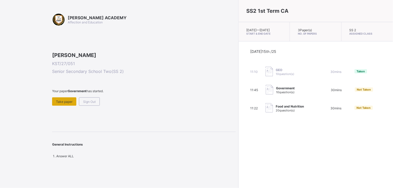
click at [64, 104] on span "Take paper" at bounding box center [64, 102] width 16 height 4
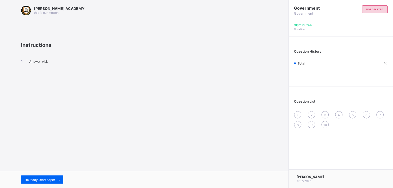
click at [38, 62] on span "Answer ALL" at bounding box center [38, 62] width 19 height 4
click at [35, 58] on div "Answer ALL" at bounding box center [144, 66] width 247 height 36
click at [111, 71] on div "Answer ALL" at bounding box center [144, 66] width 247 height 36
click at [115, 77] on div "Answer ALL" at bounding box center [144, 66] width 247 height 36
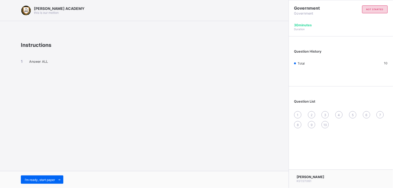
click at [115, 77] on div "Answer ALL" at bounding box center [144, 66] width 247 height 36
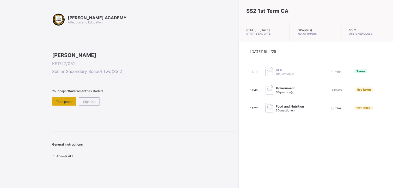
click at [69, 104] on span "Take paper" at bounding box center [64, 102] width 16 height 4
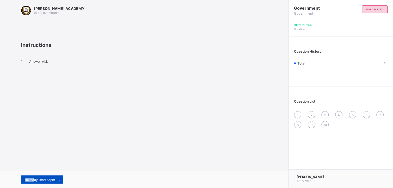
drag, startPoint x: 69, startPoint y: 134, endPoint x: 33, endPoint y: 181, distance: 59.5
click at [33, 181] on div "[PERSON_NAME] ACADEMY this is our [PERSON_NAME] Instructions Answer ALL I’m rea…" at bounding box center [144, 94] width 289 height 188
click at [32, 180] on span "I’m ready, start paper" at bounding box center [40, 180] width 30 height 4
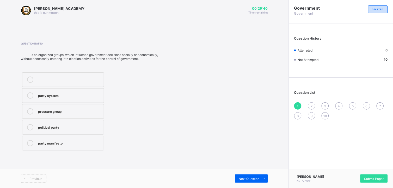
click at [69, 128] on div "political party" at bounding box center [69, 126] width 63 height 5
click at [255, 176] on div "Next Question" at bounding box center [251, 178] width 33 height 8
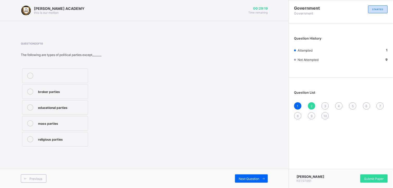
click at [78, 110] on div "educational parties" at bounding box center [61, 107] width 47 height 6
click at [245, 176] on div "Next Question" at bounding box center [251, 178] width 33 height 8
click at [80, 91] on div "Ibrahim Babangida" at bounding box center [61, 91] width 47 height 5
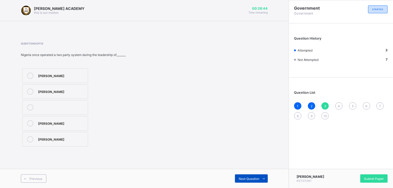
click at [243, 176] on div "Next Question" at bounding box center [251, 178] width 33 height 8
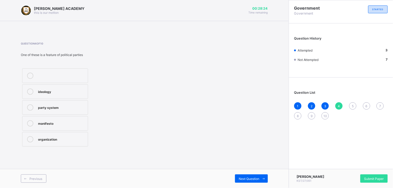
click at [81, 139] on div "organization" at bounding box center [61, 138] width 47 height 5
click at [245, 180] on span "Next Question" at bounding box center [249, 179] width 21 height 4
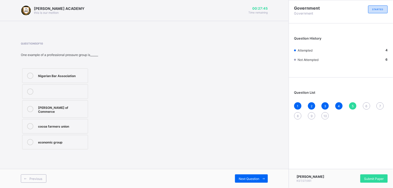
click at [79, 136] on label "economic group" at bounding box center [55, 142] width 66 height 15
click at [246, 176] on div "Next Question" at bounding box center [251, 178] width 33 height 8
click at [83, 123] on label "political instability" at bounding box center [55, 126] width 66 height 15
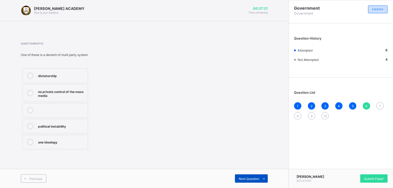
click at [242, 176] on div "Next Question" at bounding box center [251, 178] width 33 height 8
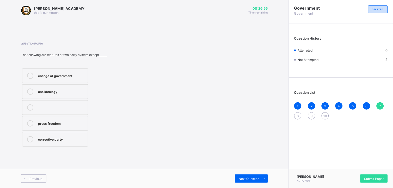
click at [82, 135] on label "corrective party" at bounding box center [55, 139] width 66 height 15
click at [248, 175] on div "Next Question" at bounding box center [251, 178] width 33 height 8
click at [79, 147] on label "poor organization" at bounding box center [55, 139] width 66 height 15
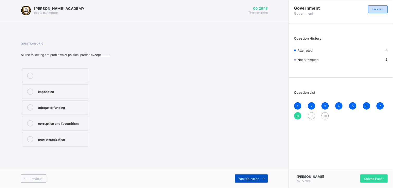
click at [246, 178] on span "Next Question" at bounding box center [249, 179] width 21 height 4
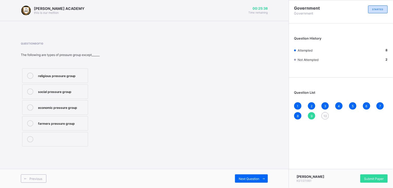
click at [62, 130] on label "farmers pressure group" at bounding box center [55, 123] width 66 height 15
click at [33, 122] on icon at bounding box center [30, 123] width 6 height 6
click at [29, 122] on icon at bounding box center [30, 123] width 6 height 6
click at [244, 176] on div "Next Question" at bounding box center [251, 178] width 33 height 8
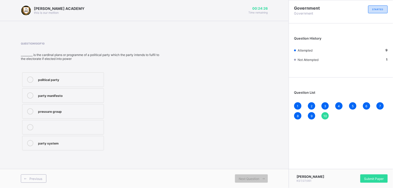
click at [98, 76] on label "political party" at bounding box center [63, 79] width 82 height 15
click at [373, 177] on span "Submit Paper" at bounding box center [374, 179] width 20 height 4
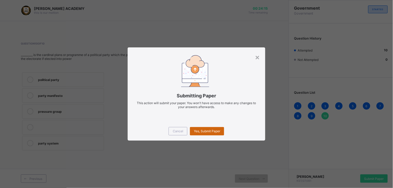
click at [220, 128] on div "Yes, Submit Paper" at bounding box center [207, 131] width 34 height 8
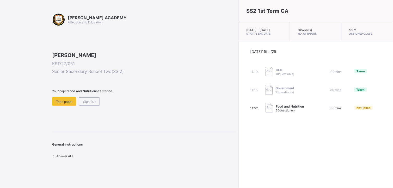
click at [278, 151] on div "SS2 1st Term CA Tue, Oct 14th 2025 — Wed, Oct 15th 2025 Start & End Date 3 Pape…" at bounding box center [315, 94] width 154 height 188
click at [94, 104] on span "Sign Out" at bounding box center [89, 102] width 13 height 4
